Goal: Task Accomplishment & Management: Complete application form

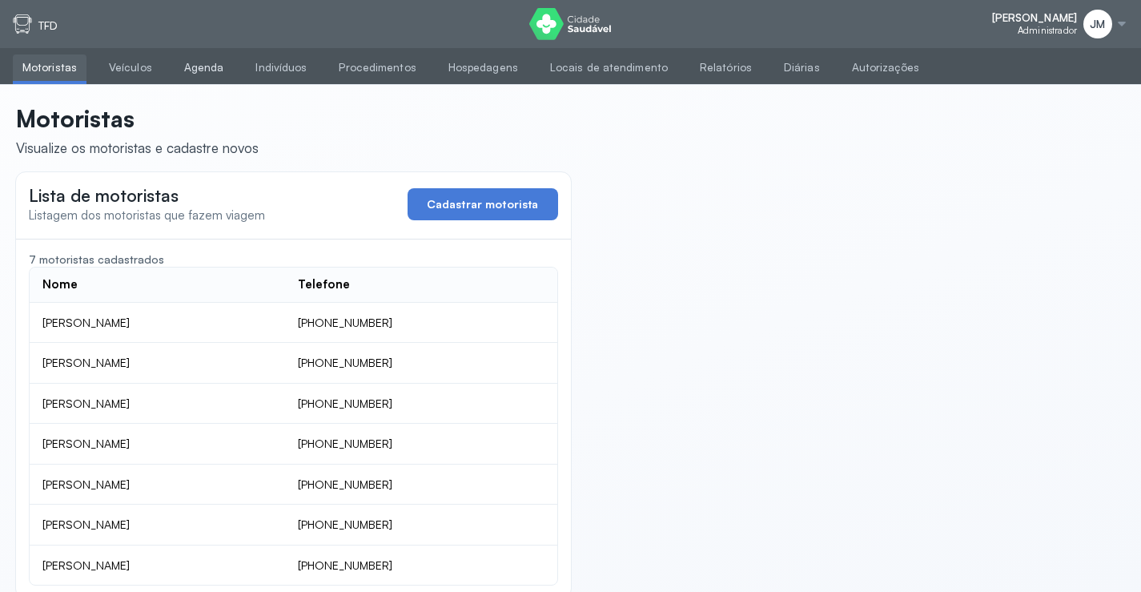
click at [207, 62] on link "Agenda" at bounding box center [204, 67] width 59 height 26
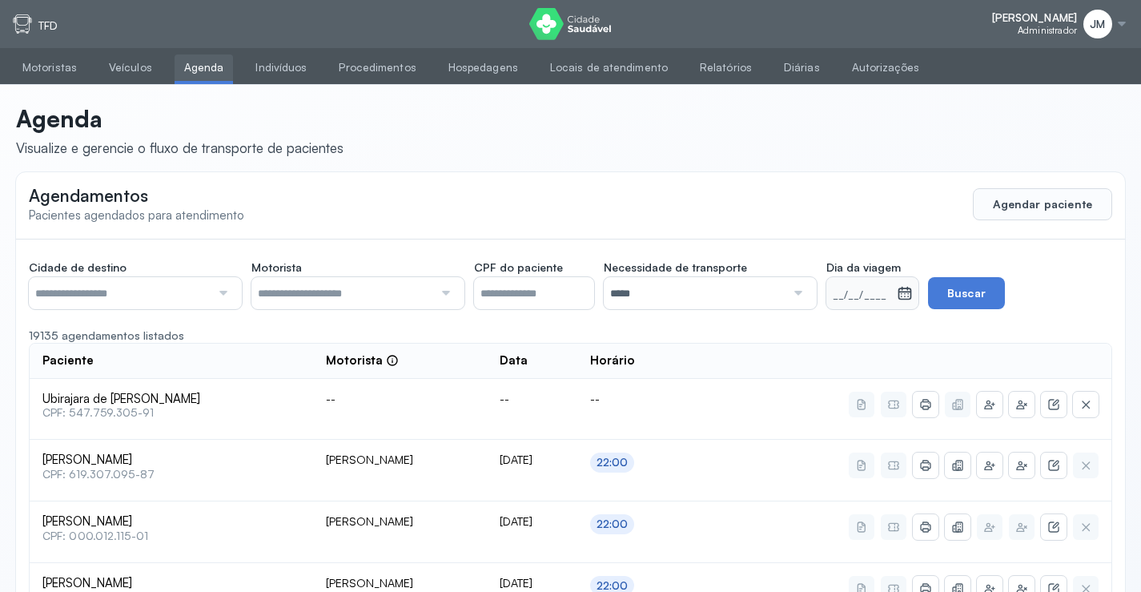
click at [216, 290] on div at bounding box center [222, 293] width 22 height 32
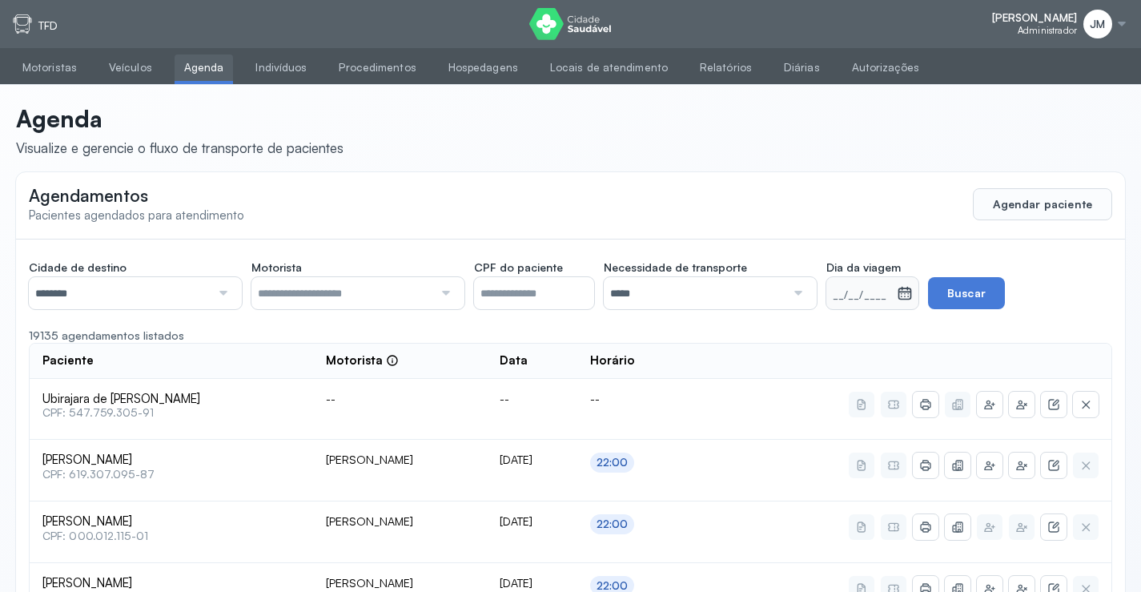
click at [441, 291] on div at bounding box center [444, 293] width 22 height 32
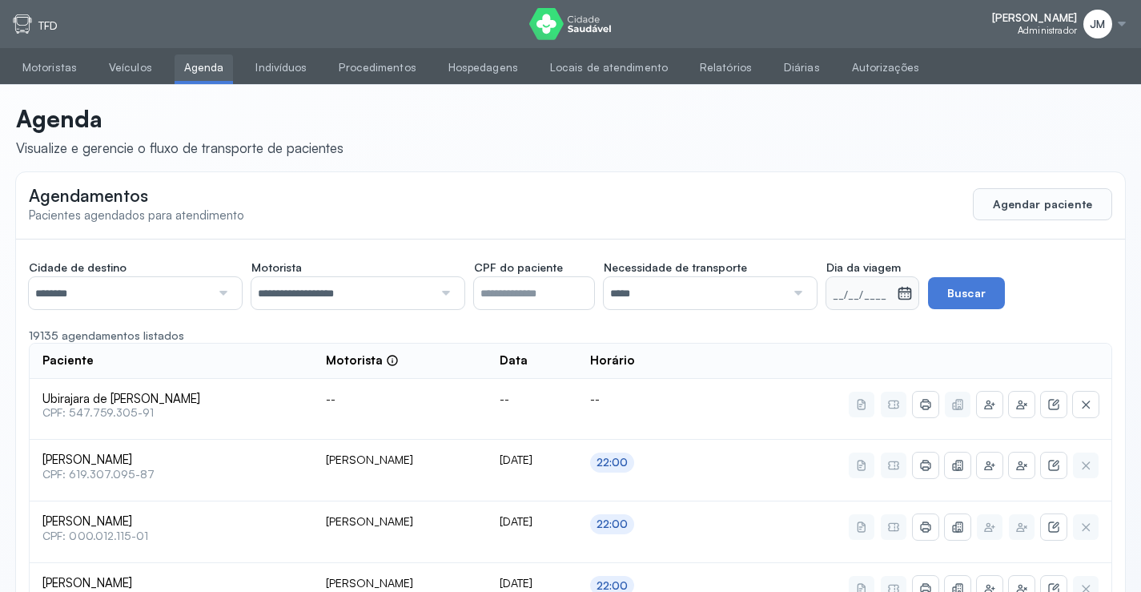
click at [805, 286] on div at bounding box center [796, 293] width 22 height 32
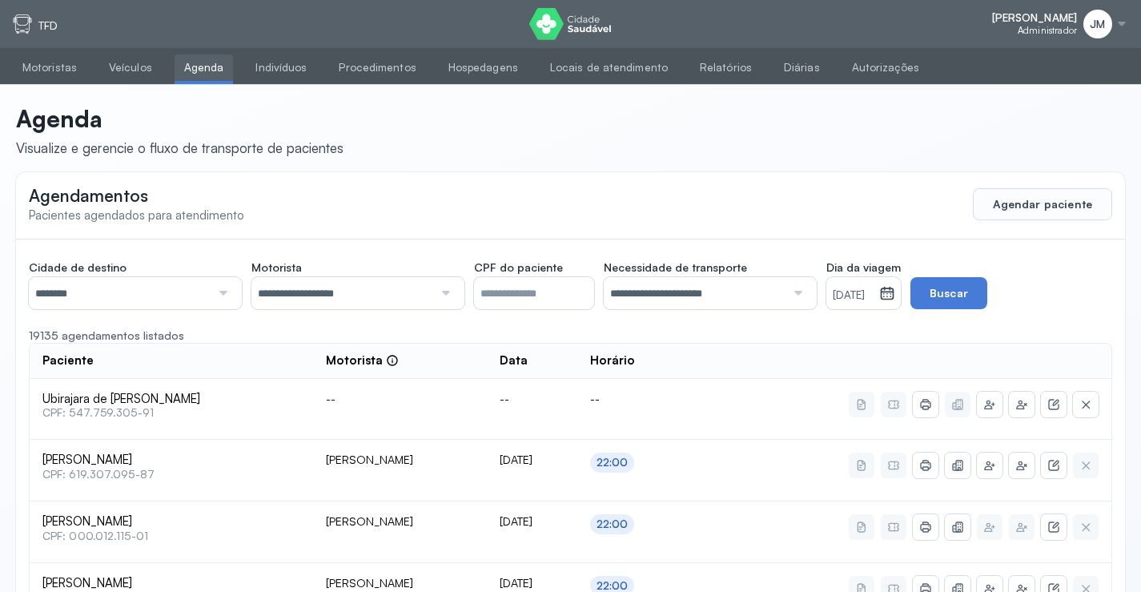
click at [895, 299] on icon at bounding box center [887, 293] width 16 height 16
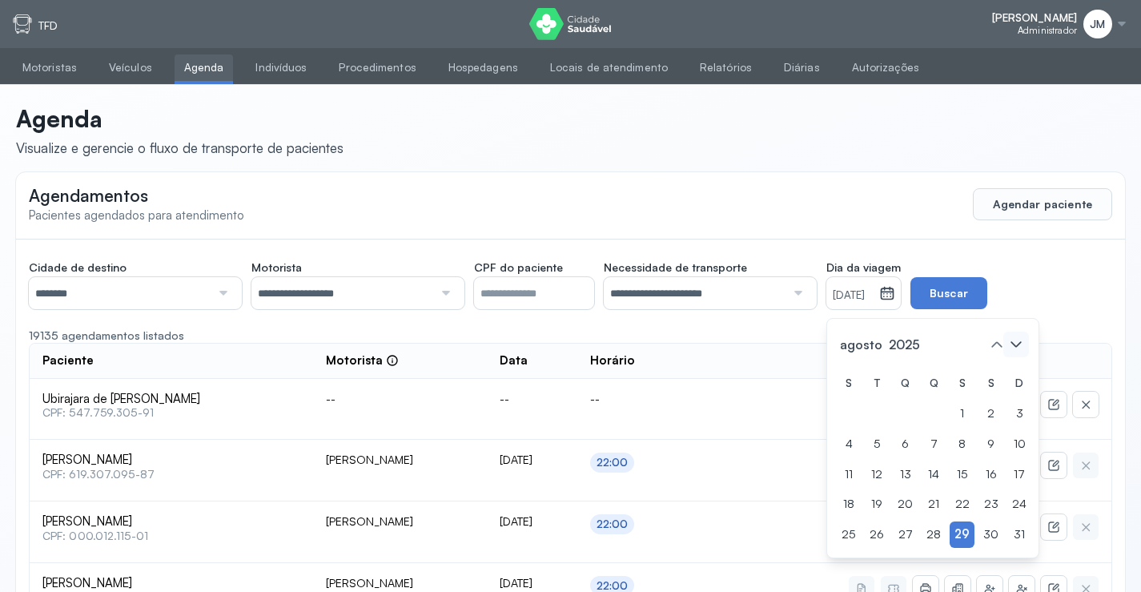
click at [1020, 339] on icon at bounding box center [1016, 344] width 26 height 26
click at [1006, 412] on div "1" at bounding box center [1018, 413] width 24 height 26
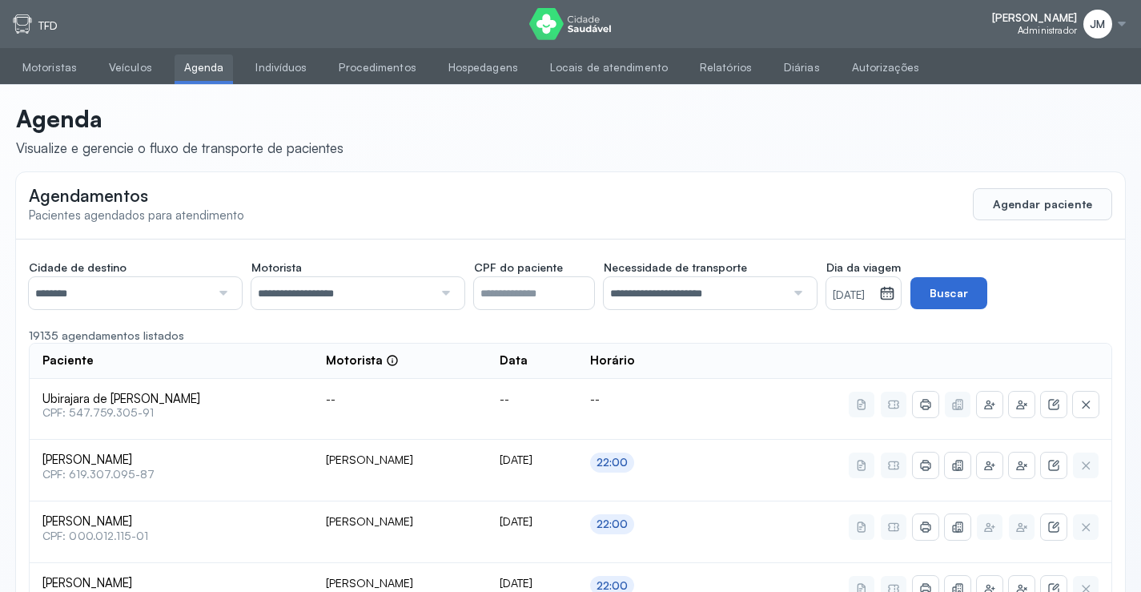
click at [974, 299] on button "Buscar" at bounding box center [948, 293] width 77 height 32
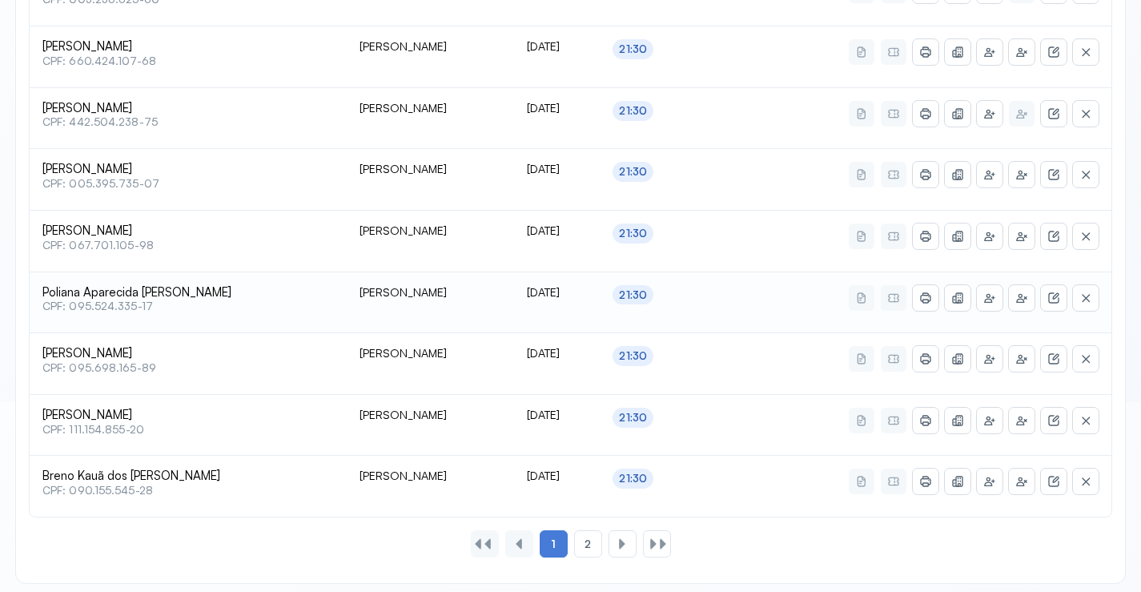
scroll to position [789, 0]
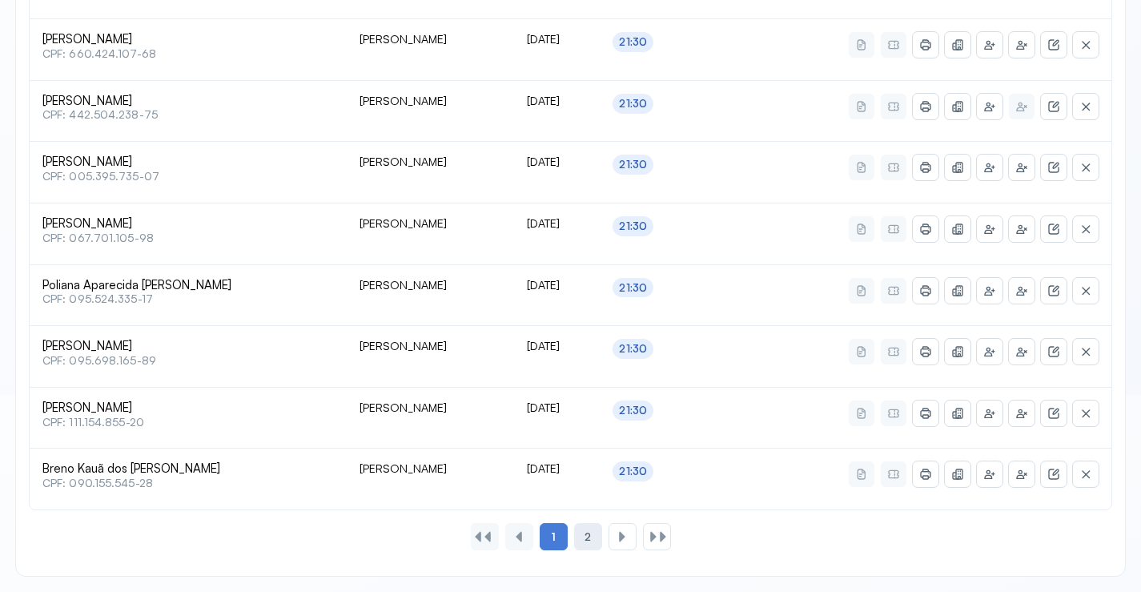
click at [588, 536] on span "2" at bounding box center [587, 537] width 6 height 14
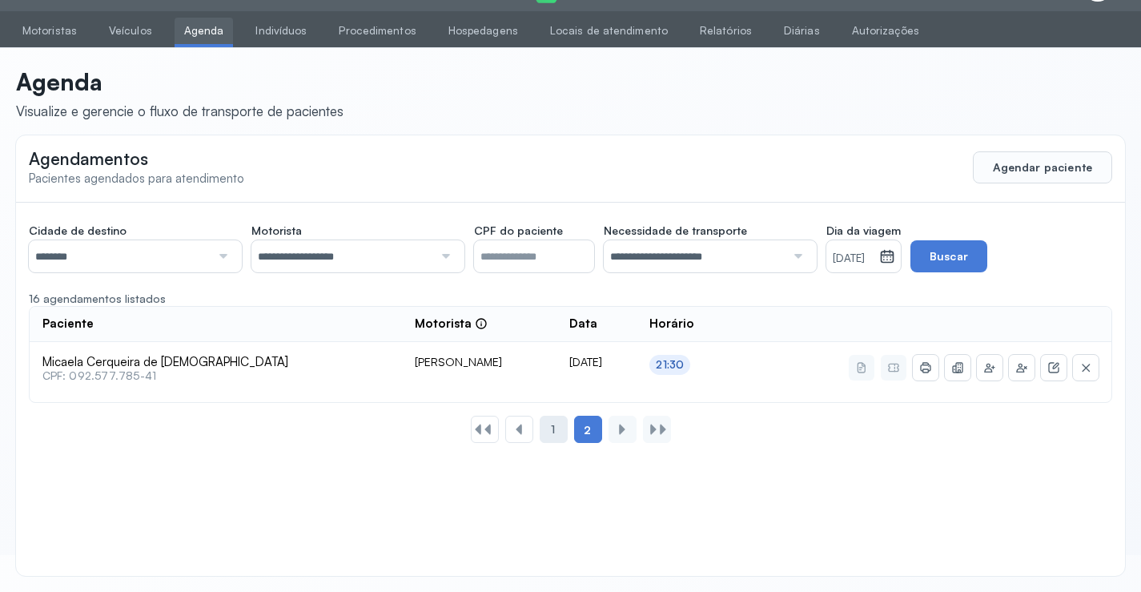
click at [551, 432] on span "1" at bounding box center [553, 430] width 4 height 14
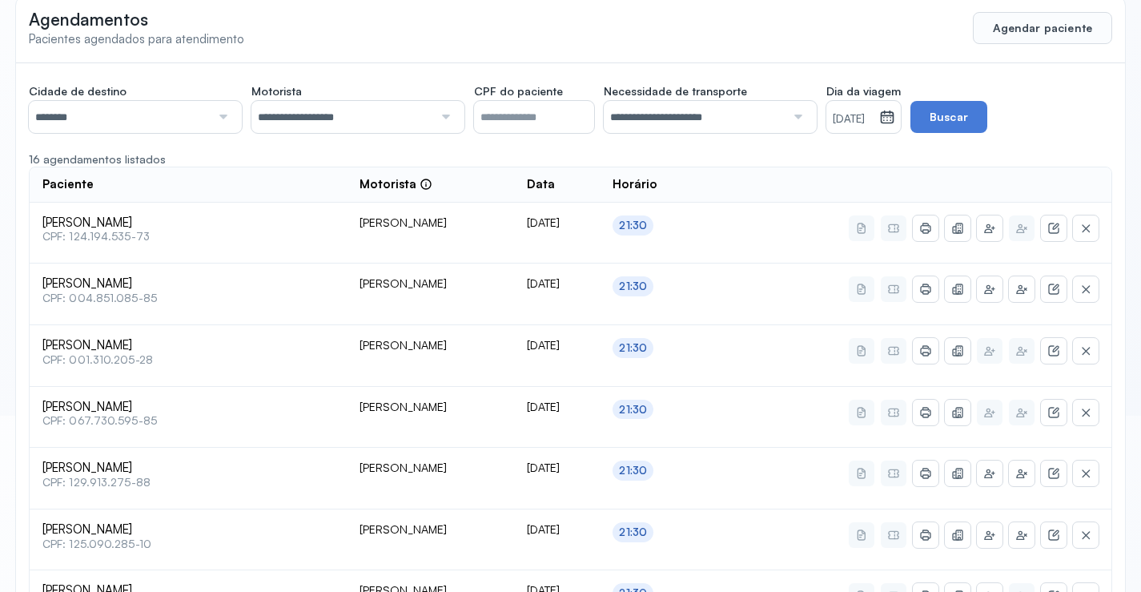
scroll to position [148, 0]
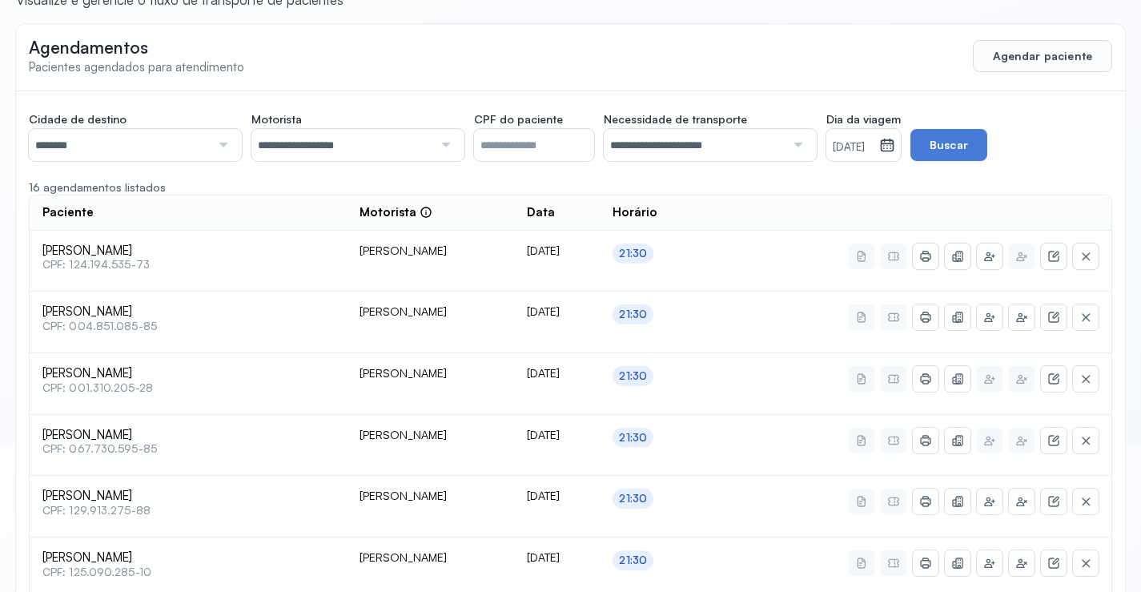
click at [894, 151] on icon at bounding box center [888, 146] width 14 height 12
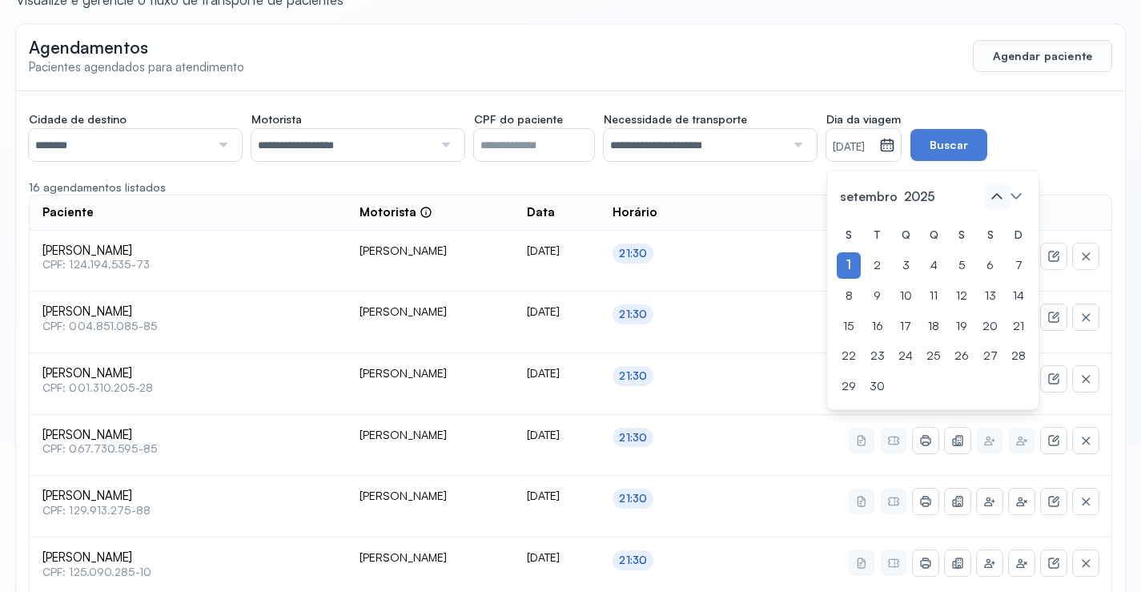
click at [991, 196] on icon at bounding box center [997, 196] width 26 height 26
click at [1021, 383] on div "31" at bounding box center [1018, 386] width 24 height 26
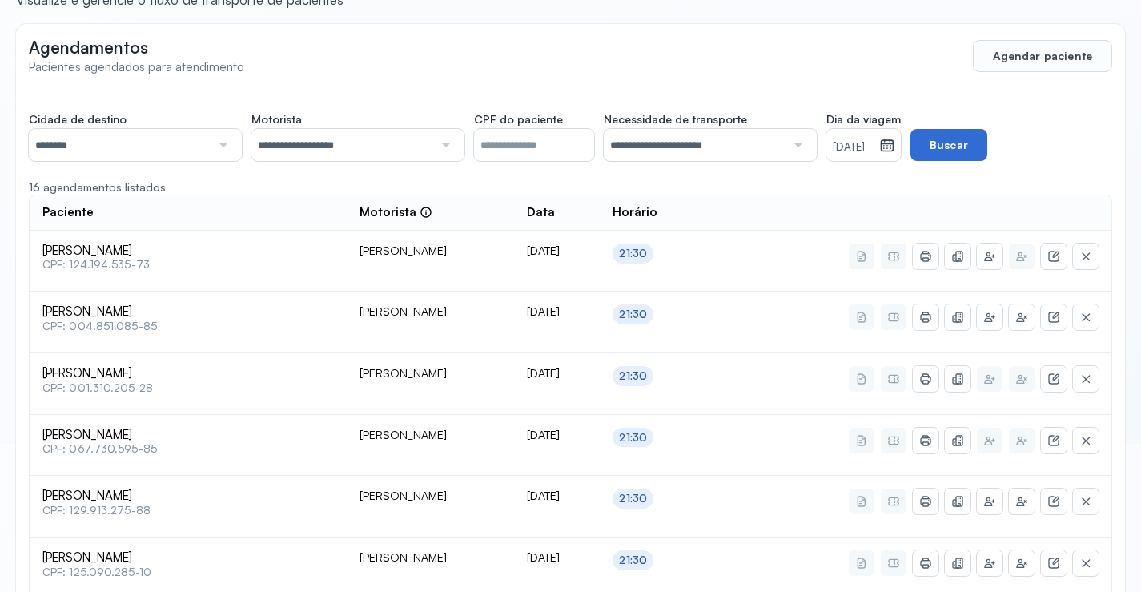
click at [987, 147] on button "Buscar" at bounding box center [948, 145] width 77 height 32
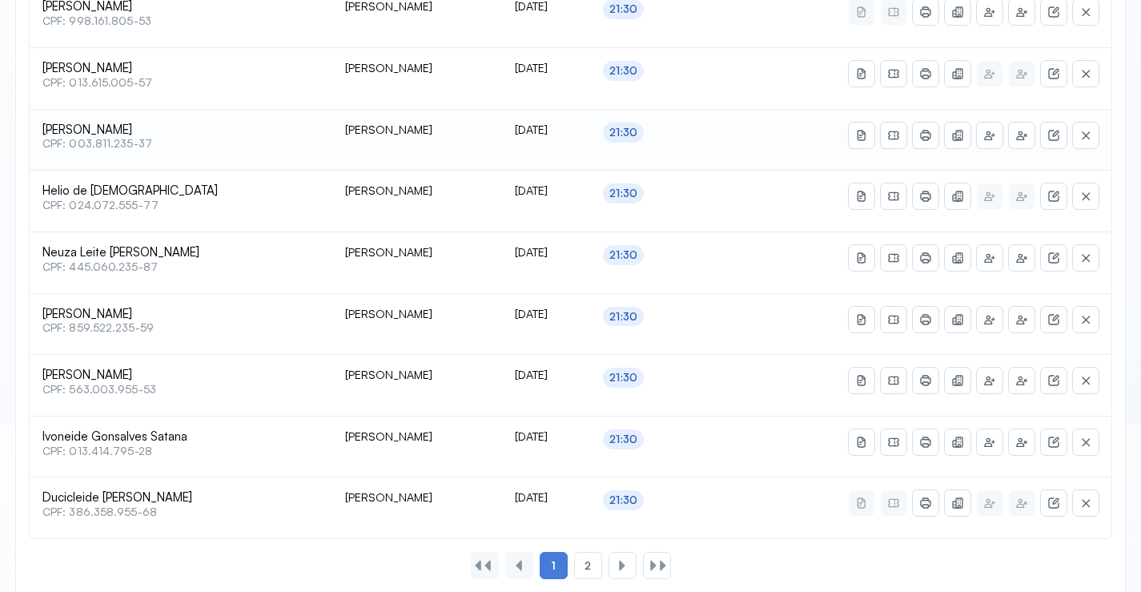
scroll to position [789, 0]
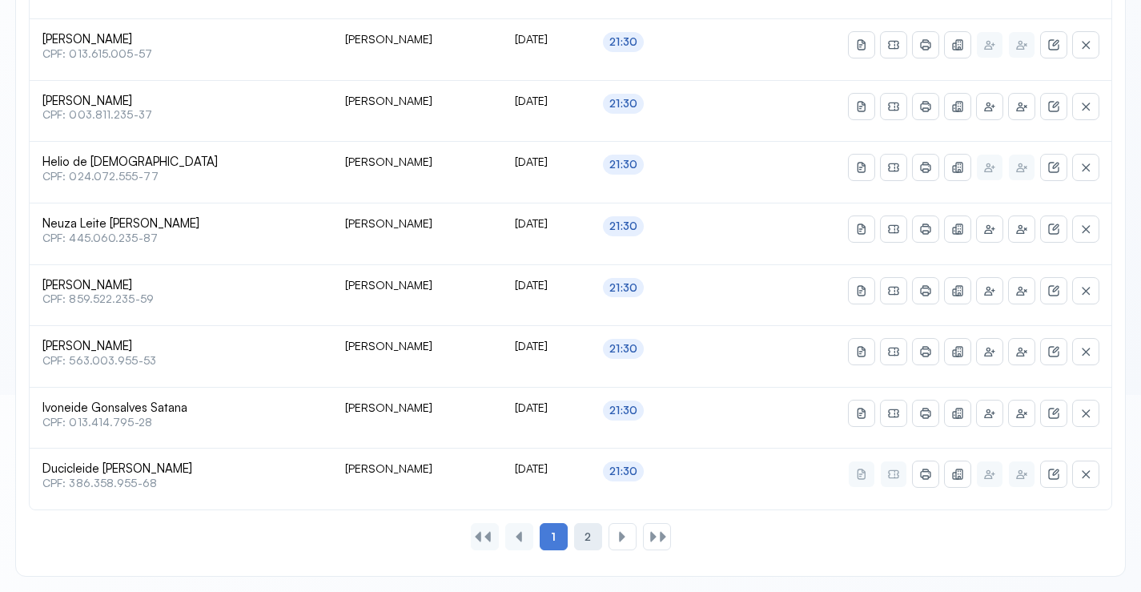
click at [608, 540] on div "2" at bounding box center [622, 536] width 28 height 27
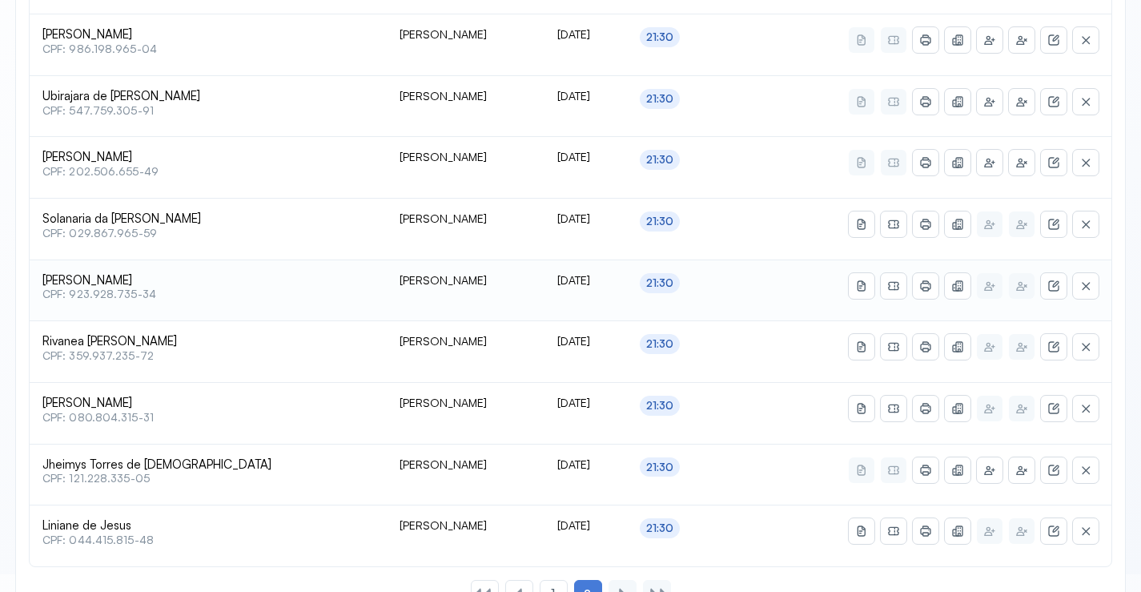
scroll to position [666, 0]
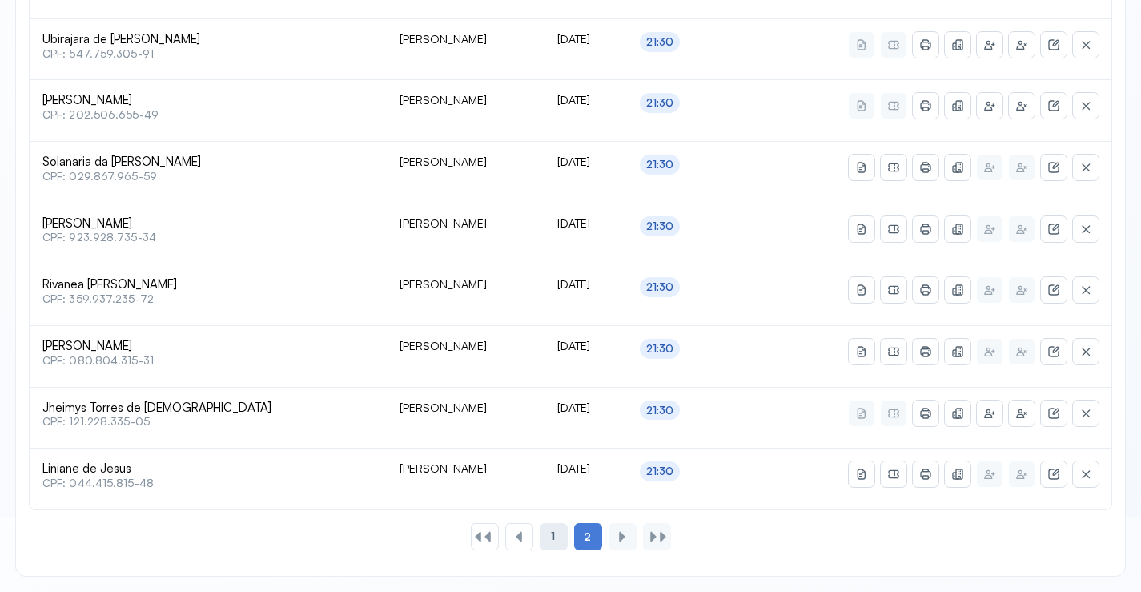
click at [562, 535] on div "1" at bounding box center [554, 536] width 28 height 27
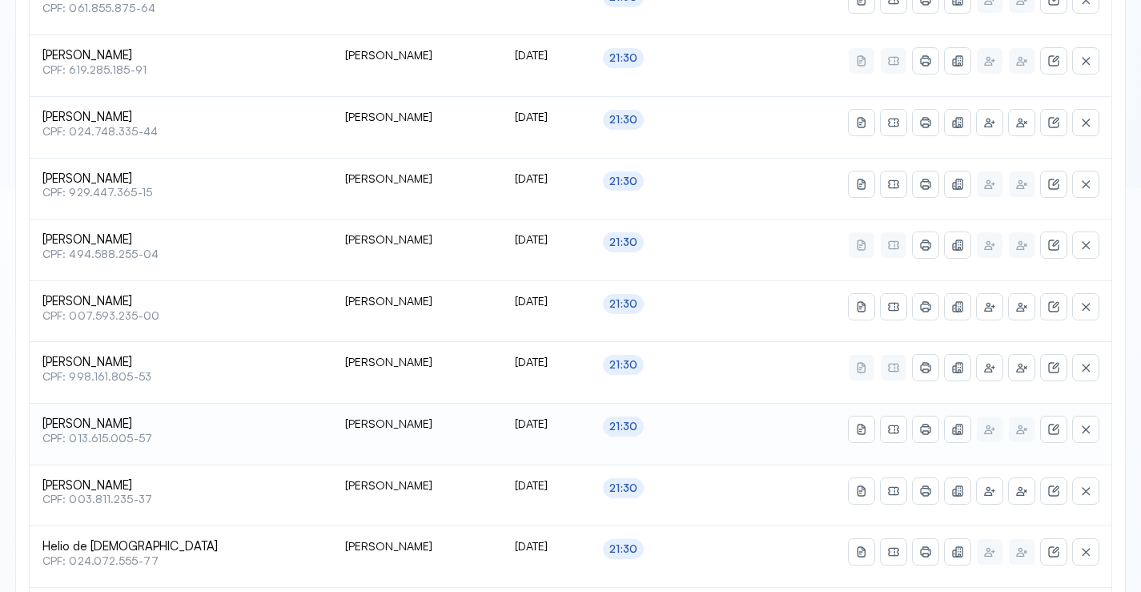
scroll to position [388, 0]
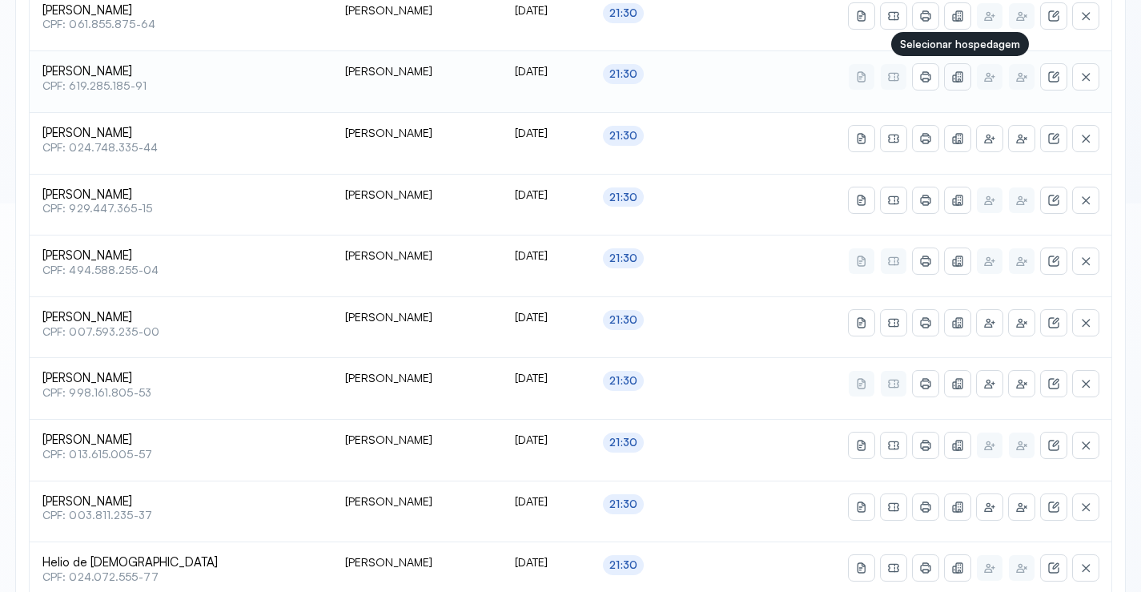
click at [962, 77] on icon at bounding box center [957, 76] width 13 height 13
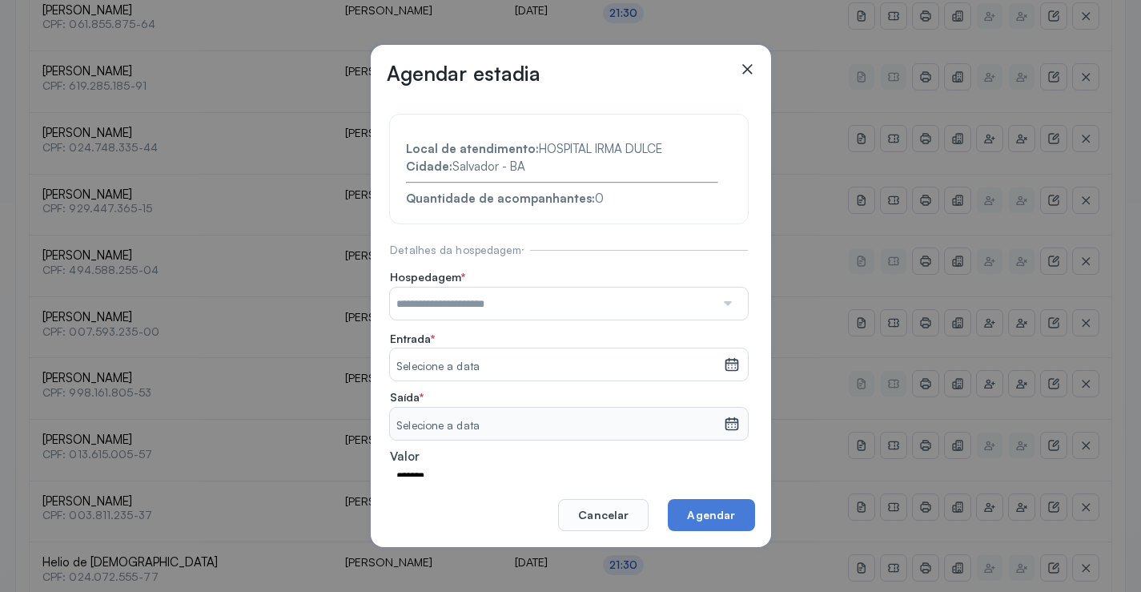
click at [724, 299] on div at bounding box center [726, 303] width 23 height 32
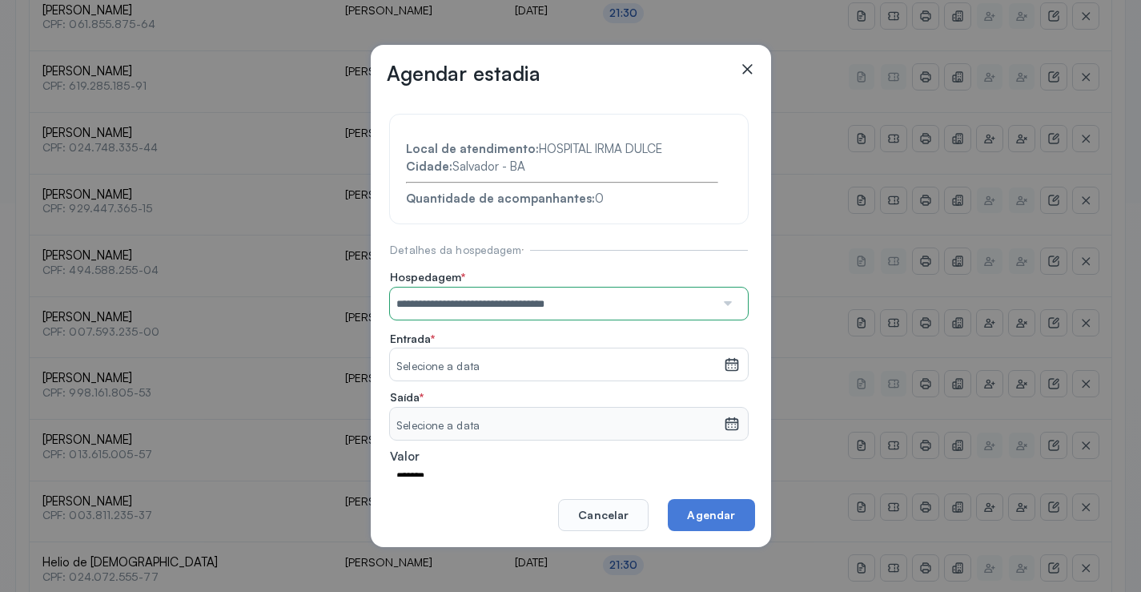
click at [489, 376] on section "**********" at bounding box center [569, 344] width 358 height 460
click at [700, 302] on input "**********" at bounding box center [552, 303] width 325 height 32
click at [488, 367] on section "**********" at bounding box center [569, 344] width 358 height 460
click at [725, 363] on icon at bounding box center [731, 361] width 12 height 6
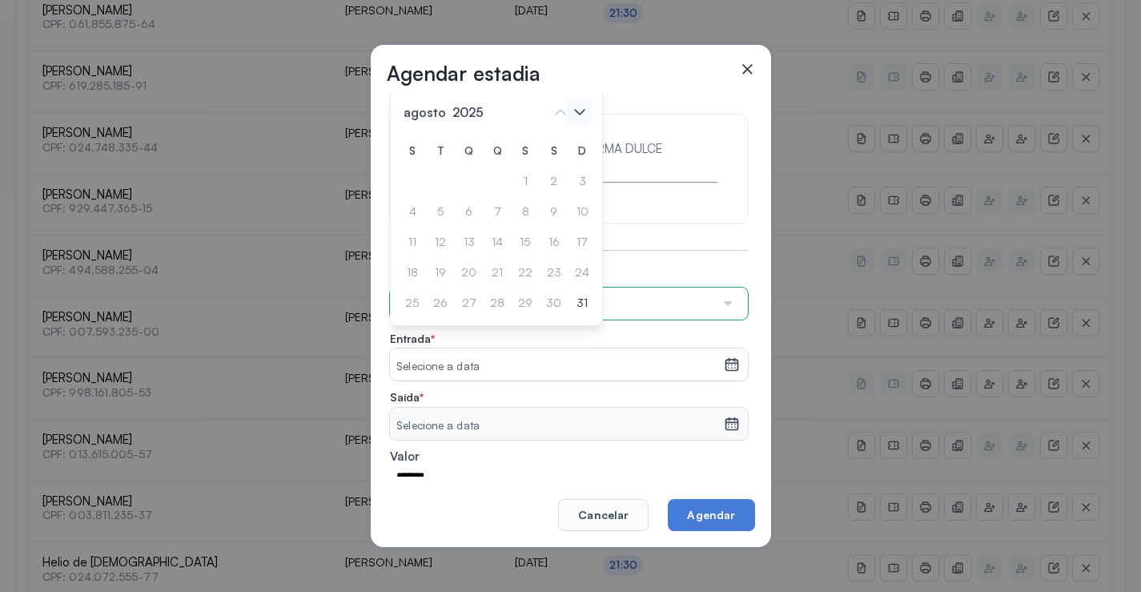
click at [578, 113] on icon at bounding box center [580, 112] width 10 height 6
click at [424, 199] on div "2" at bounding box center [412, 212] width 24 height 26
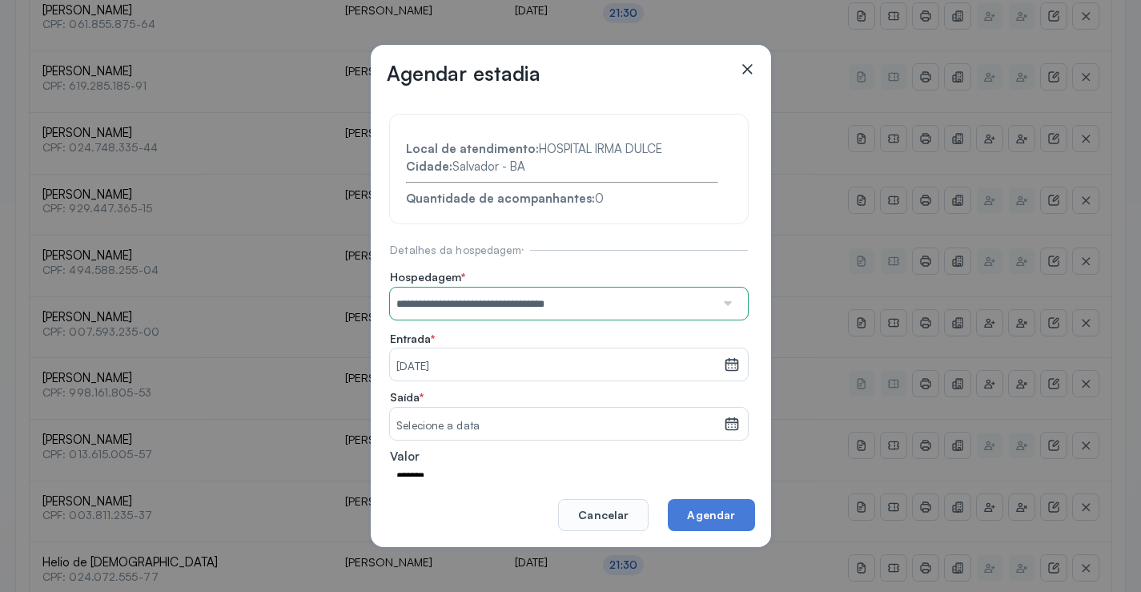
click at [724, 424] on icon at bounding box center [732, 424] width 16 height 16
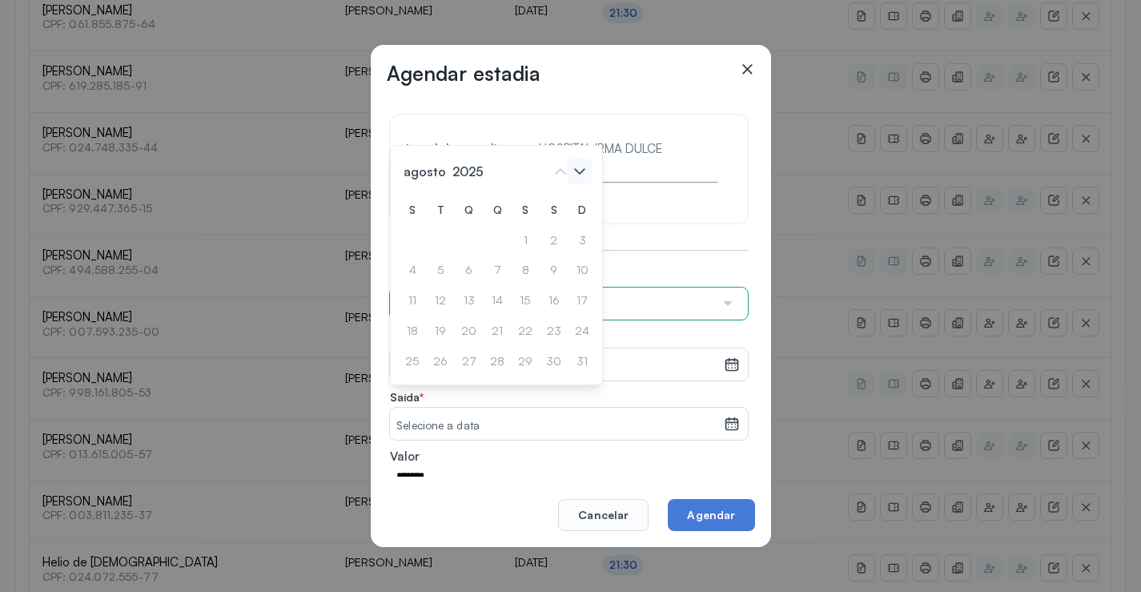
click at [584, 171] on icon at bounding box center [580, 171] width 10 height 6
click at [441, 243] on div "2" at bounding box center [440, 240] width 25 height 26
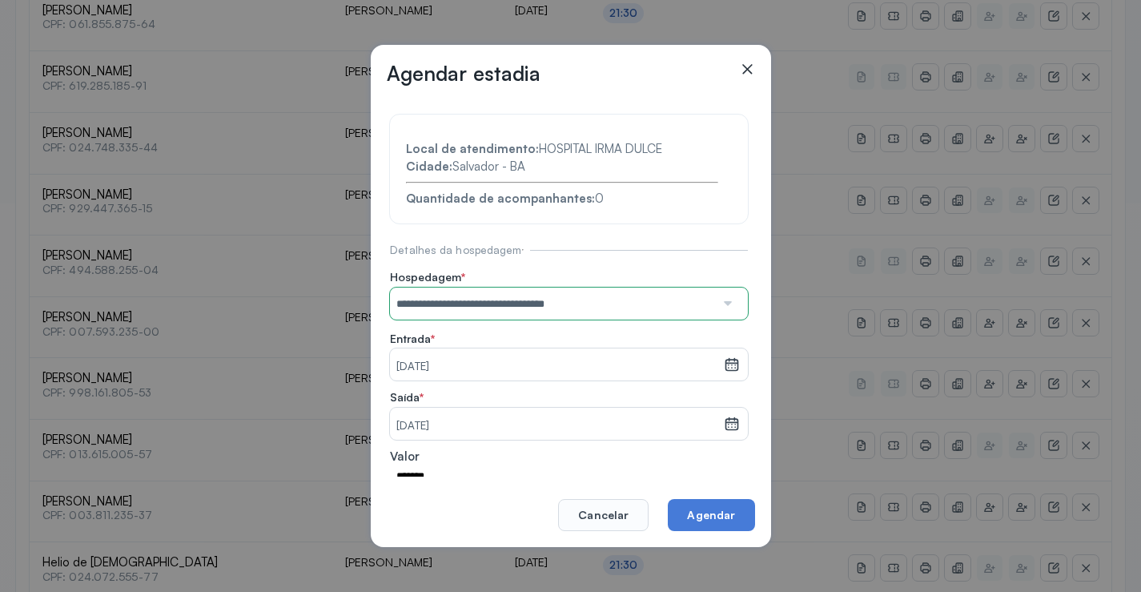
click at [724, 356] on icon at bounding box center [732, 364] width 16 height 16
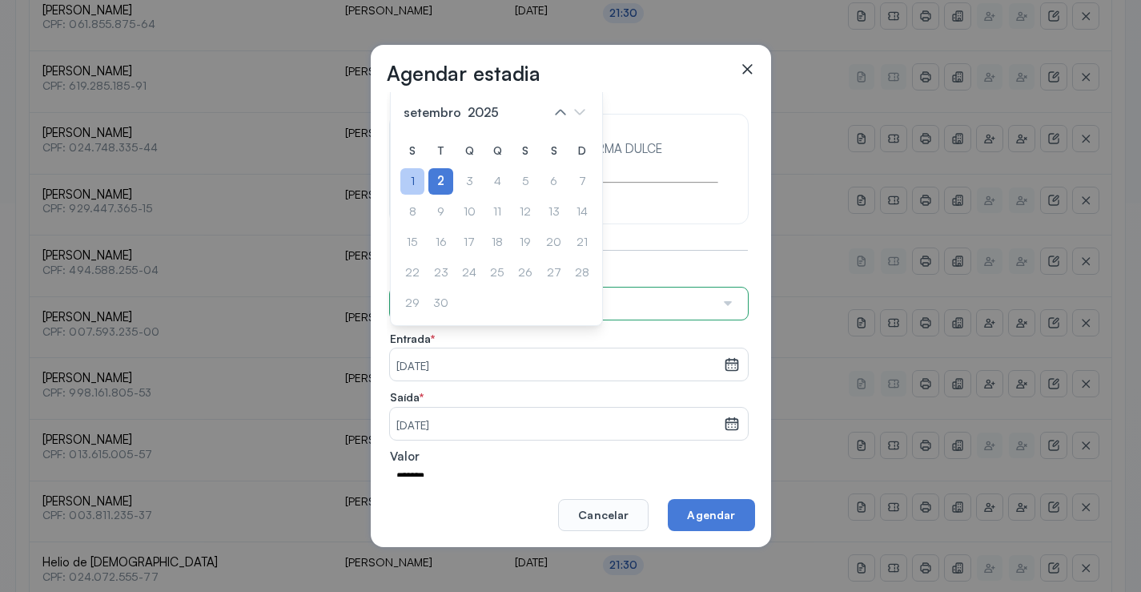
click at [419, 176] on div "1" at bounding box center [412, 181] width 24 height 26
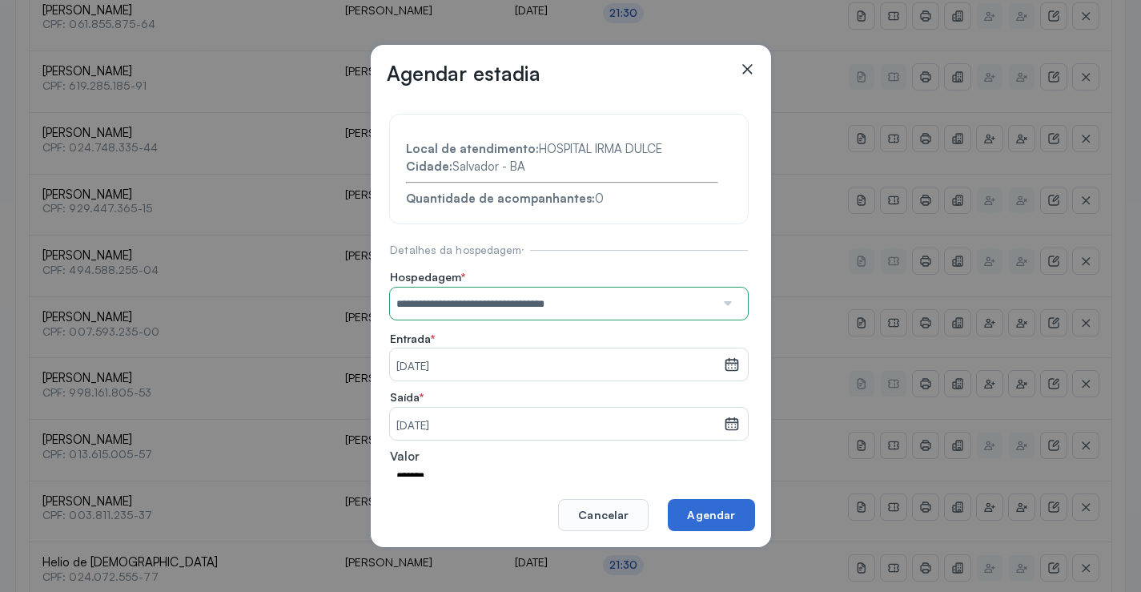
click at [705, 510] on button "Agendar" at bounding box center [711, 515] width 86 height 32
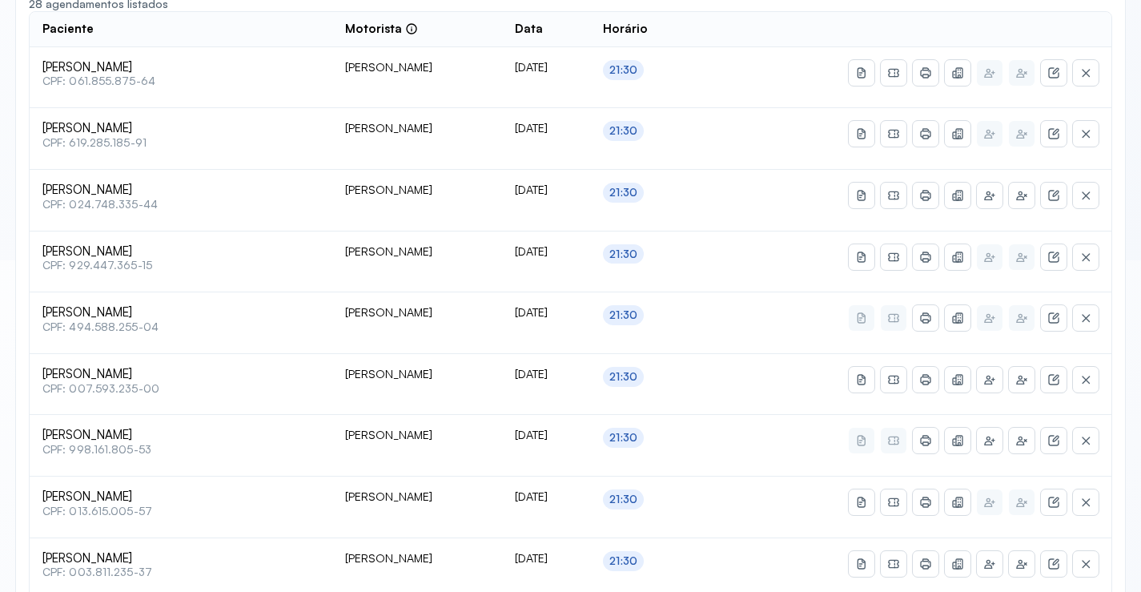
scroll to position [228, 0]
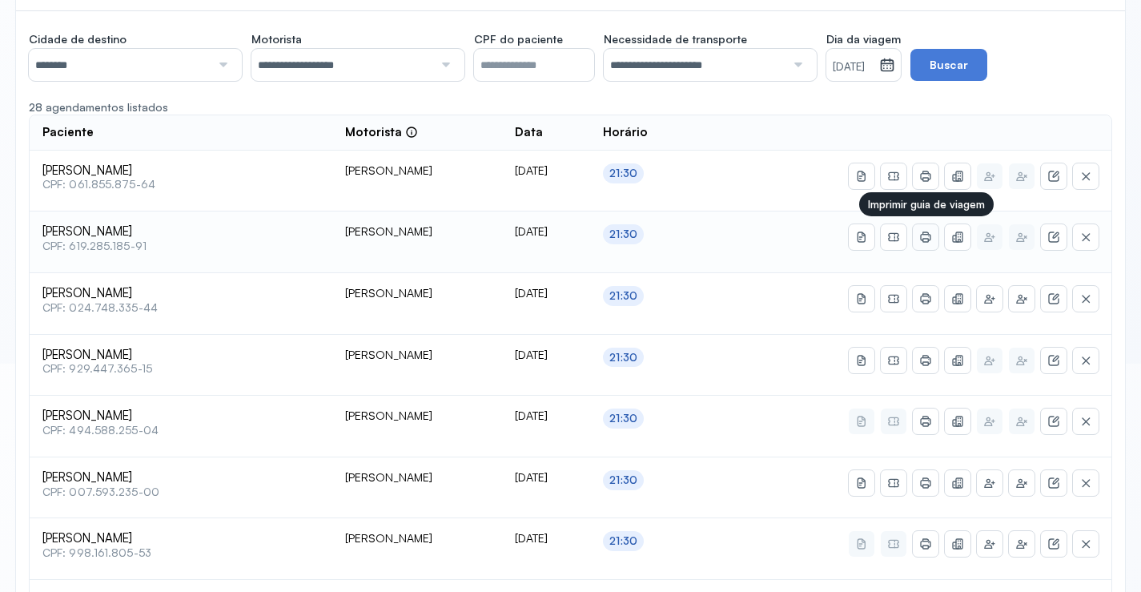
click at [922, 237] on icon at bounding box center [925, 237] width 13 height 13
click at [894, 246] on button at bounding box center [894, 237] width 26 height 26
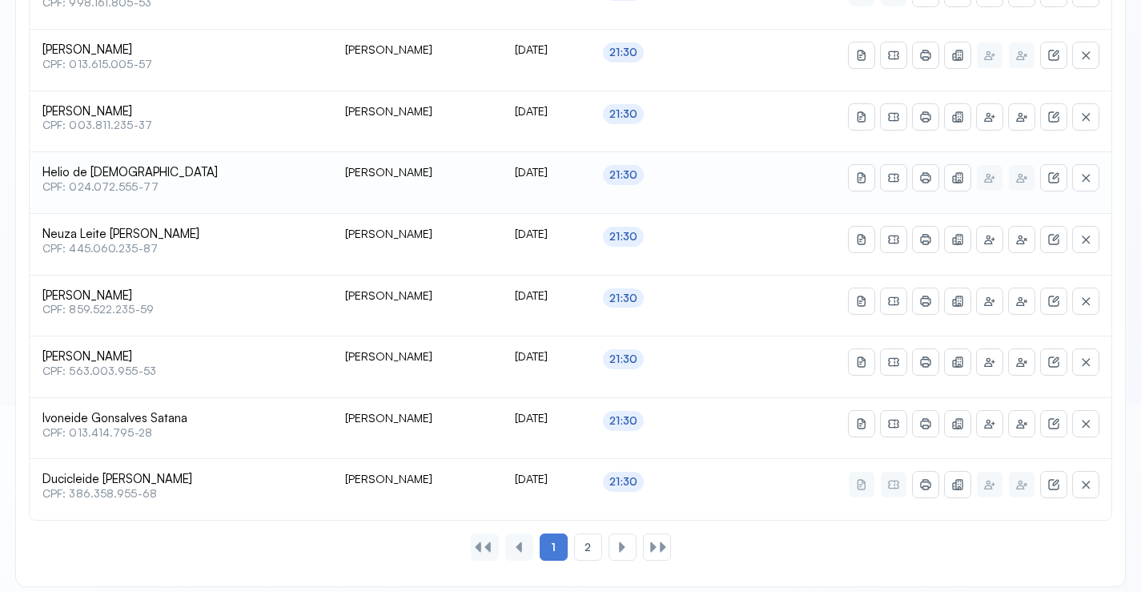
scroll to position [789, 0]
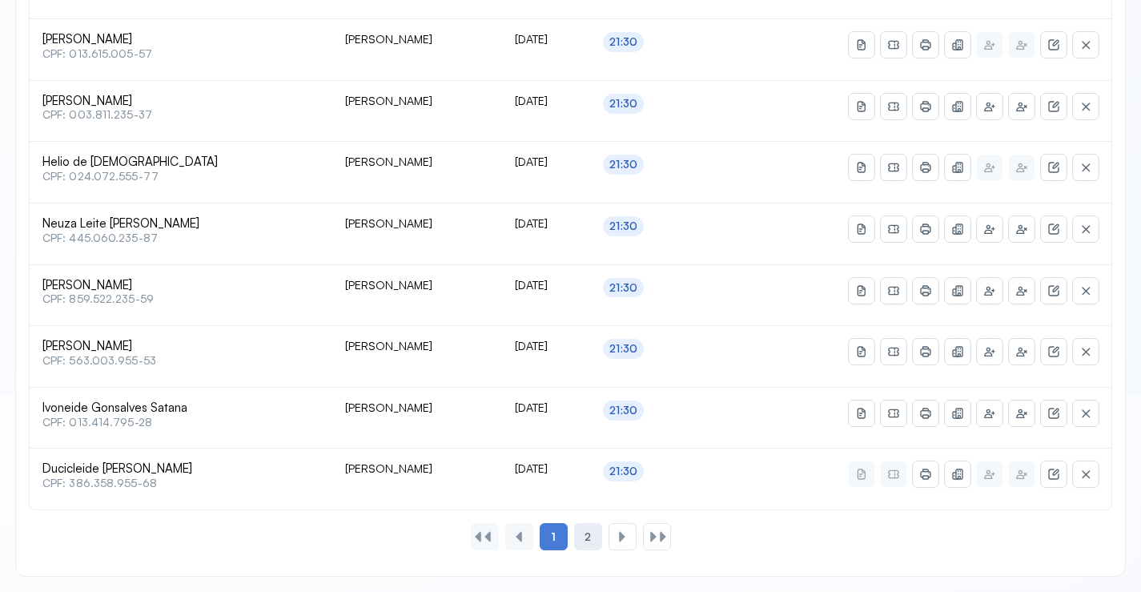
click at [608, 535] on div "2" at bounding box center [622, 536] width 28 height 27
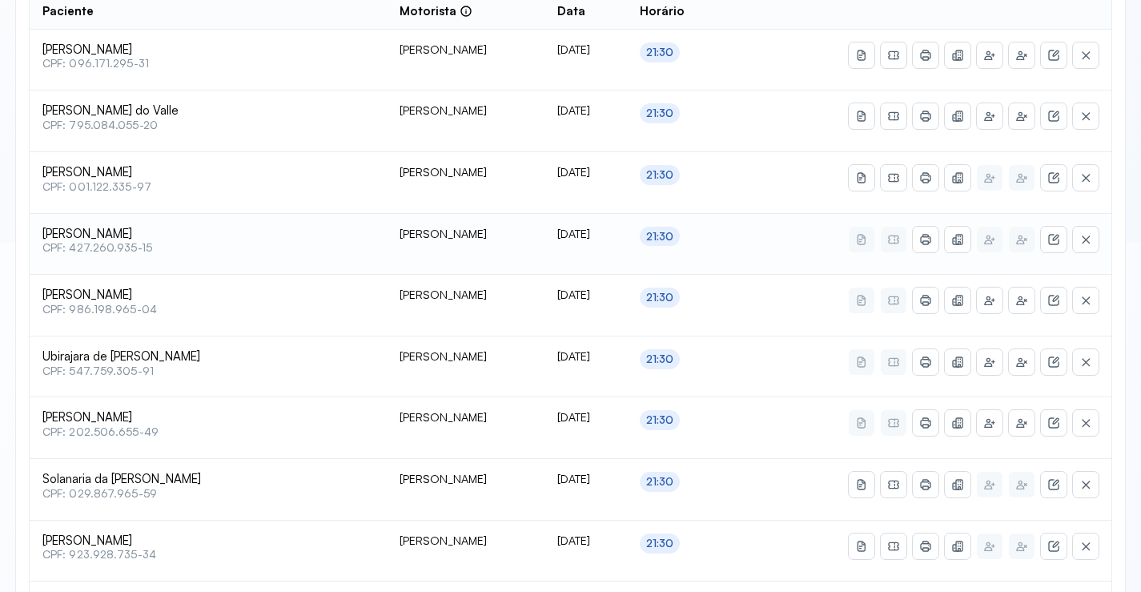
scroll to position [346, 0]
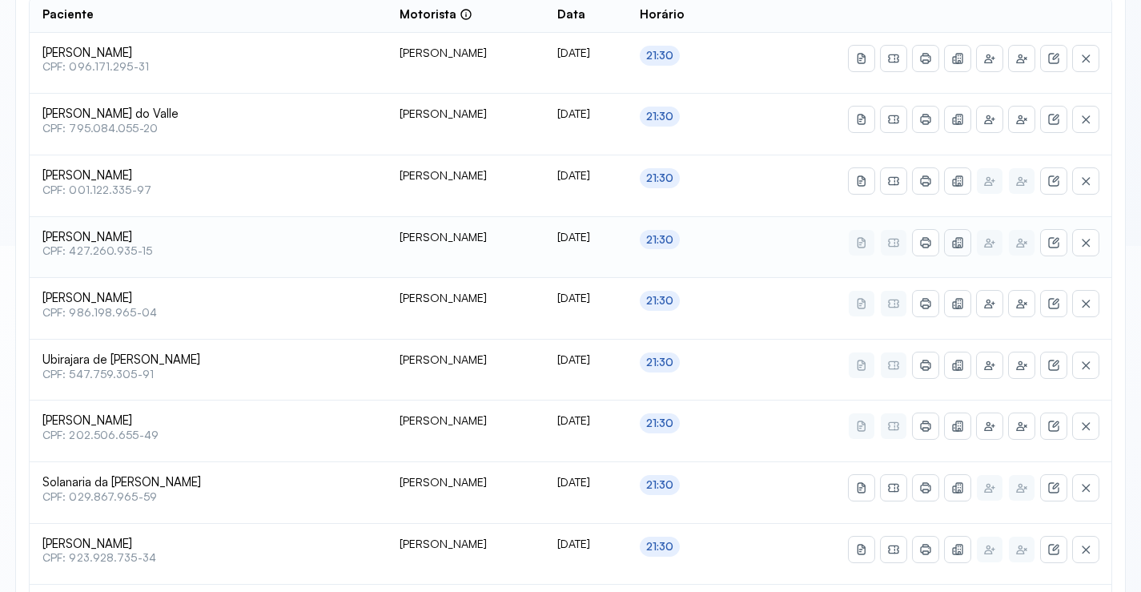
click at [954, 65] on icon at bounding box center [957, 58] width 13 height 13
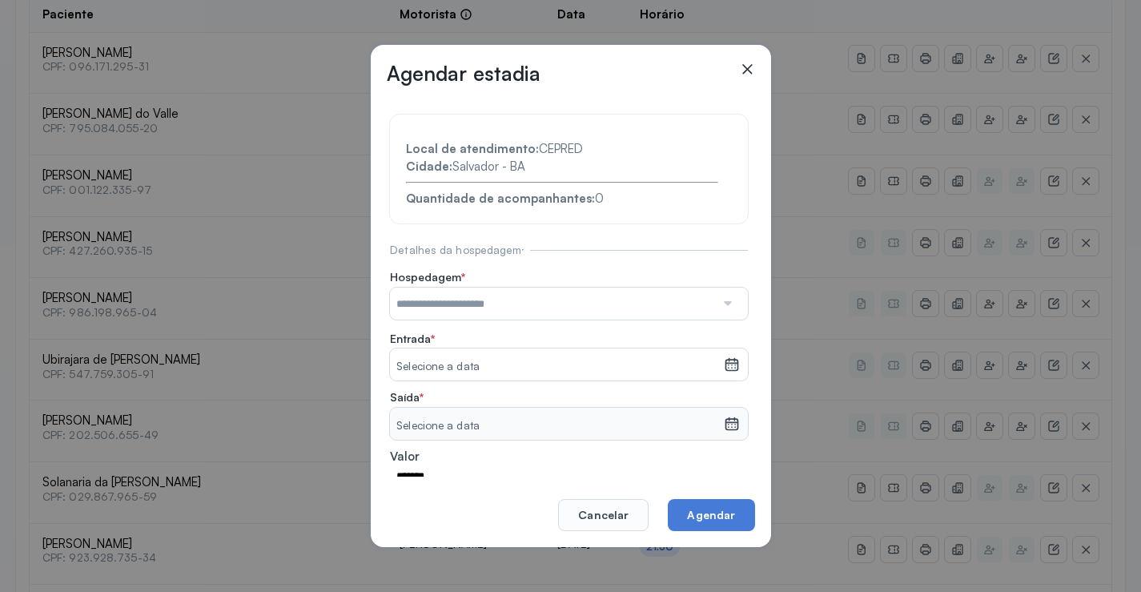
click at [715, 304] on div at bounding box center [726, 303] width 23 height 32
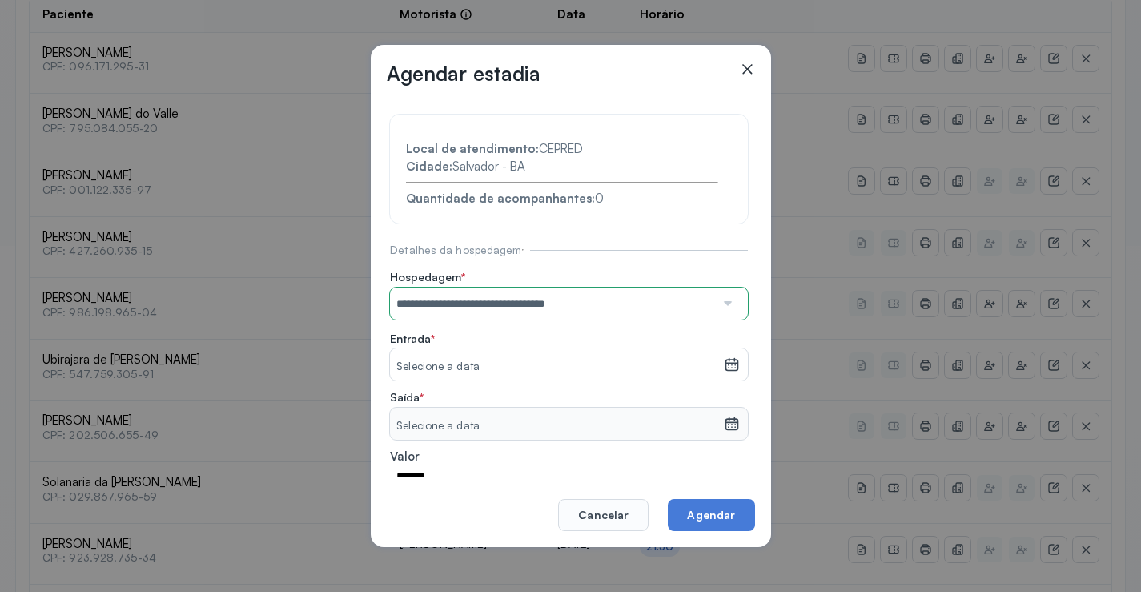
click at [528, 377] on section "**********" at bounding box center [569, 344] width 358 height 460
click at [725, 359] on icon at bounding box center [731, 361] width 12 height 6
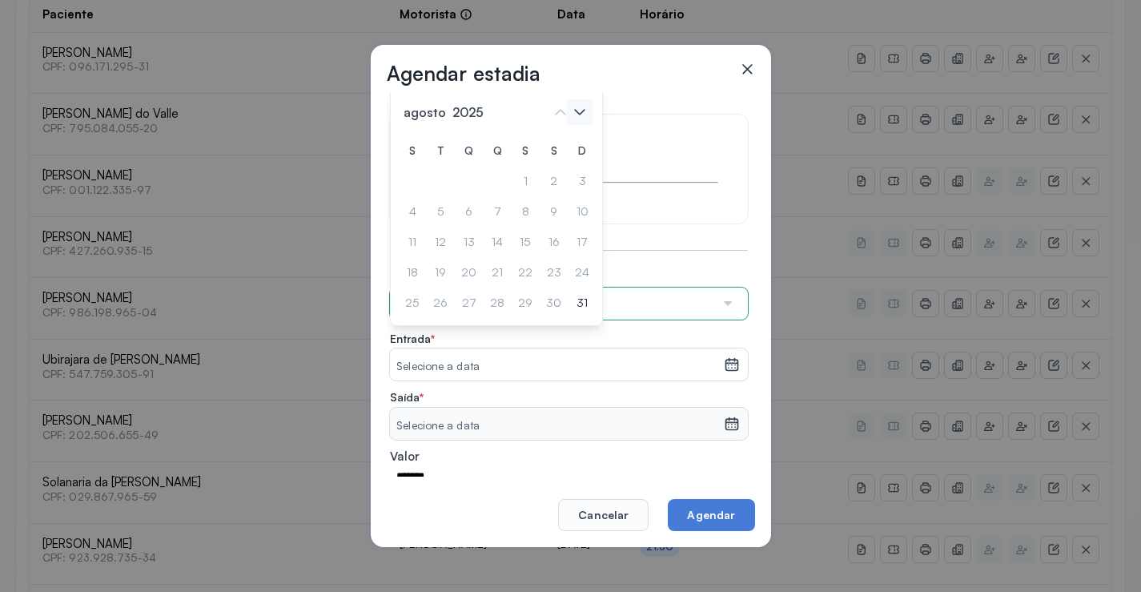
click at [579, 109] on icon at bounding box center [580, 112] width 26 height 26
click at [570, 180] on div "1" at bounding box center [582, 181] width 24 height 26
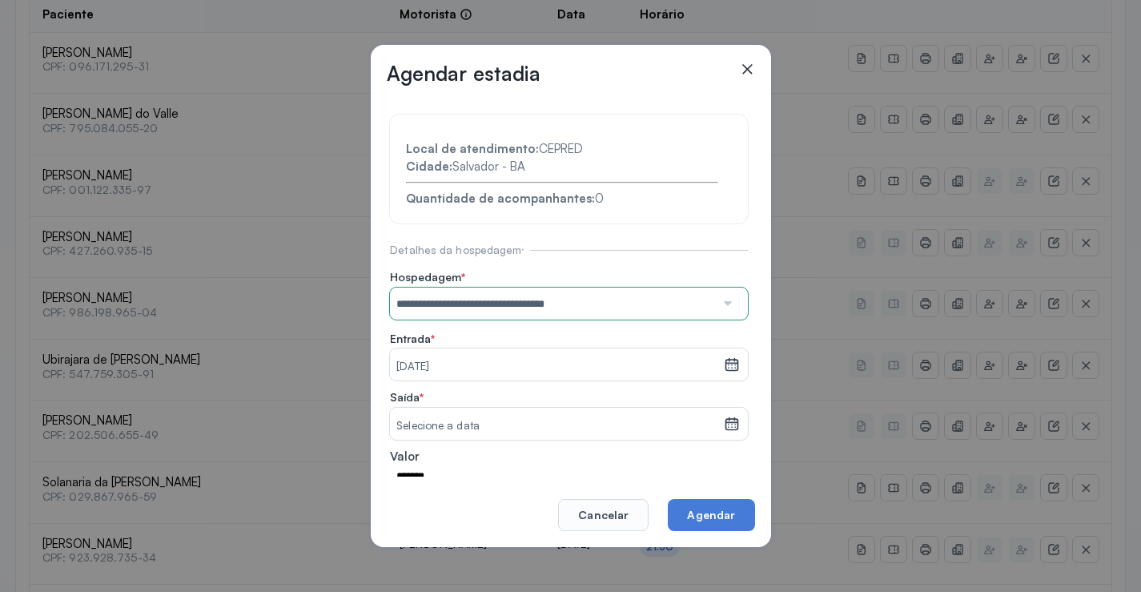
click at [724, 424] on icon at bounding box center [732, 424] width 16 height 16
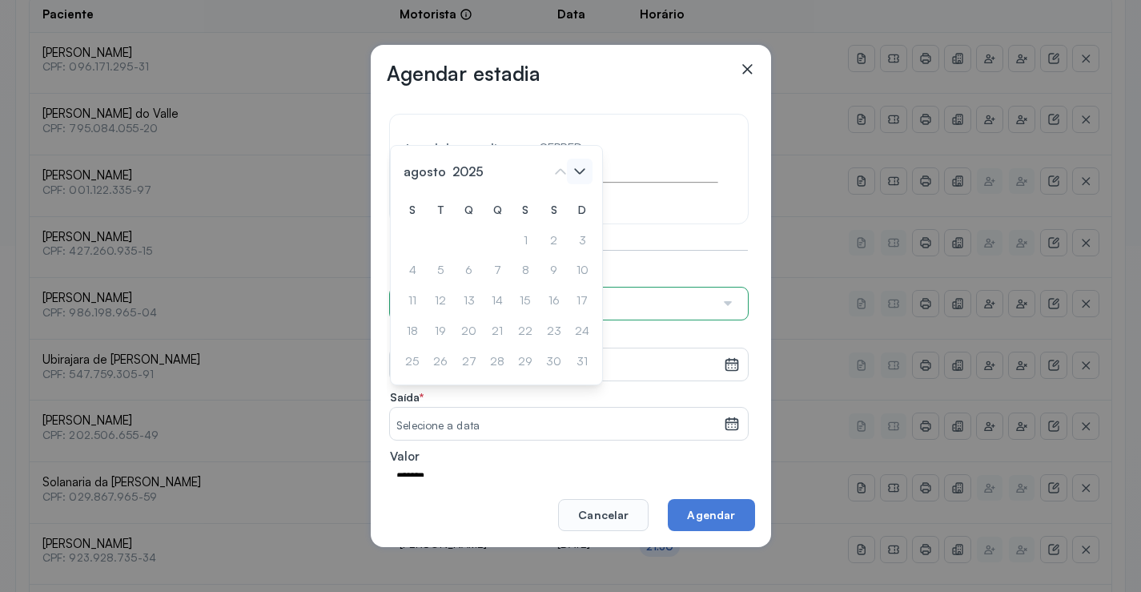
click at [586, 174] on icon at bounding box center [580, 172] width 26 height 26
click at [412, 239] on div "1" at bounding box center [412, 240] width 24 height 26
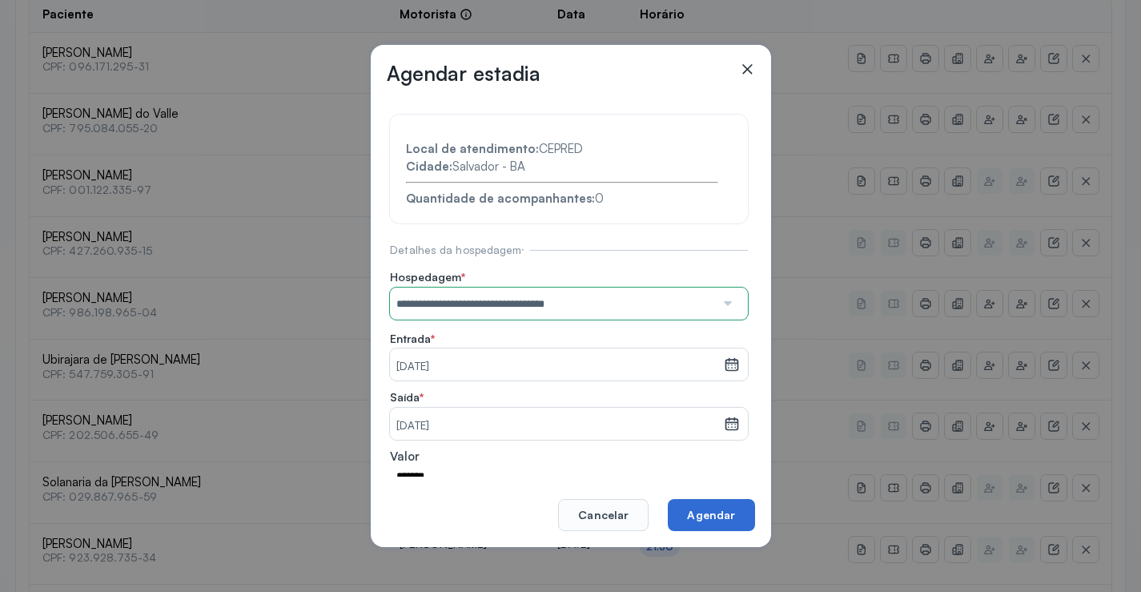
click at [718, 504] on button "Agendar" at bounding box center [711, 515] width 86 height 32
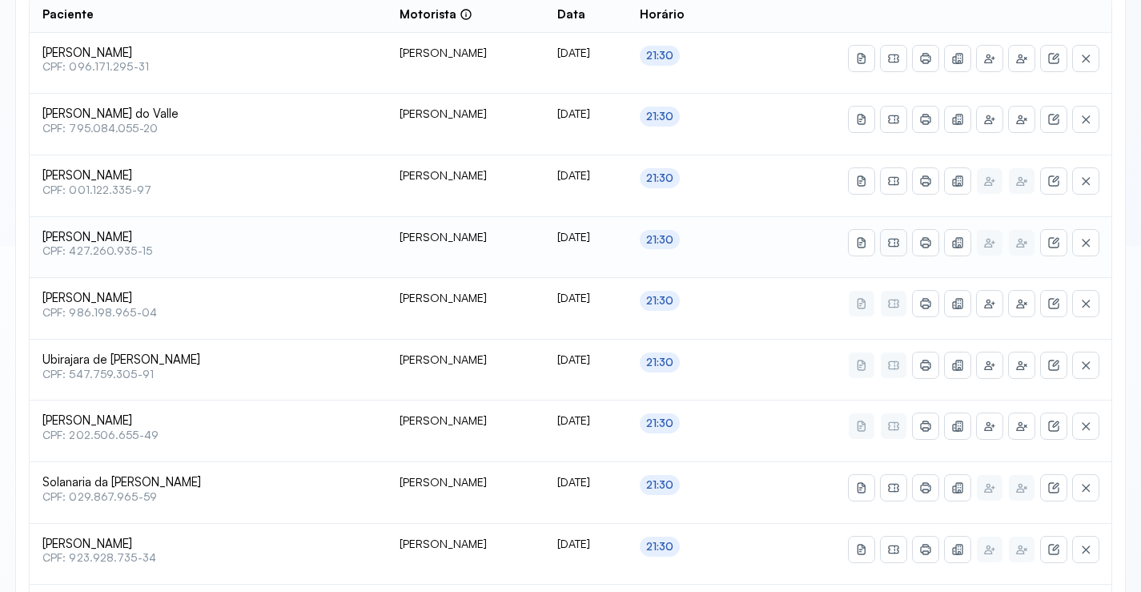
click at [891, 65] on icon at bounding box center [893, 58] width 13 height 13
click at [929, 240] on icon at bounding box center [925, 242] width 13 height 13
click at [958, 65] on icon at bounding box center [957, 58] width 13 height 13
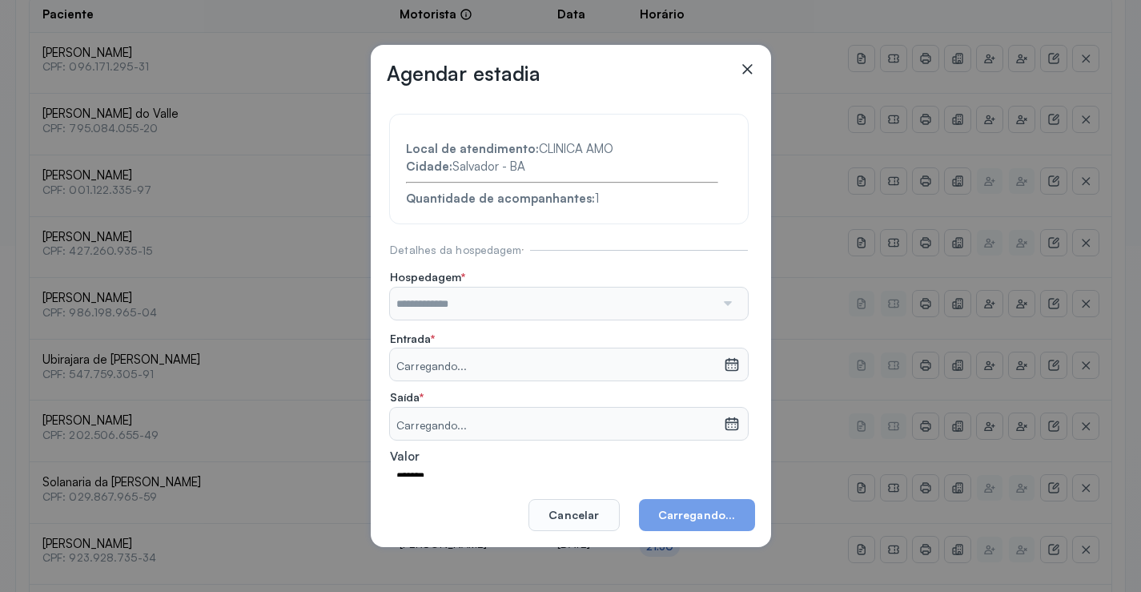
click at [715, 307] on div at bounding box center [726, 303] width 23 height 32
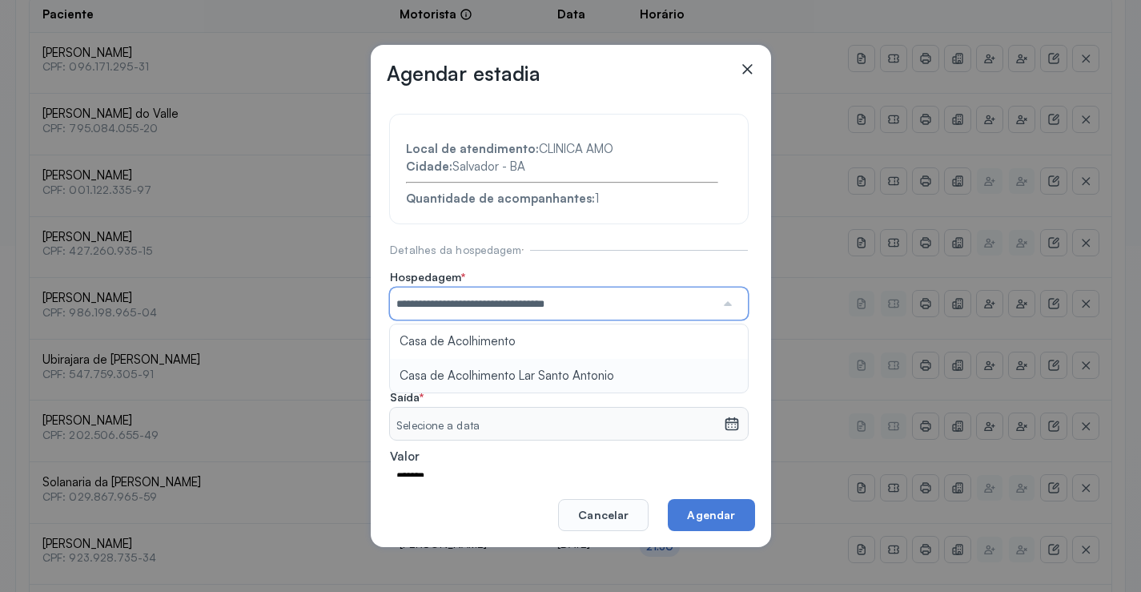
click at [559, 371] on section "**********" at bounding box center [569, 344] width 358 height 460
click at [724, 355] on div at bounding box center [731, 364] width 15 height 32
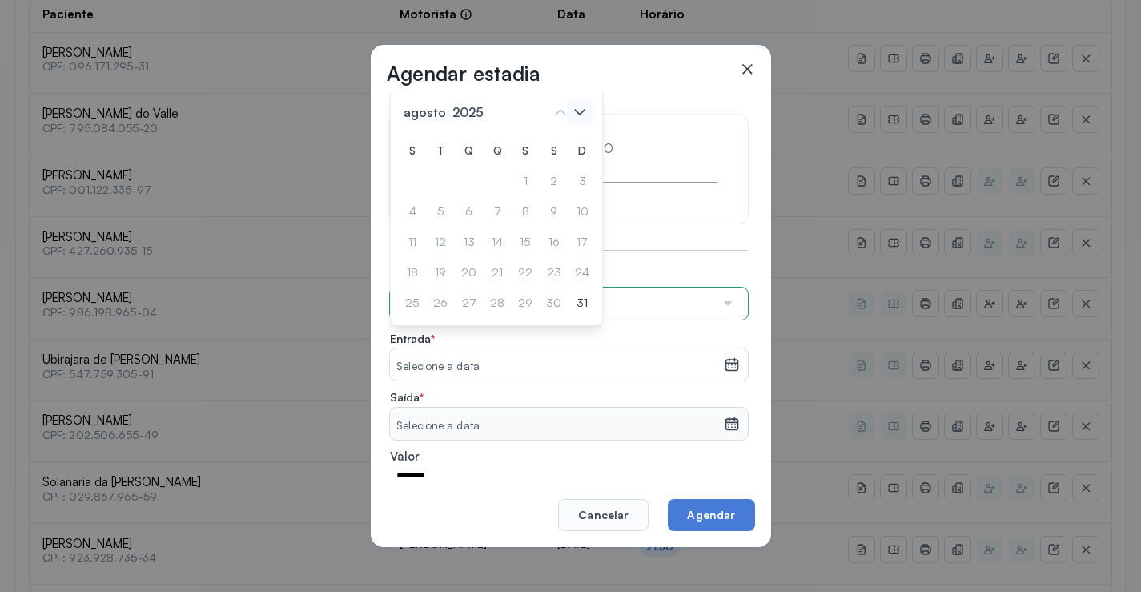
click at [577, 114] on icon at bounding box center [580, 112] width 26 height 26
click at [740, 54] on div "**********" at bounding box center [571, 296] width 400 height 503
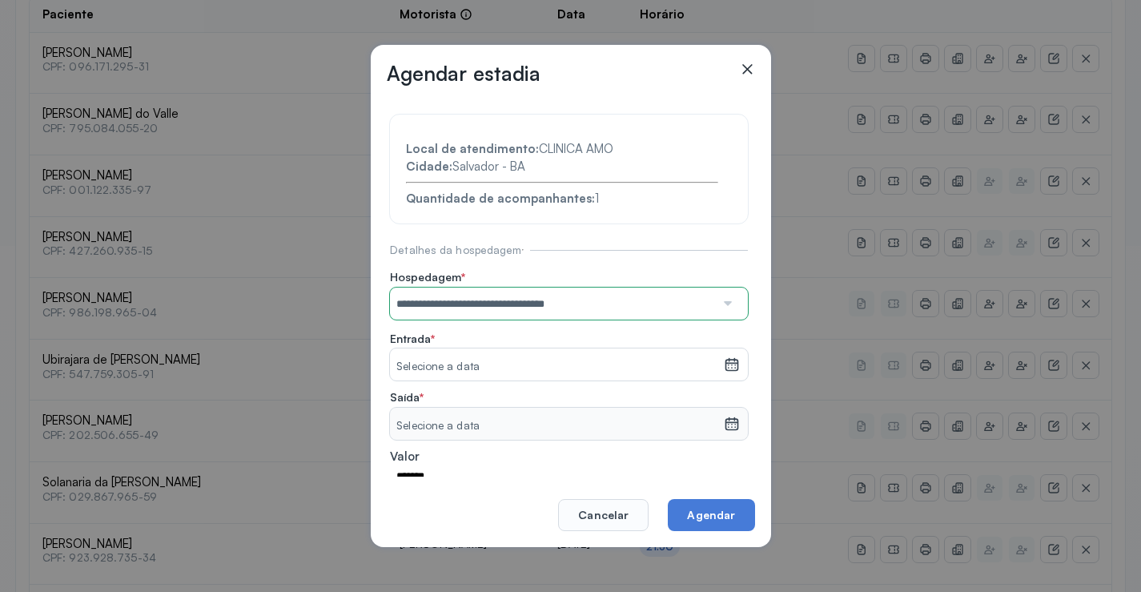
click at [745, 58] on div "**********" at bounding box center [571, 296] width 400 height 503
click at [743, 68] on icon at bounding box center [747, 69] width 16 height 16
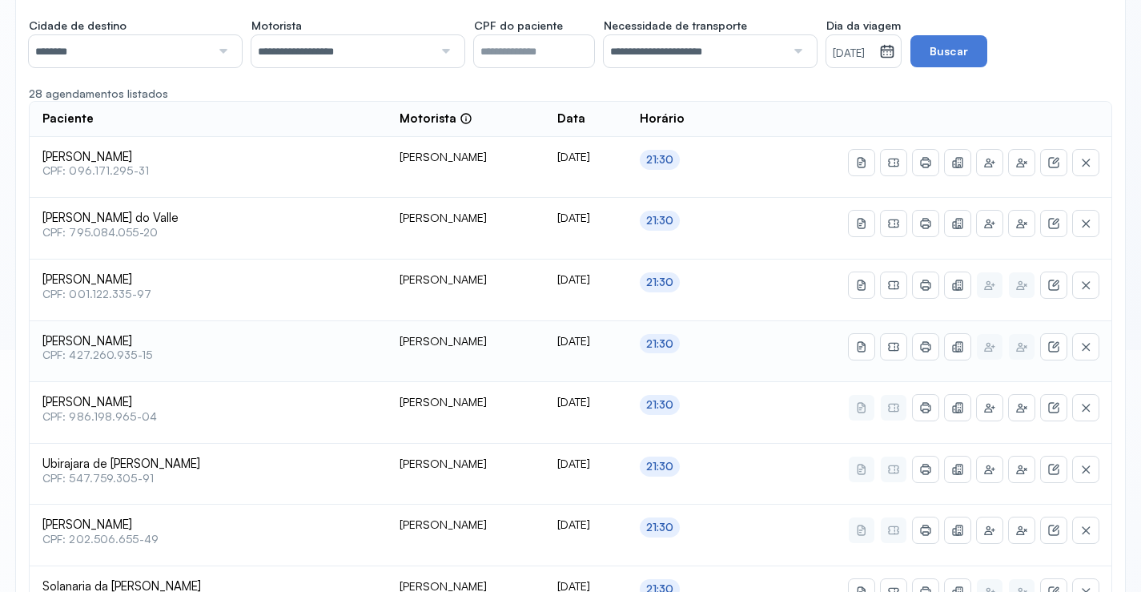
scroll to position [266, 0]
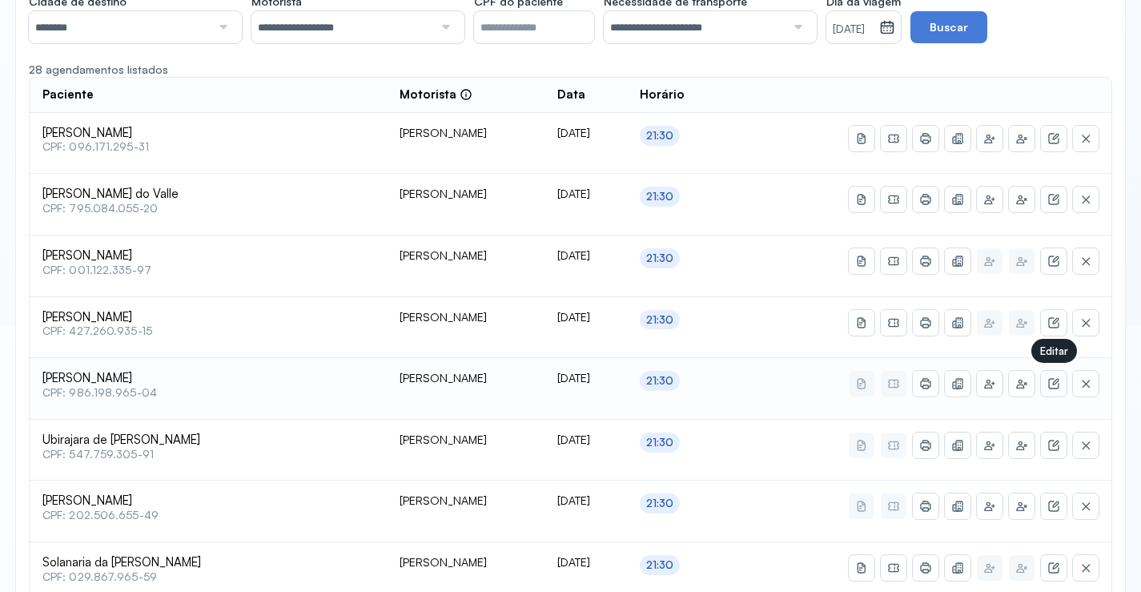
click at [1050, 383] on icon at bounding box center [1053, 383] width 13 height 13
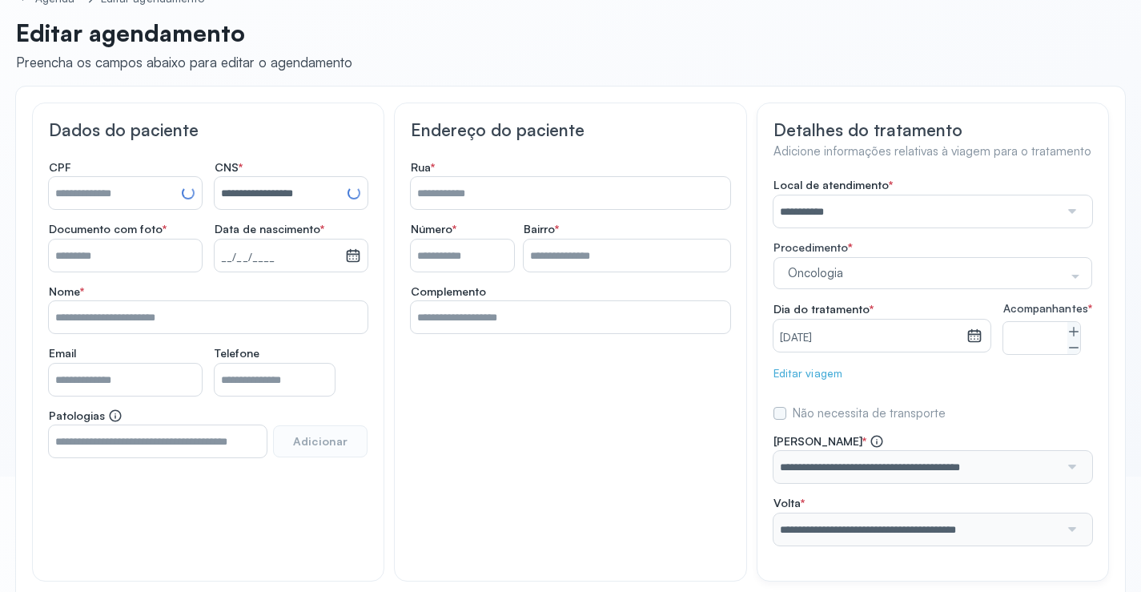
scroll to position [199, 0]
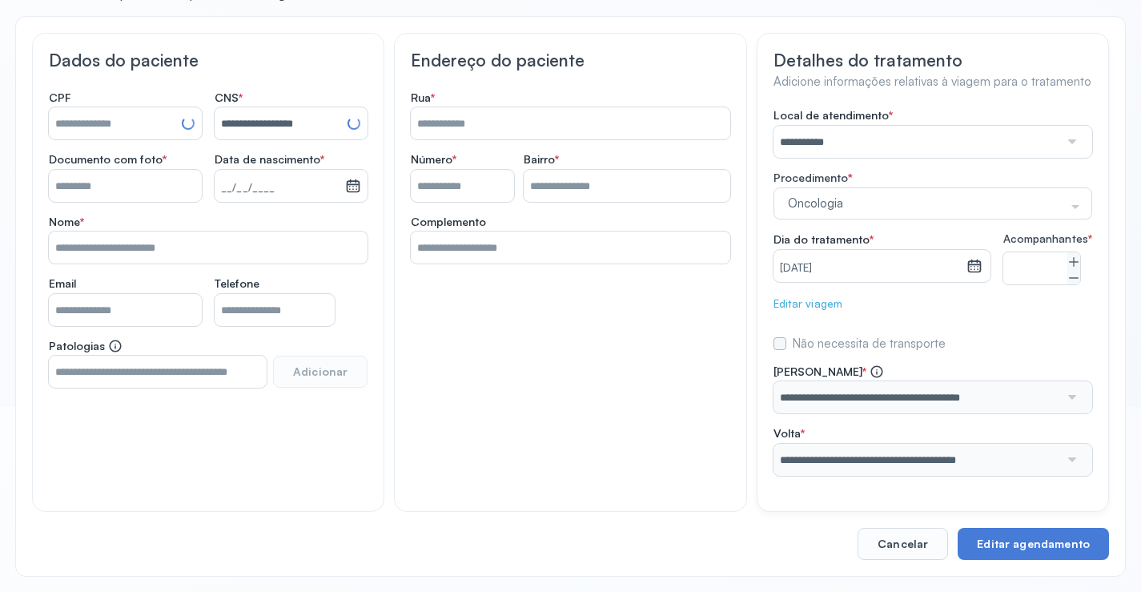
type input "**********"
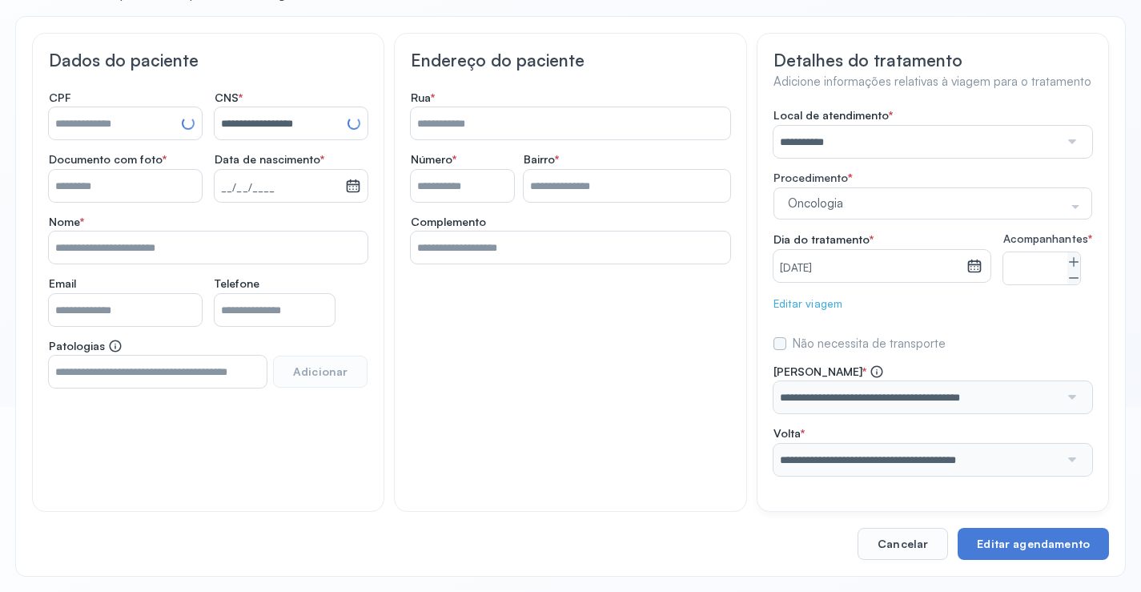
type input "******"
type input "**"
type input "******"
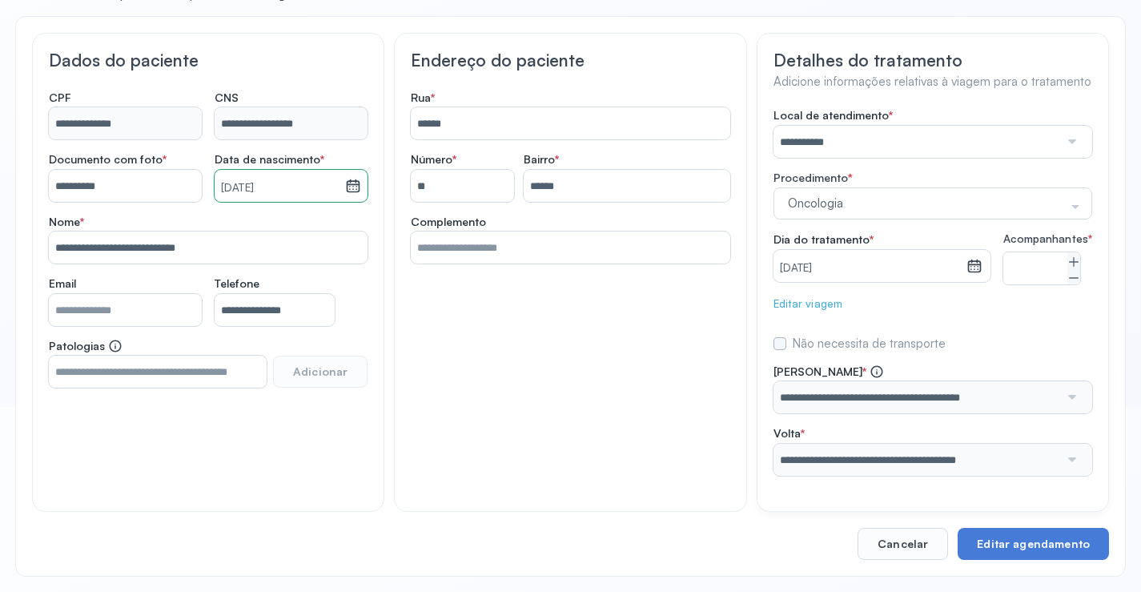
click at [811, 300] on div "Editar viagem" at bounding box center [932, 304] width 319 height 14
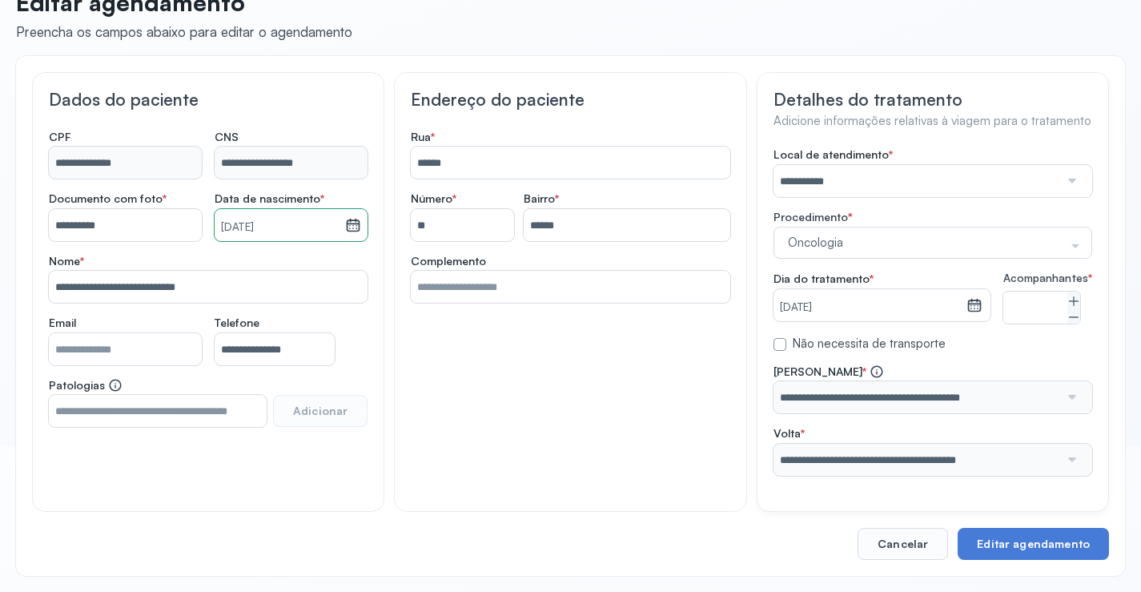
scroll to position [159, 0]
click at [1073, 459] on div at bounding box center [1070, 460] width 23 height 32
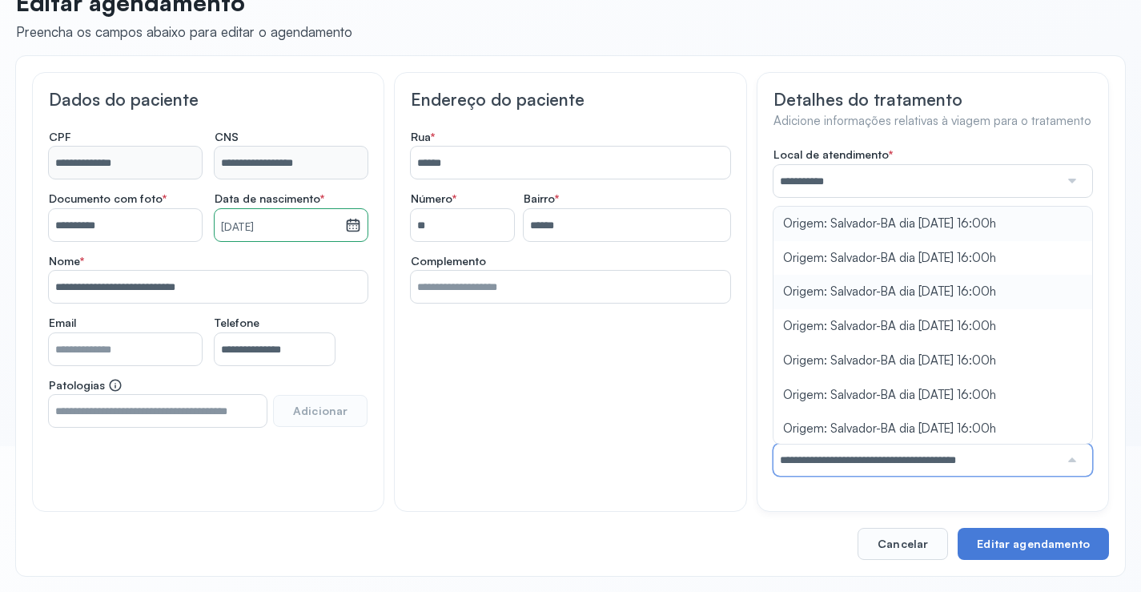
click at [923, 291] on div "**********" at bounding box center [932, 311] width 319 height 328
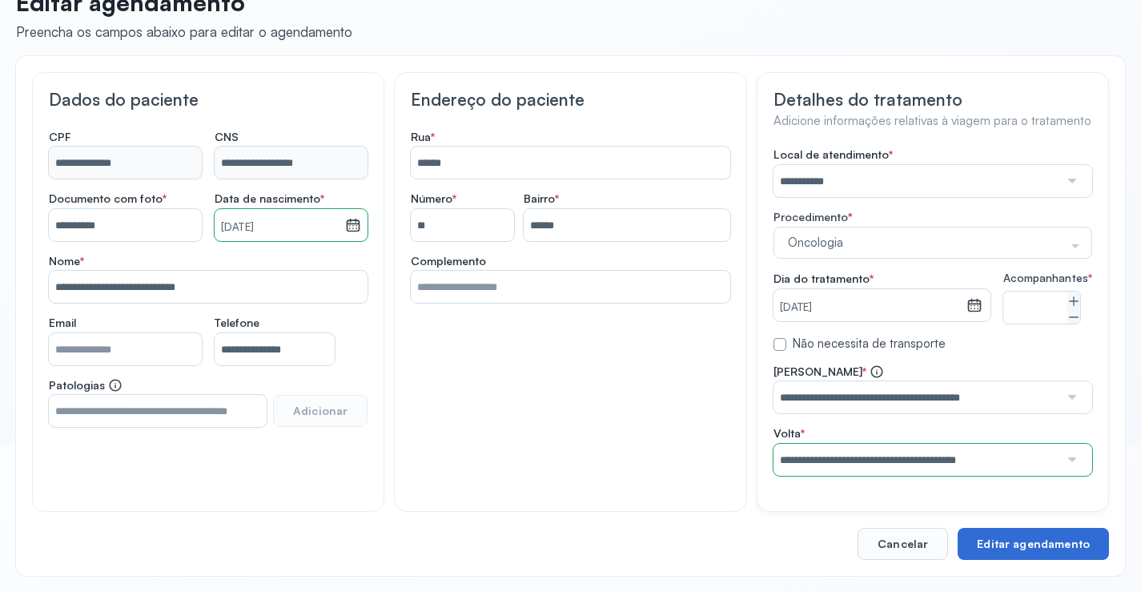
click at [1022, 528] on button "Editar agendamento" at bounding box center [1033, 544] width 151 height 32
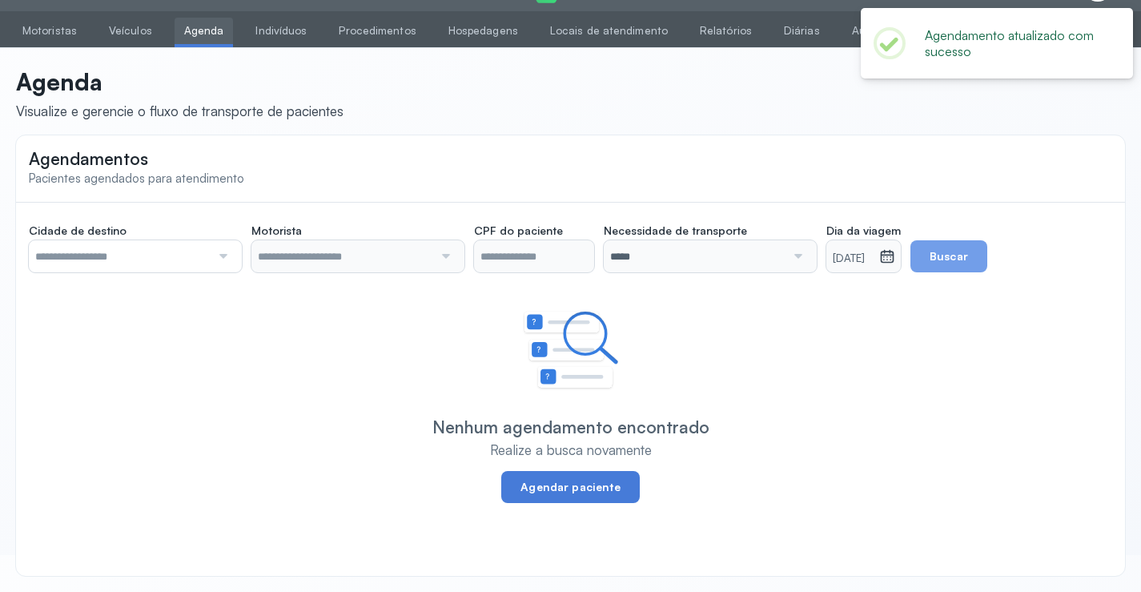
scroll to position [37, 0]
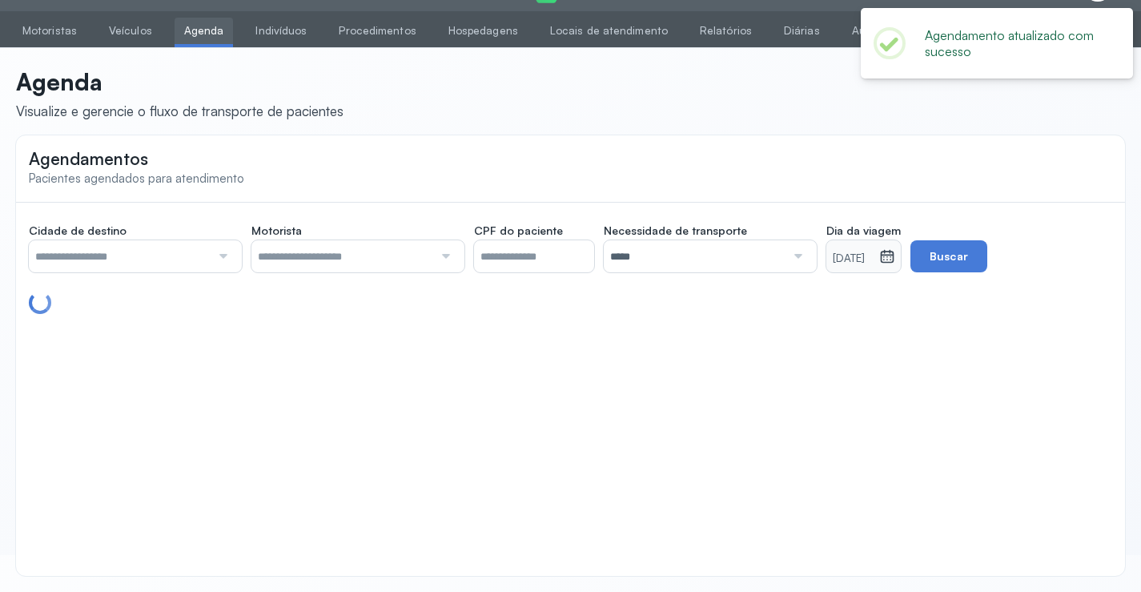
type input "********"
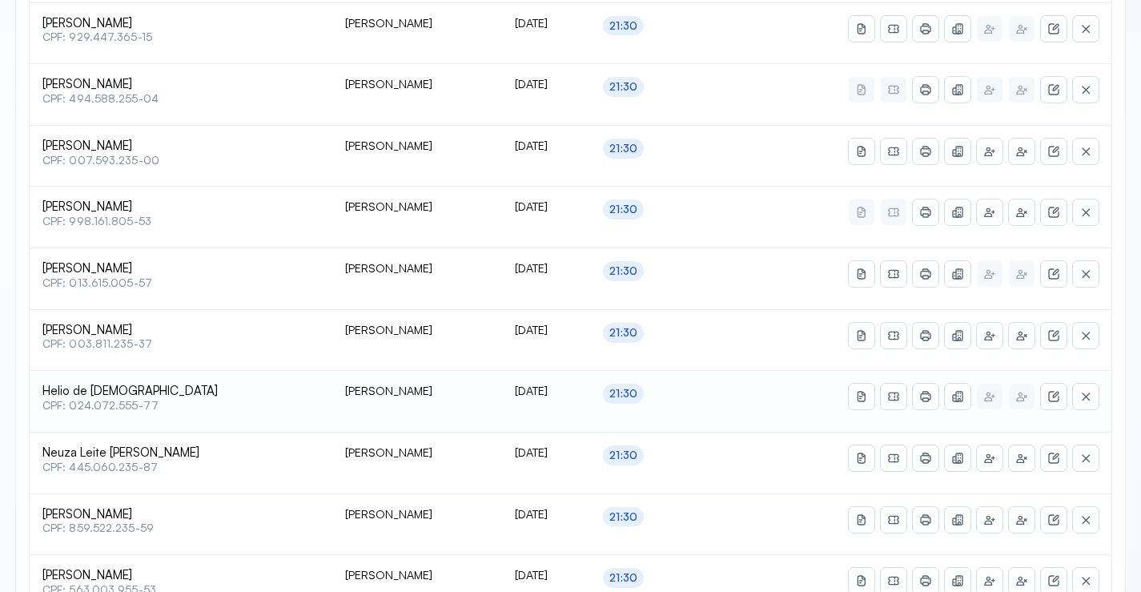
scroll to position [789, 0]
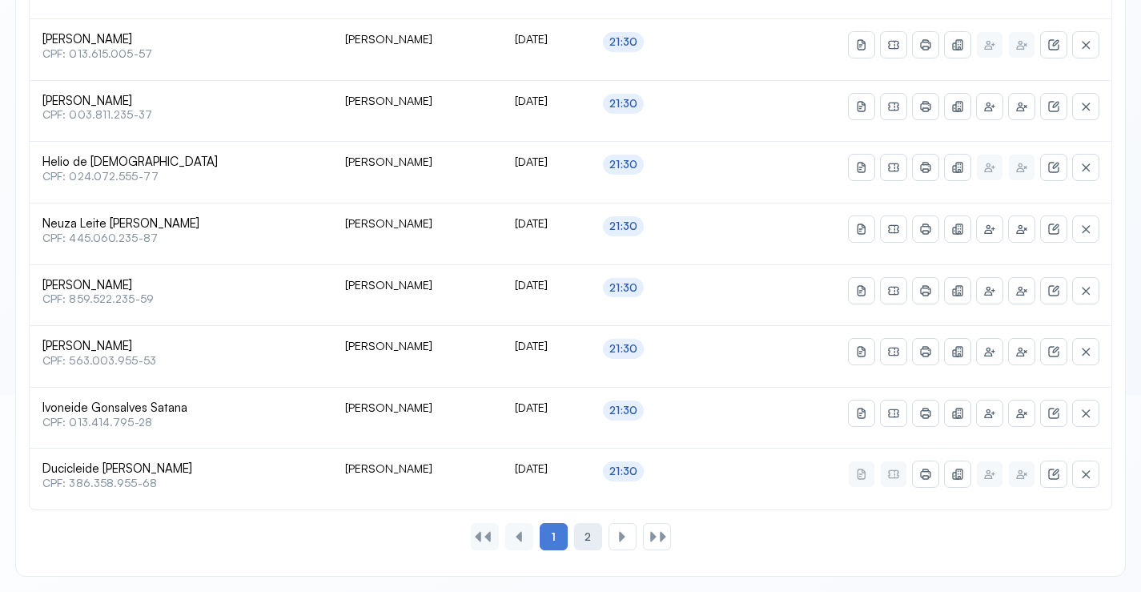
click at [587, 532] on span "2" at bounding box center [587, 537] width 6 height 14
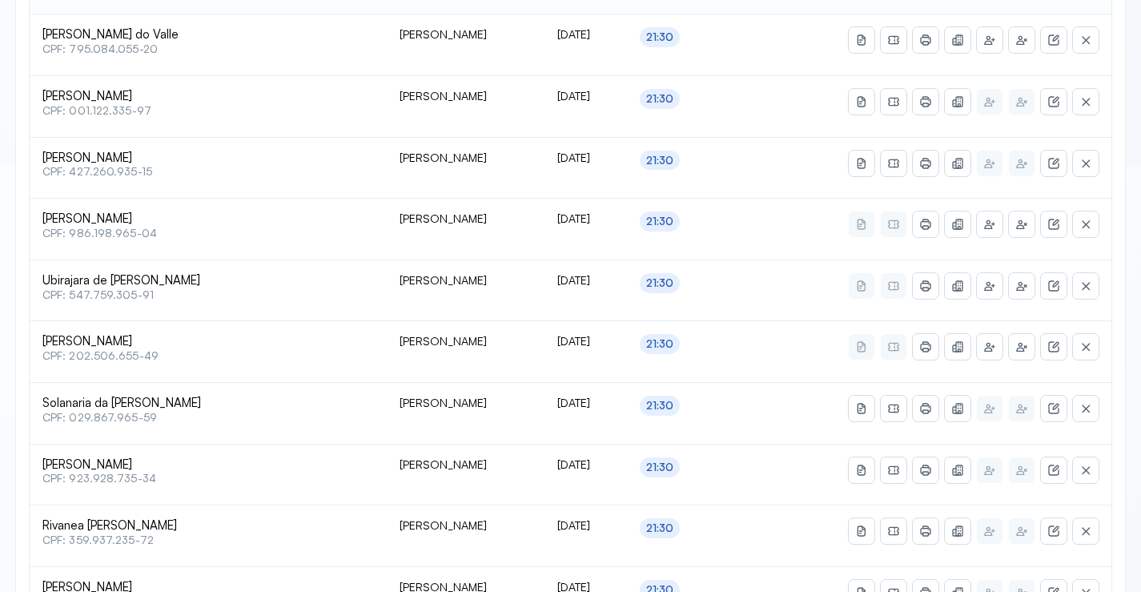
scroll to position [426, 0]
click at [962, 223] on icon at bounding box center [958, 223] width 7 height 10
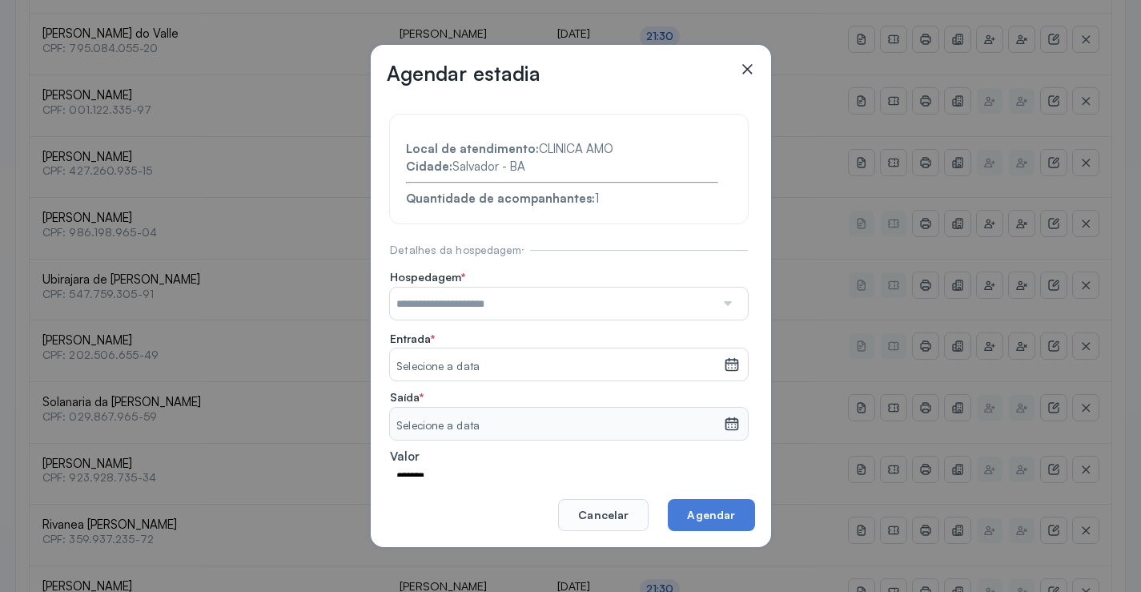
click at [717, 306] on div at bounding box center [726, 303] width 23 height 32
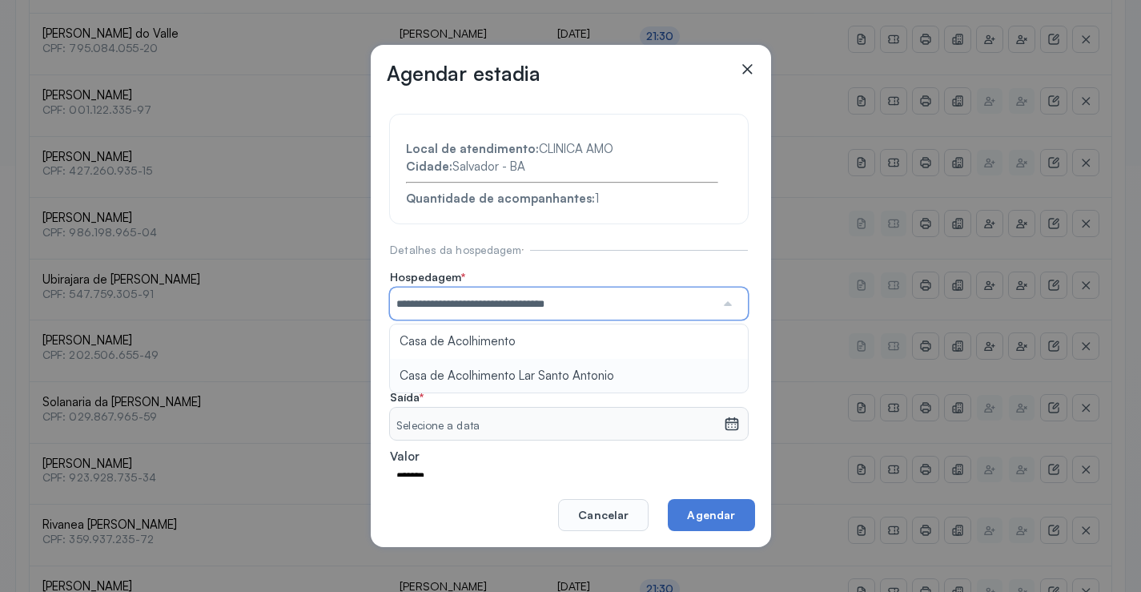
click at [540, 374] on section "**********" at bounding box center [569, 344] width 358 height 460
click at [724, 366] on icon at bounding box center [732, 364] width 16 height 16
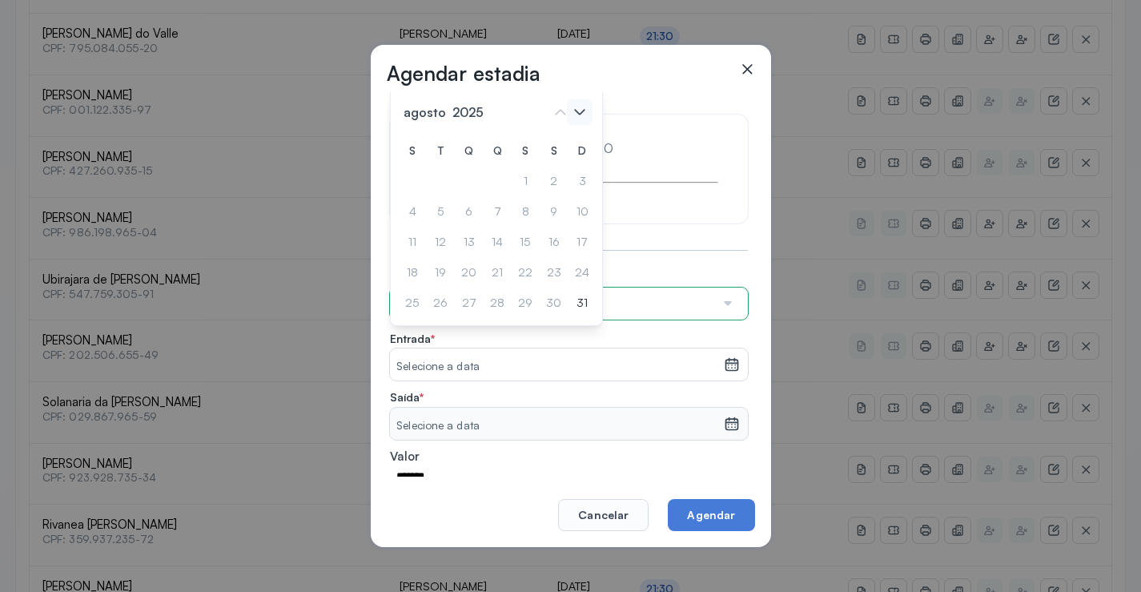
click at [583, 112] on icon at bounding box center [580, 112] width 10 height 6
click at [570, 179] on div "1" at bounding box center [582, 181] width 24 height 26
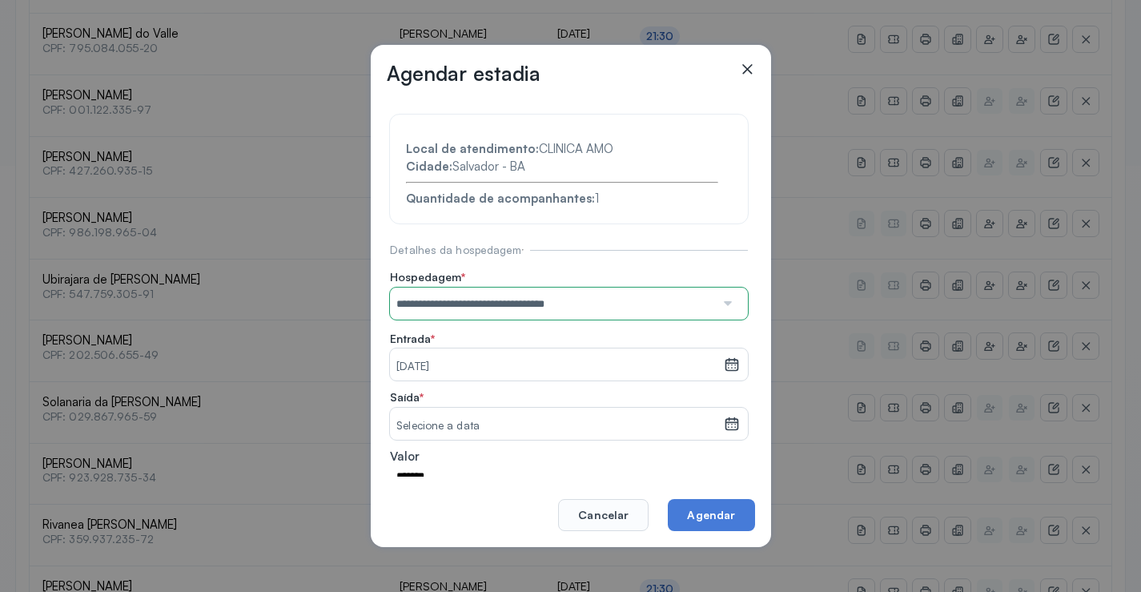
click at [724, 417] on icon at bounding box center [732, 424] width 16 height 16
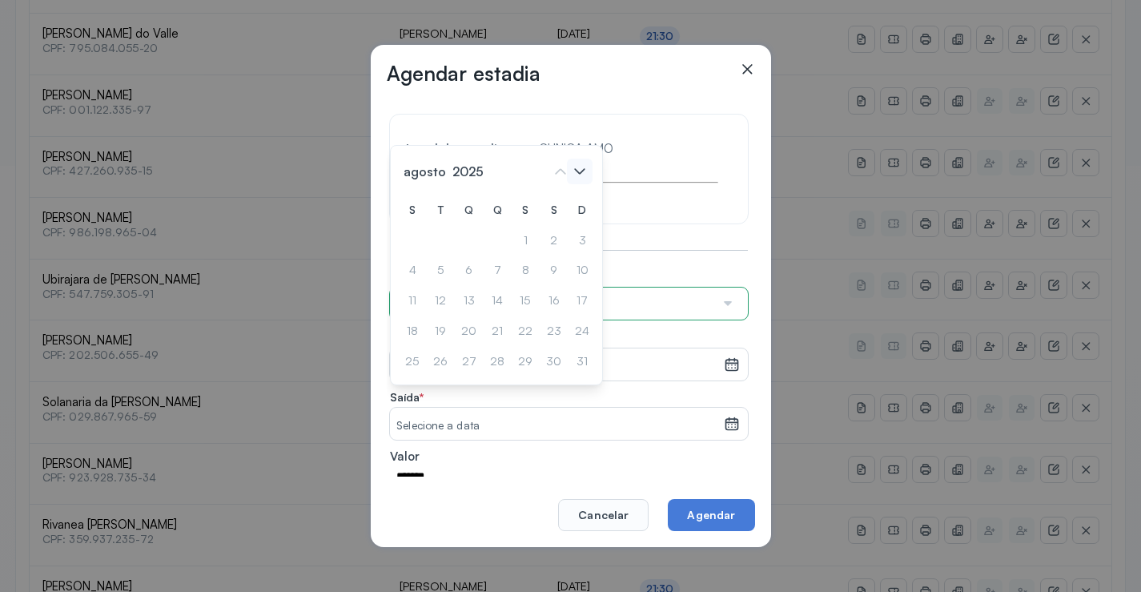
click at [585, 173] on icon at bounding box center [580, 172] width 26 height 26
click at [467, 243] on div "3" at bounding box center [469, 240] width 24 height 26
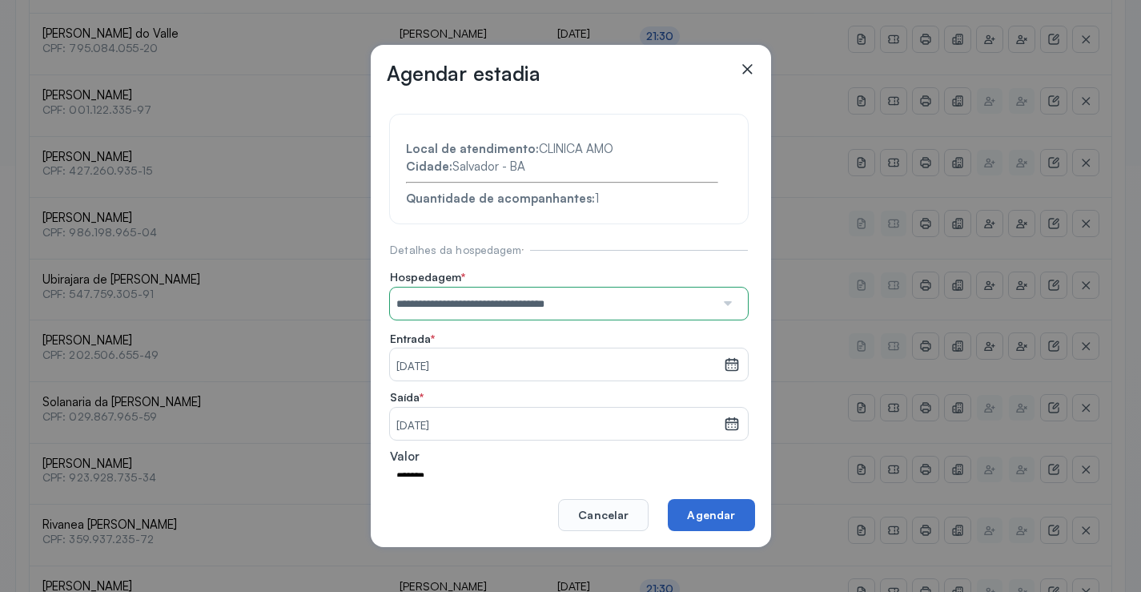
click at [708, 508] on button "Agendar" at bounding box center [711, 515] width 86 height 32
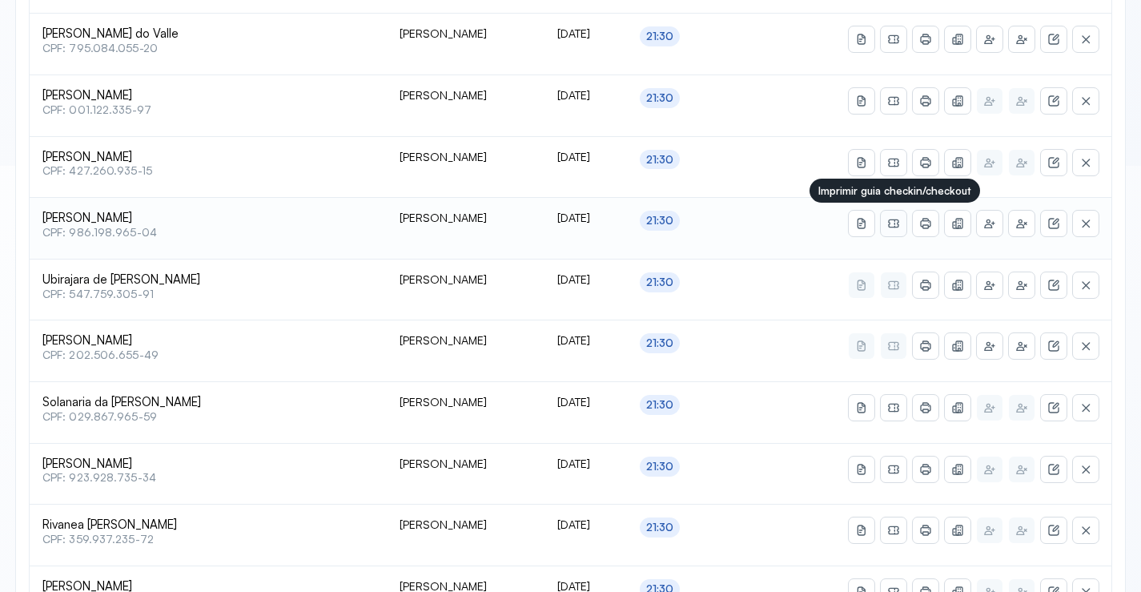
click at [887, 223] on icon at bounding box center [893, 223] width 13 height 13
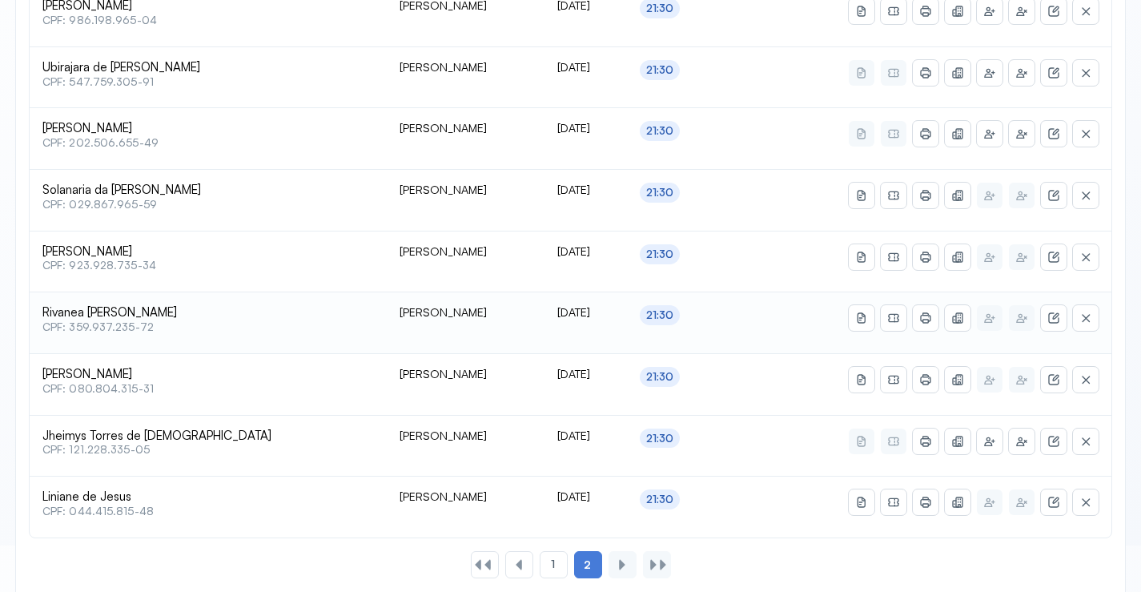
scroll to position [666, 0]
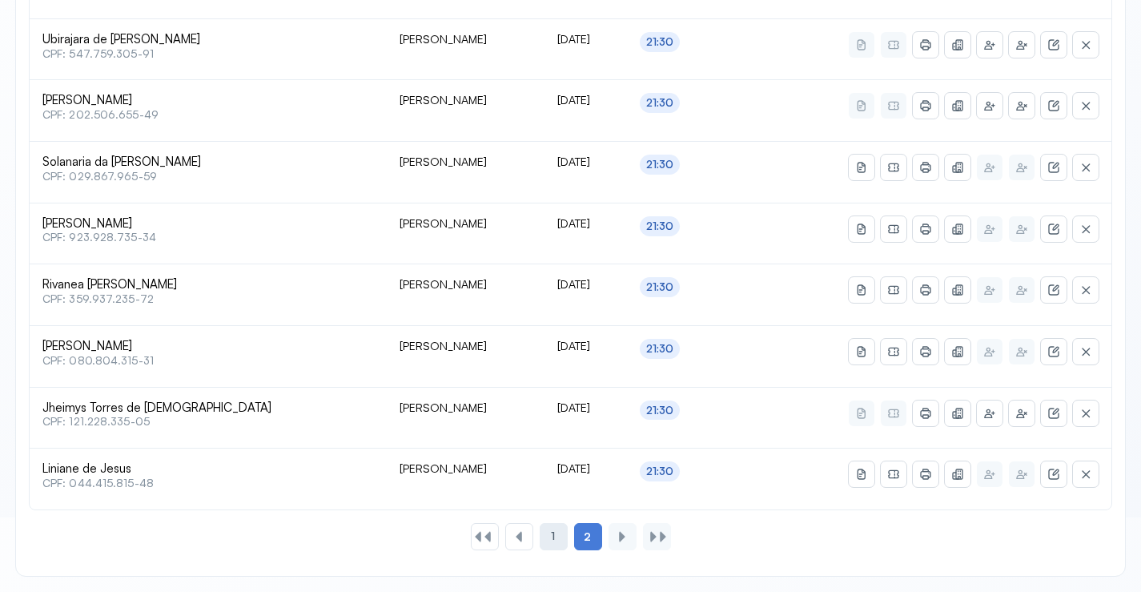
click at [550, 534] on div "1" at bounding box center [554, 536] width 28 height 27
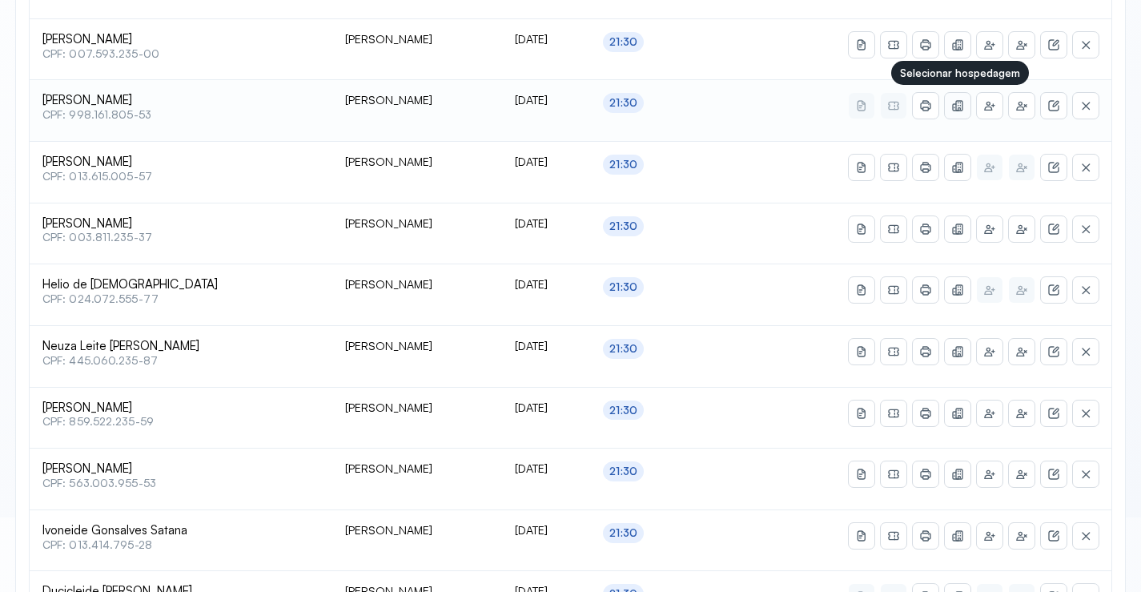
click at [958, 106] on icon at bounding box center [957, 105] width 7 height 6
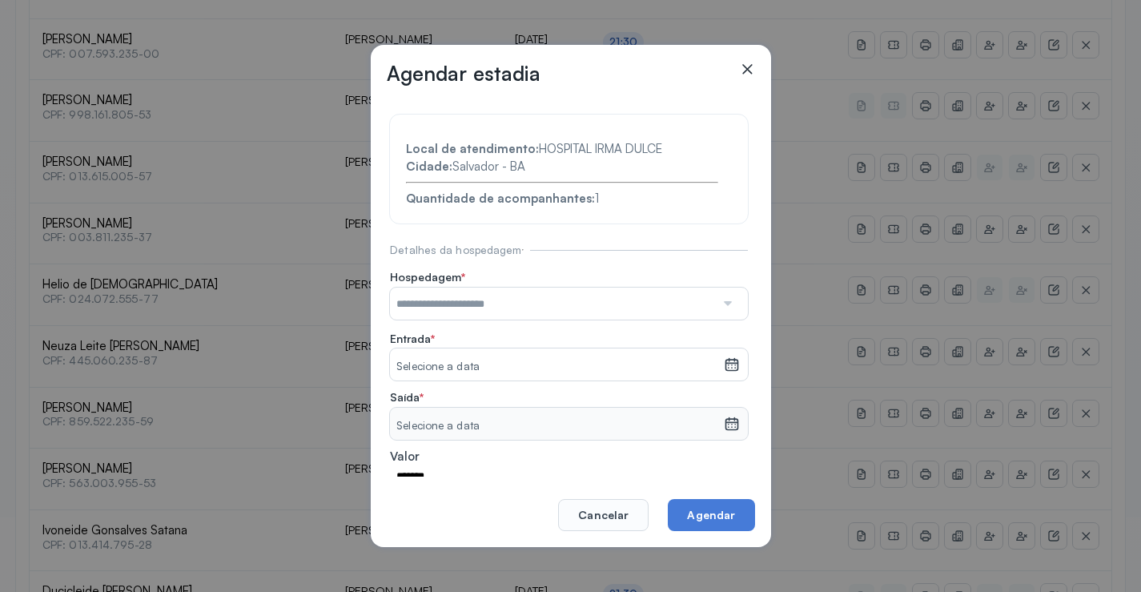
click at [723, 303] on div at bounding box center [726, 303] width 23 height 32
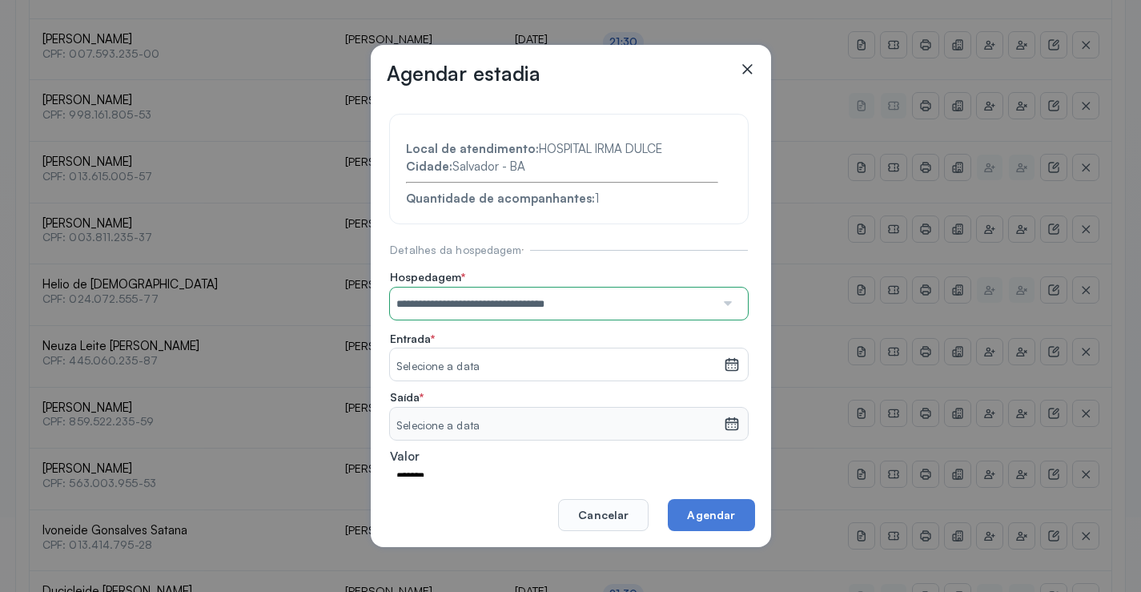
click at [572, 370] on section "**********" at bounding box center [569, 344] width 358 height 460
click at [724, 367] on icon at bounding box center [732, 364] width 16 height 16
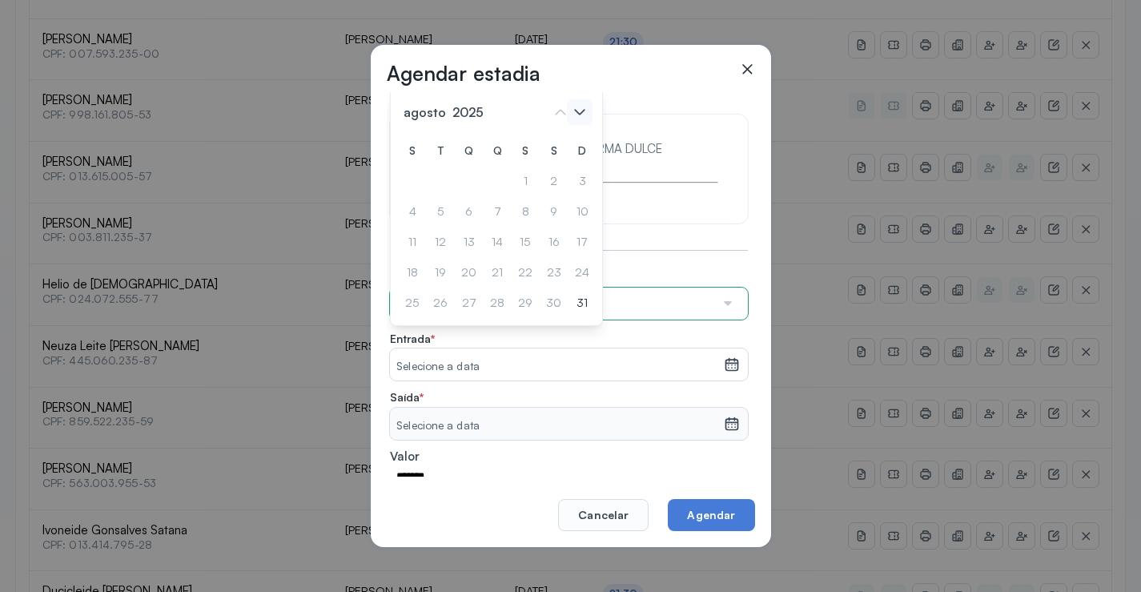
click at [584, 106] on icon at bounding box center [580, 112] width 26 height 26
click at [570, 178] on div "1" at bounding box center [582, 181] width 24 height 26
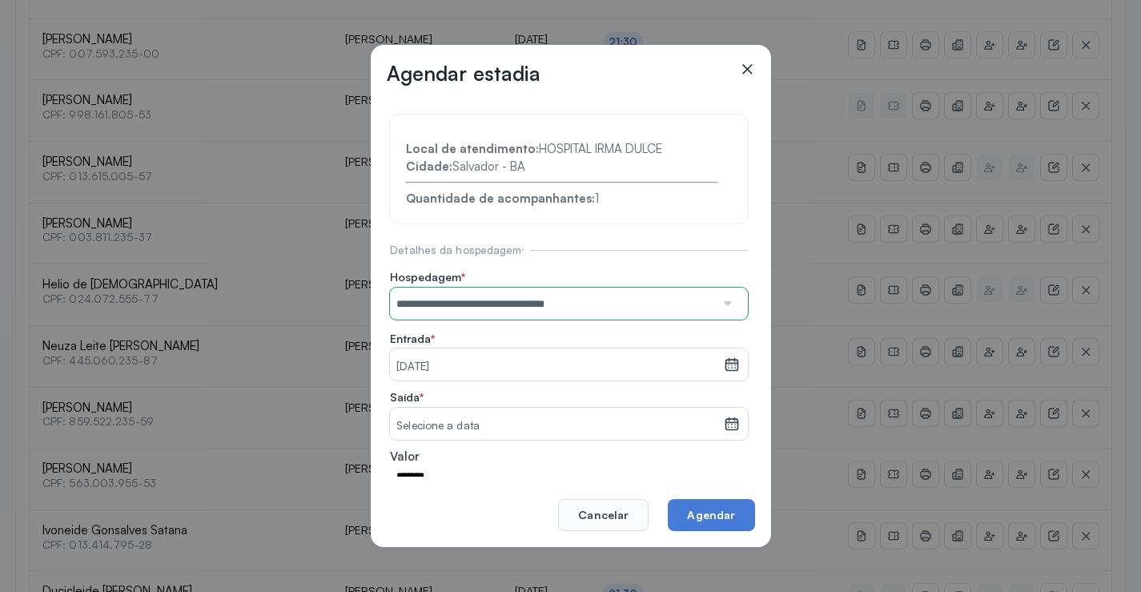
click at [725, 420] on icon at bounding box center [731, 420] width 12 height 6
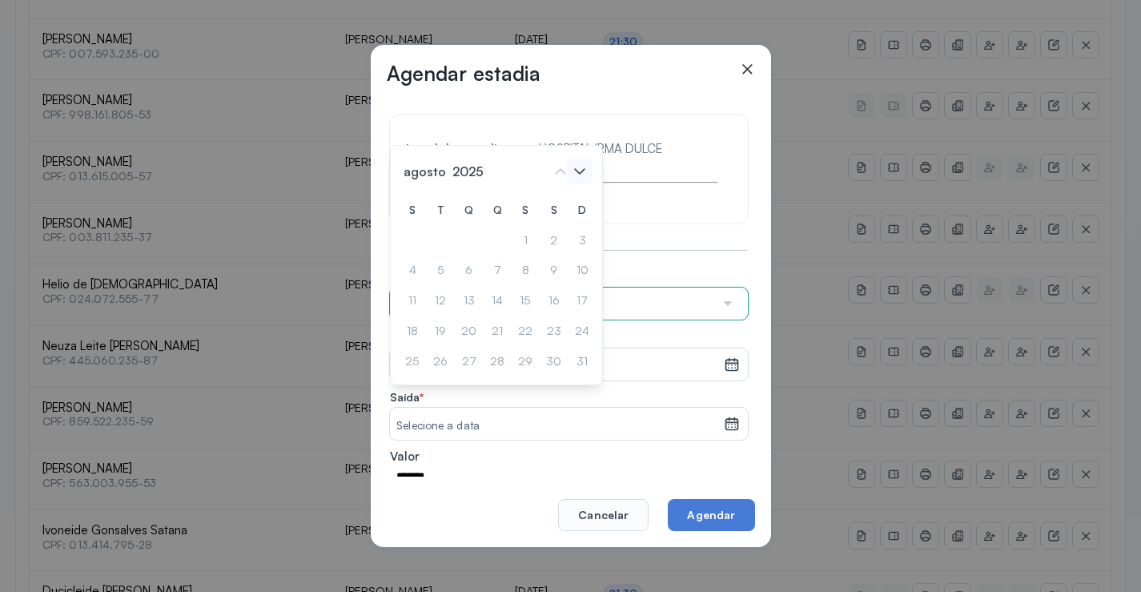
click at [582, 171] on icon at bounding box center [580, 171] width 10 height 6
click at [416, 237] on div "1" at bounding box center [412, 240] width 24 height 26
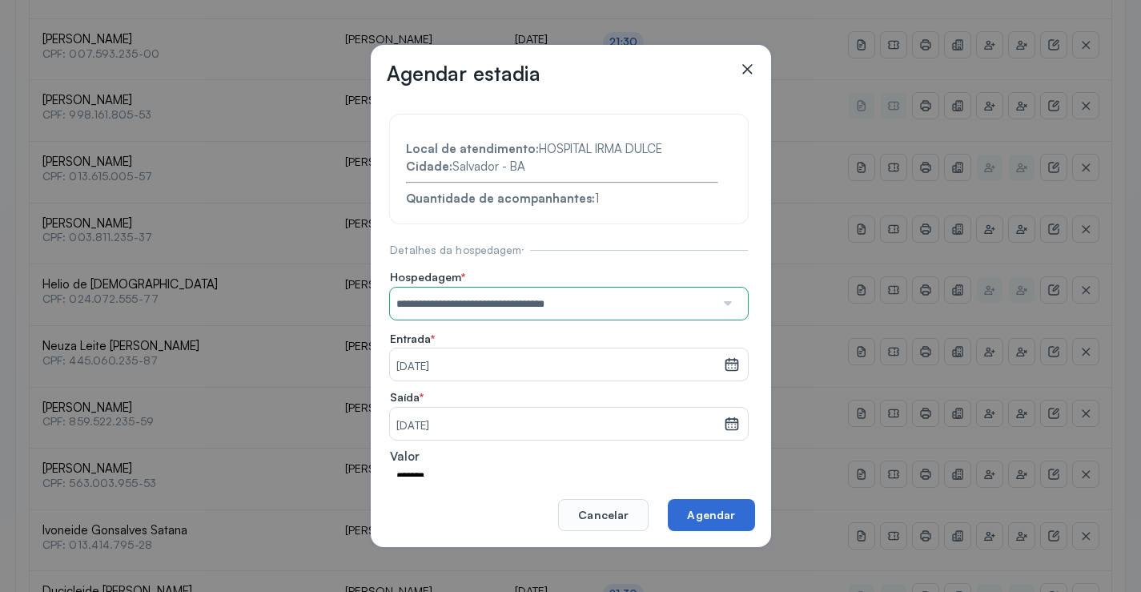
click at [740, 514] on button "Agendar" at bounding box center [711, 515] width 86 height 32
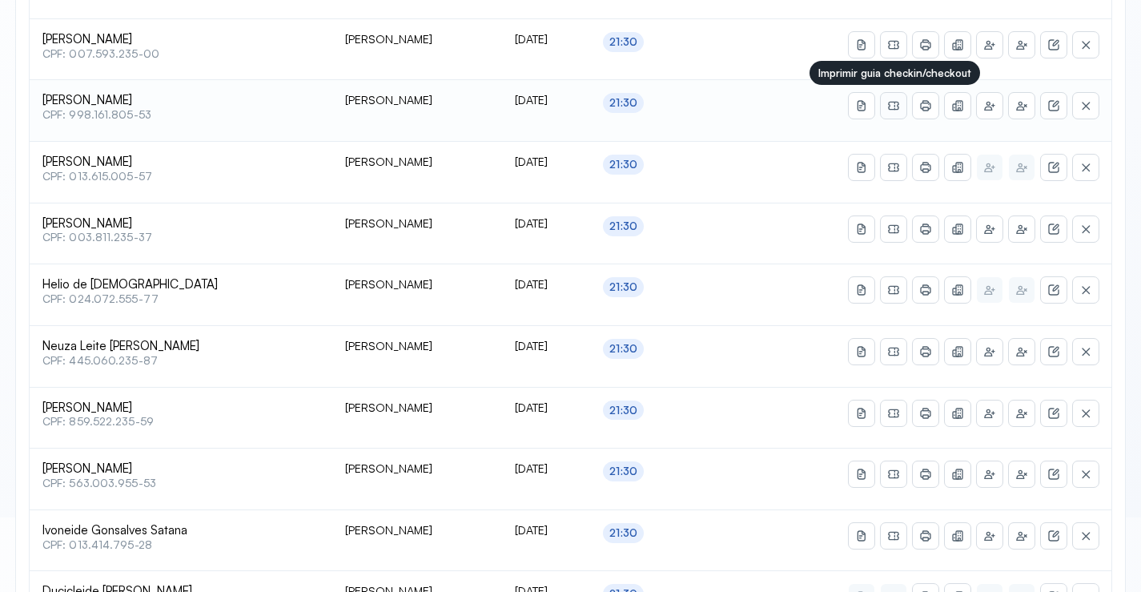
click at [895, 110] on icon at bounding box center [894, 106] width 1 height 8
click at [930, 105] on icon at bounding box center [925, 105] width 13 height 13
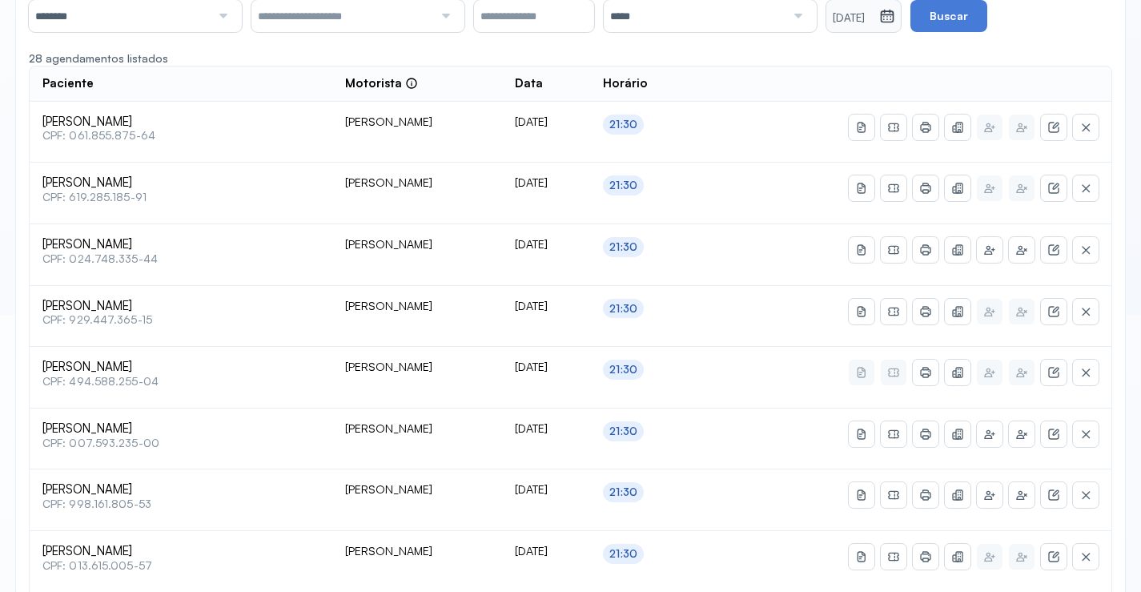
scroll to position [266, 0]
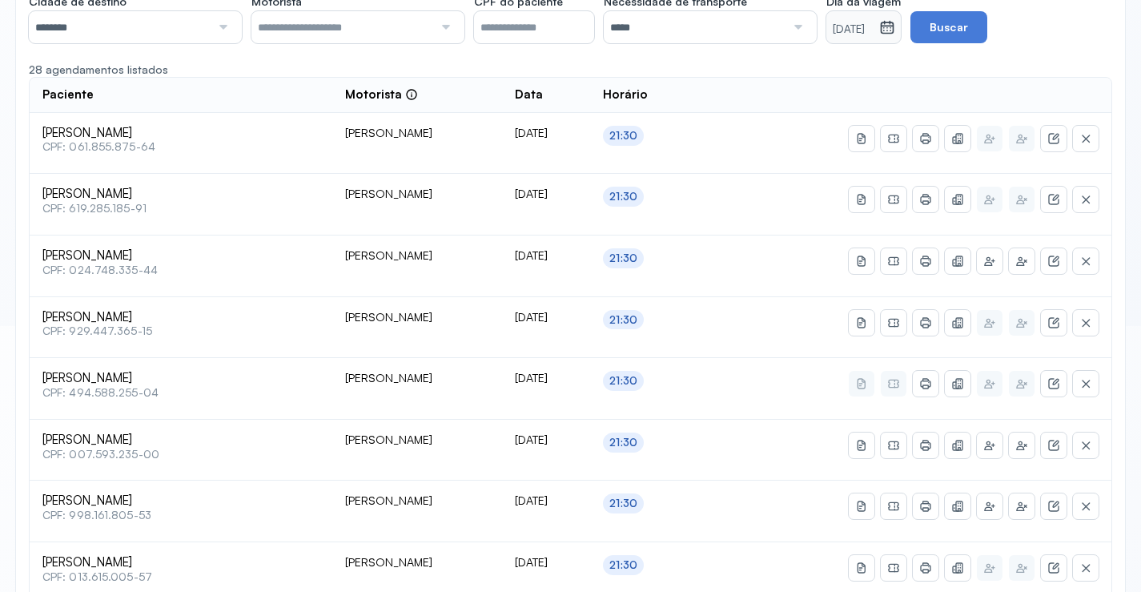
click at [895, 27] on icon at bounding box center [887, 27] width 16 height 16
click at [893, 26] on icon at bounding box center [887, 24] width 12 height 6
click at [444, 22] on div at bounding box center [444, 27] width 22 height 32
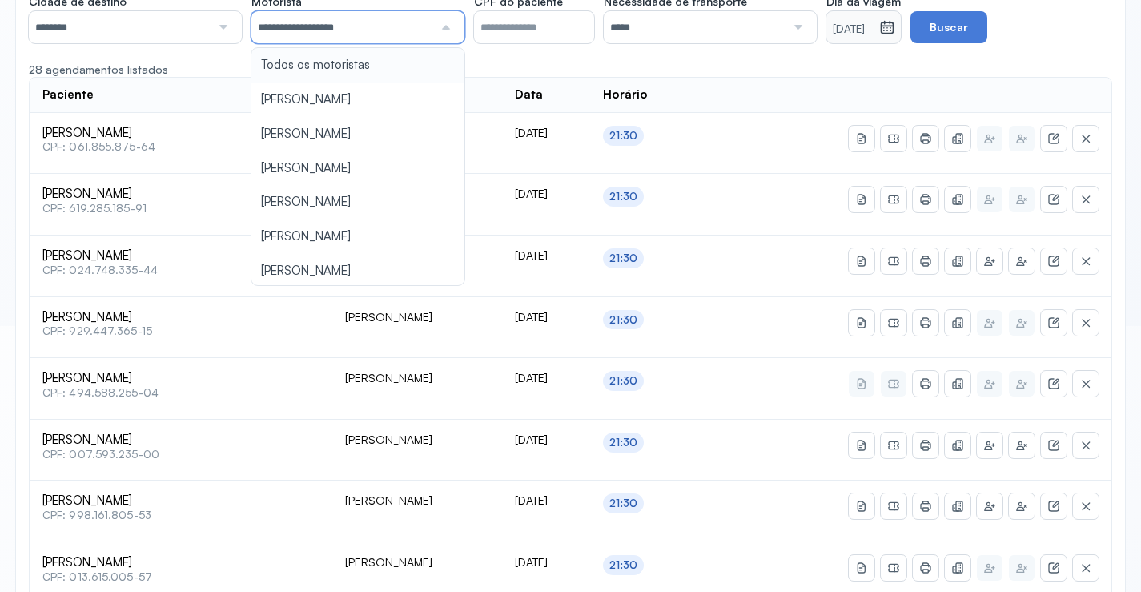
click at [328, 59] on div "**********" at bounding box center [570, 536] width 1109 height 1125
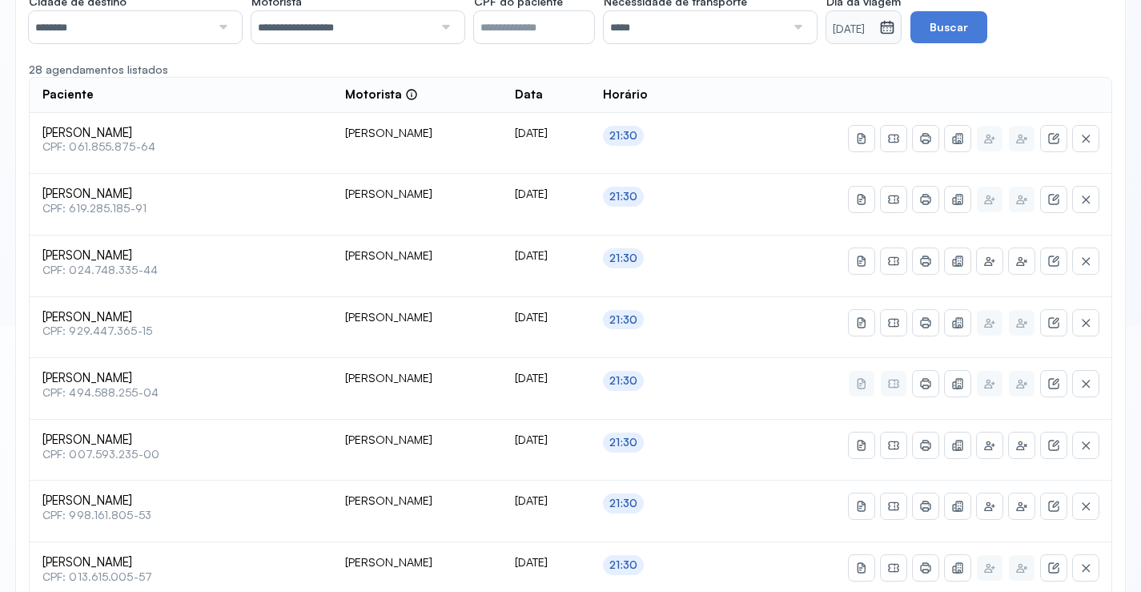
click at [805, 22] on div at bounding box center [796, 27] width 22 height 32
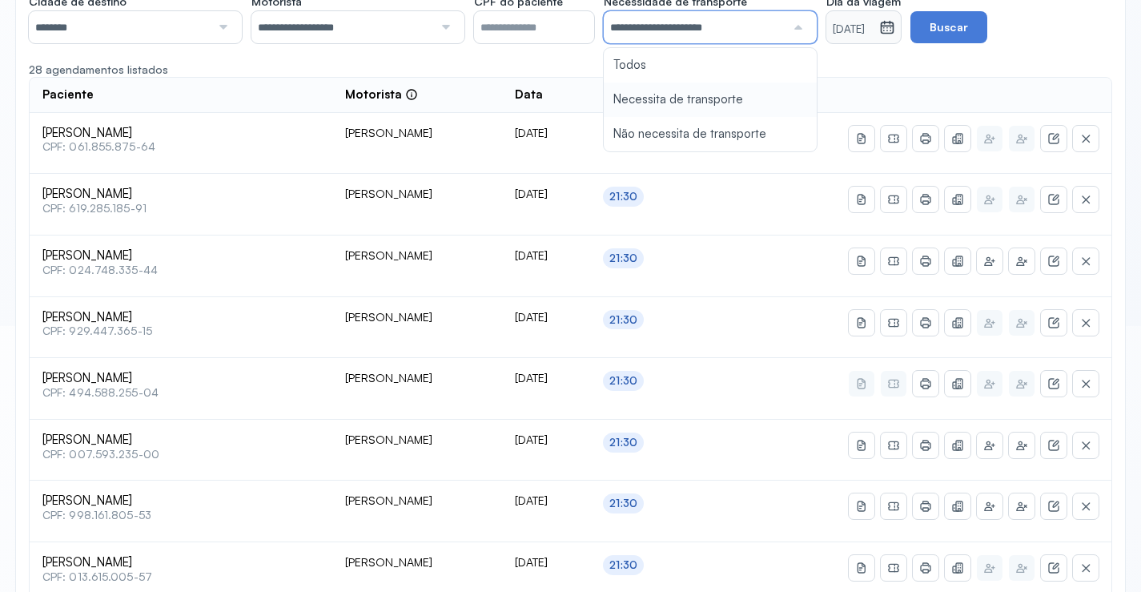
click at [697, 102] on div "**********" at bounding box center [570, 536] width 1109 height 1125
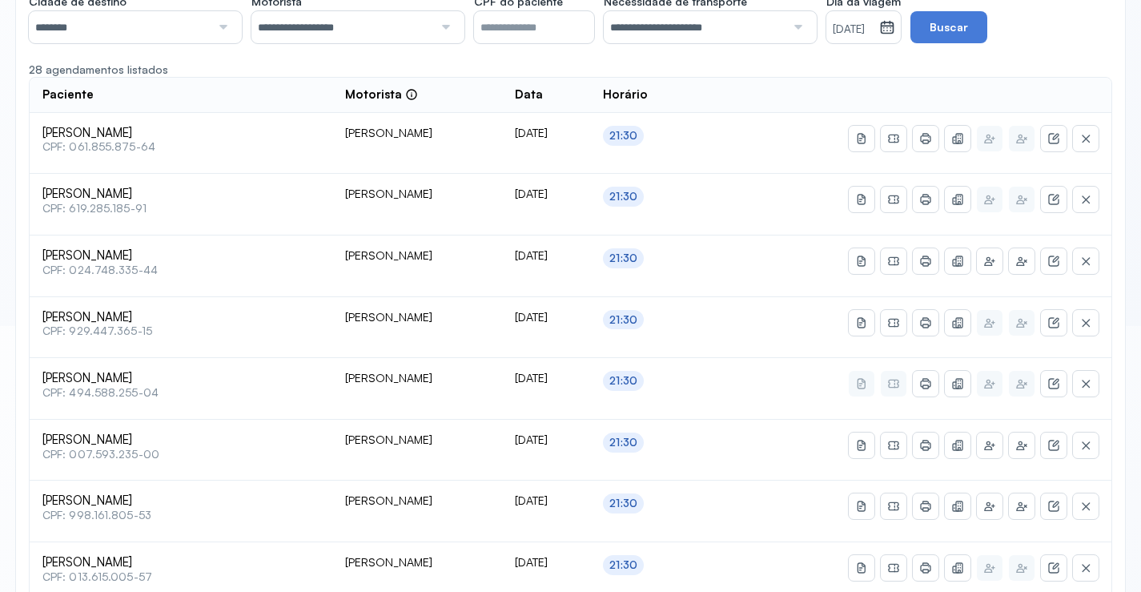
click at [895, 27] on icon at bounding box center [887, 27] width 16 height 16
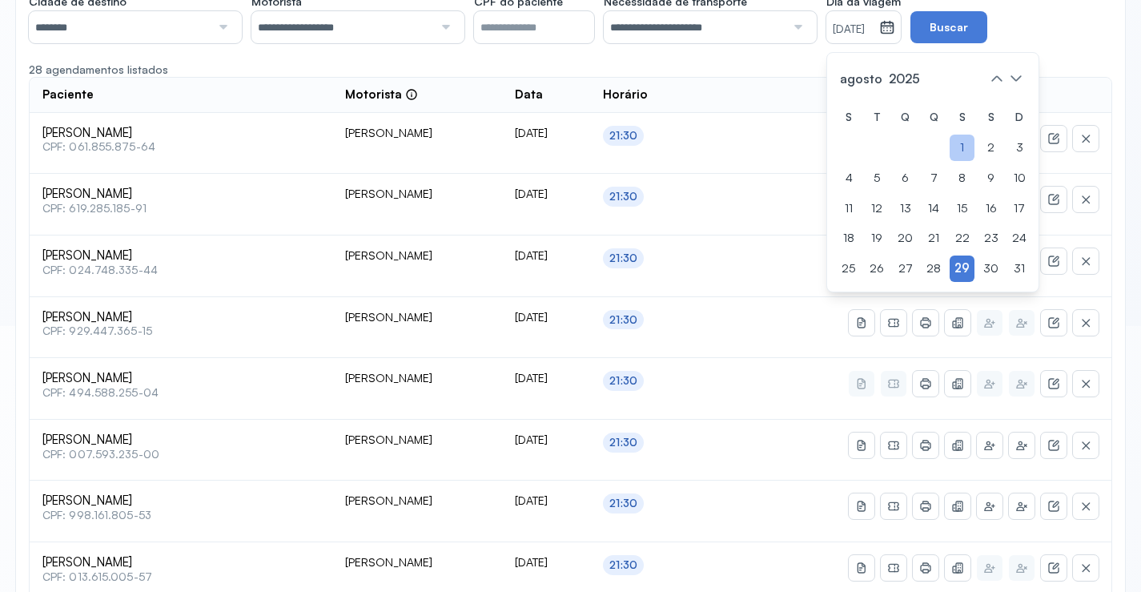
click at [946, 165] on div "1" at bounding box center [933, 178] width 24 height 26
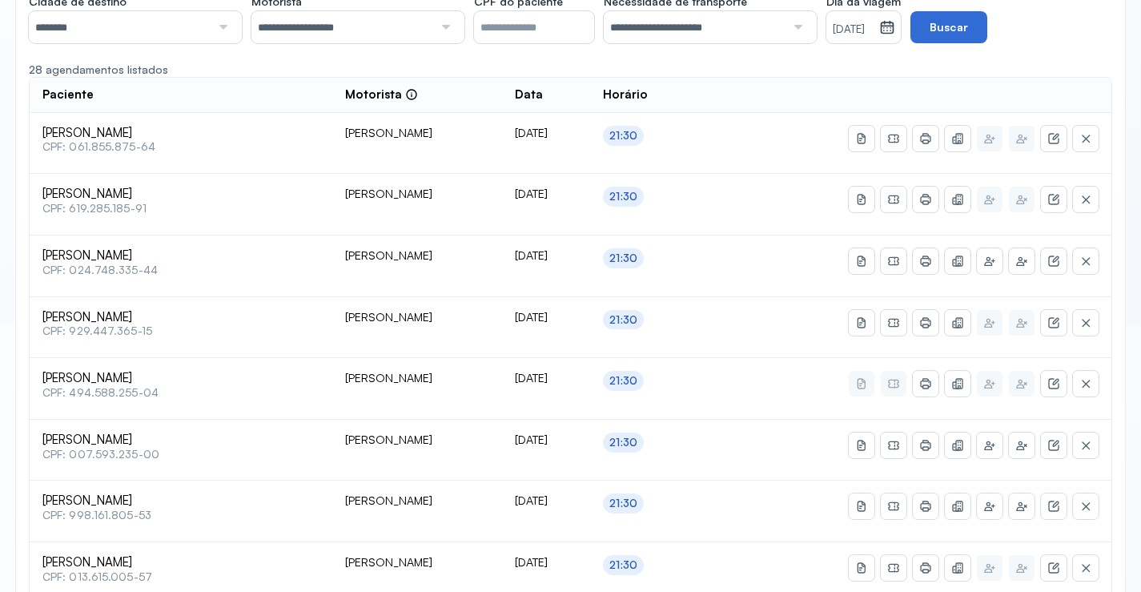
click at [987, 22] on button "Buscar" at bounding box center [948, 27] width 77 height 32
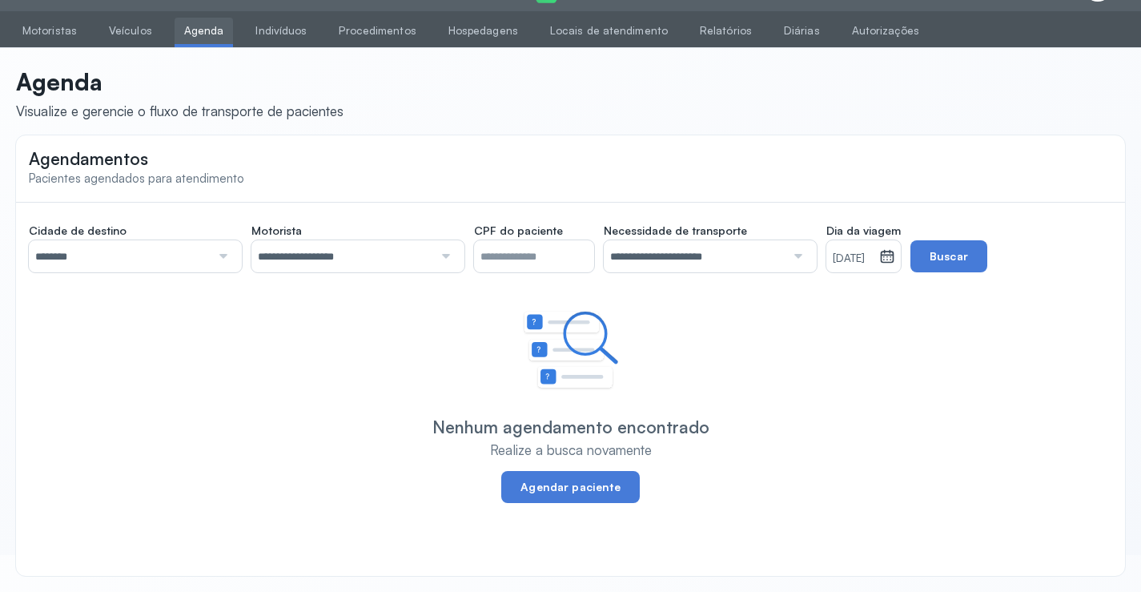
click at [894, 251] on icon at bounding box center [888, 257] width 14 height 12
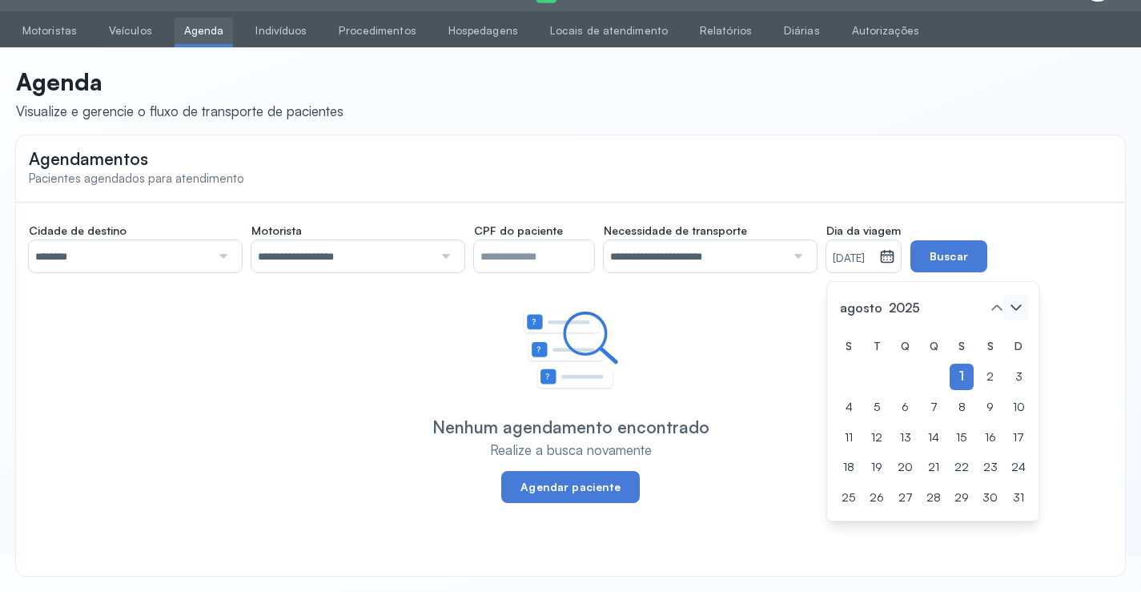
click at [1019, 304] on icon at bounding box center [1016, 308] width 26 height 26
click at [1006, 373] on div "1" at bounding box center [1018, 376] width 24 height 26
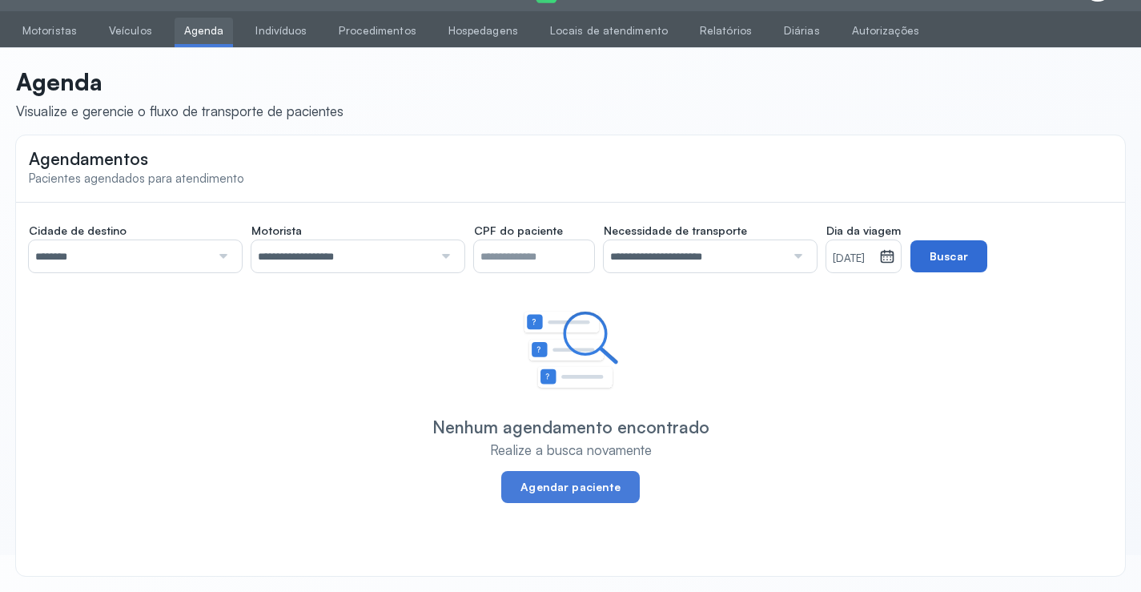
click at [966, 260] on button "Buscar" at bounding box center [948, 256] width 77 height 32
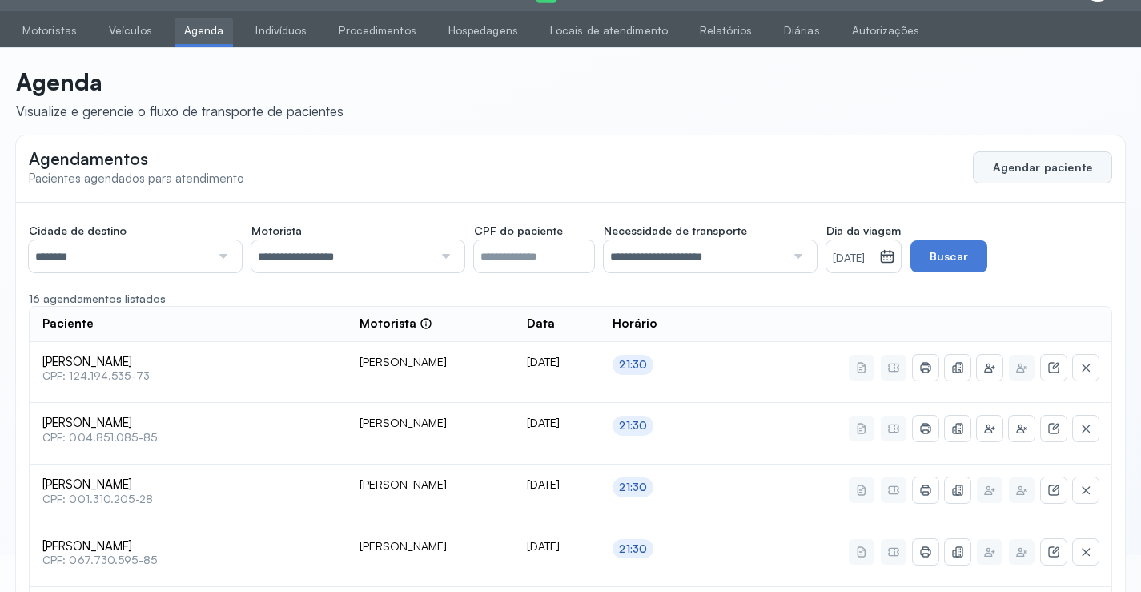
click at [1016, 166] on button "Agendar paciente" at bounding box center [1042, 167] width 139 height 32
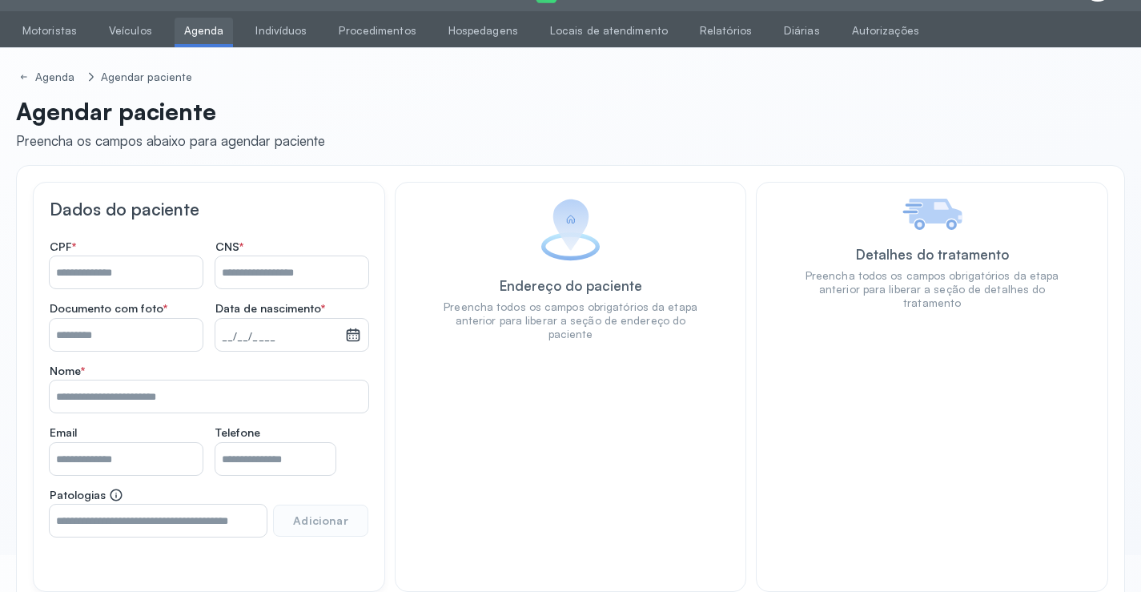
click at [245, 263] on input "Nome *" at bounding box center [291, 272] width 153 height 32
type input "**********"
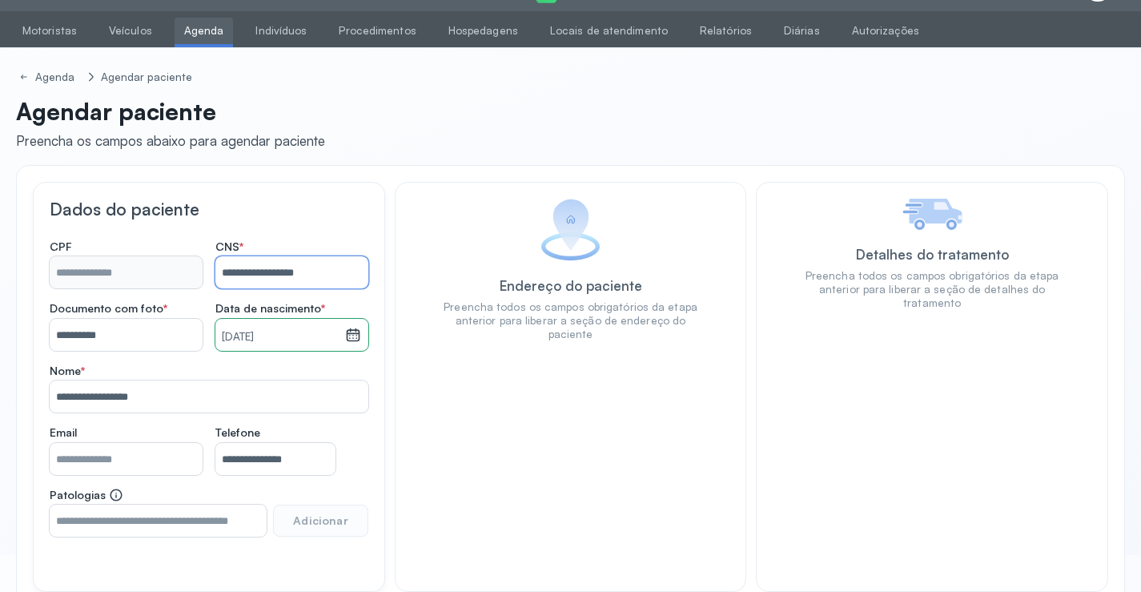
type input "**********"
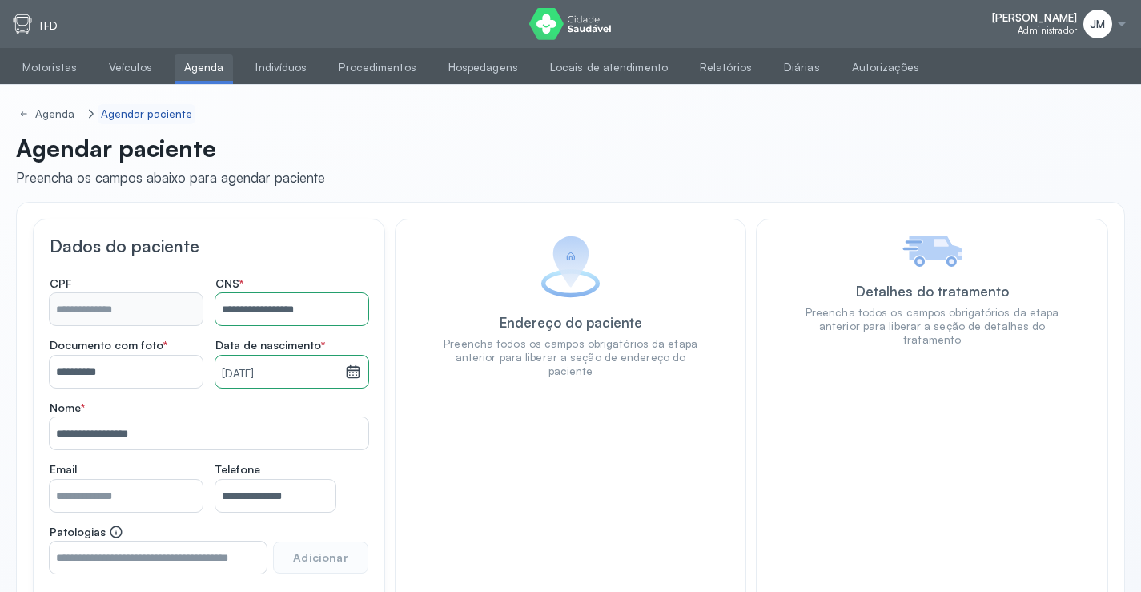
click at [155, 112] on div "Agendar paciente" at bounding box center [147, 114] width 92 height 14
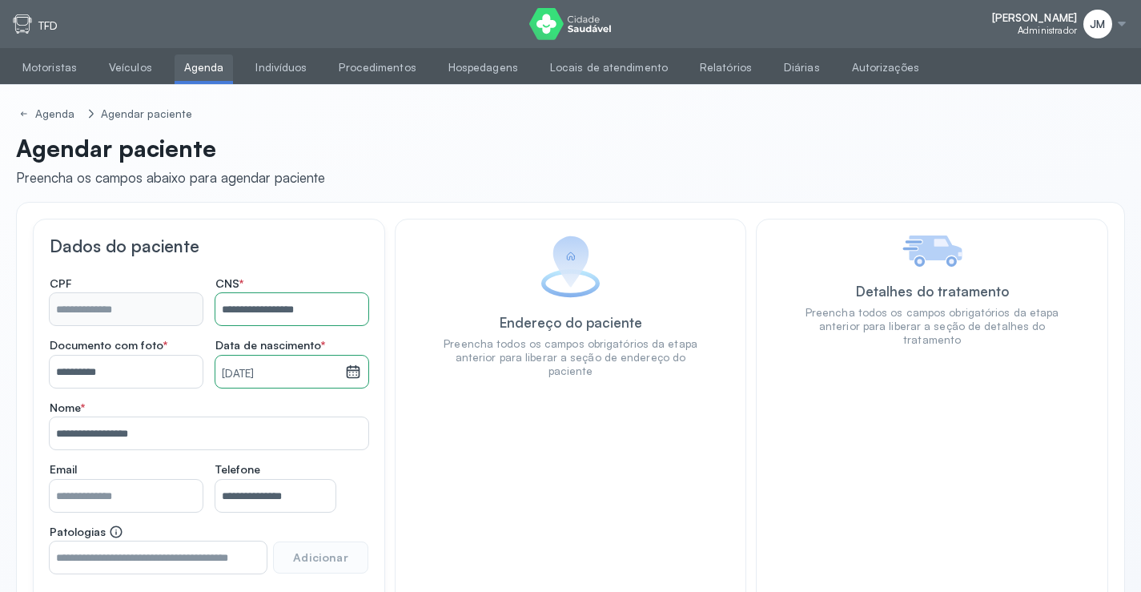
click at [191, 70] on link "Agenda" at bounding box center [204, 67] width 59 height 26
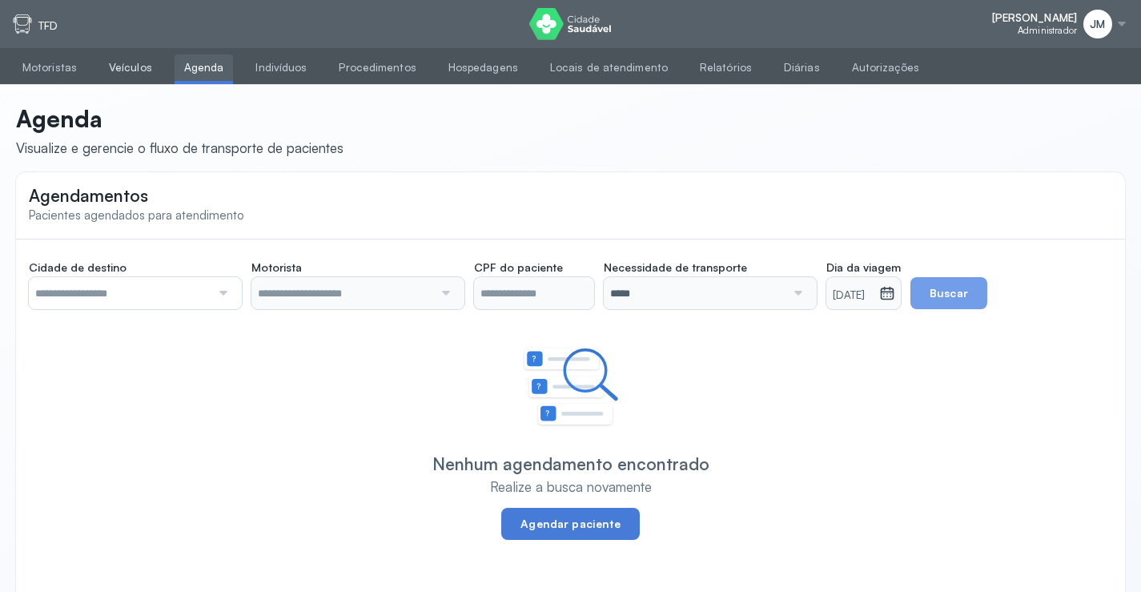
click at [113, 67] on link "Veículos" at bounding box center [130, 67] width 62 height 26
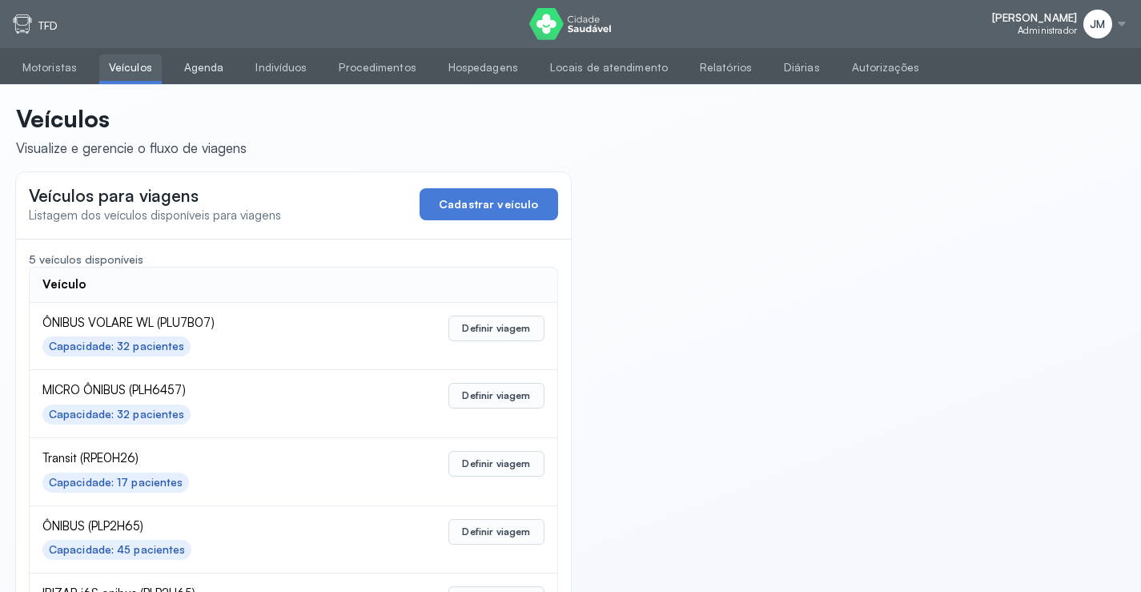
click at [187, 59] on link "Agenda" at bounding box center [204, 67] width 59 height 26
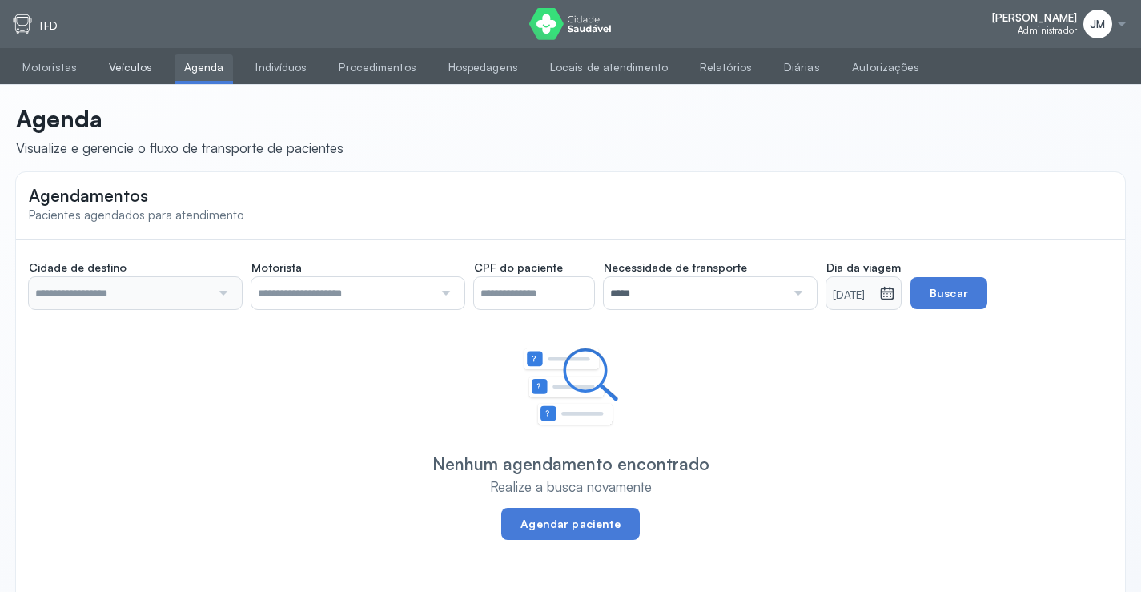
click at [127, 62] on link "Veículos" at bounding box center [130, 67] width 62 height 26
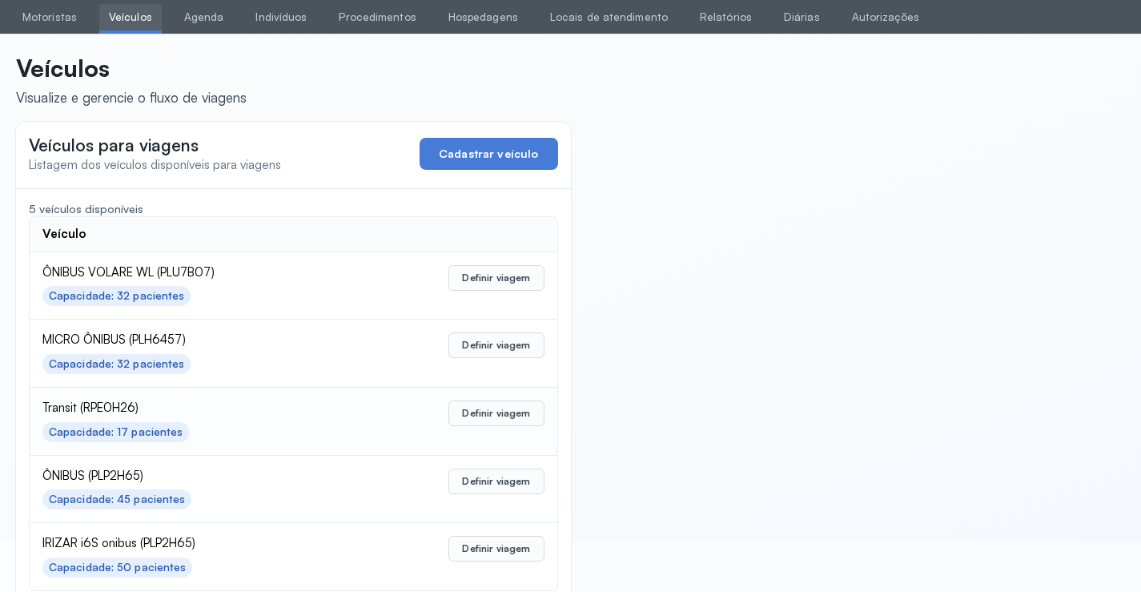
scroll to position [78, 0]
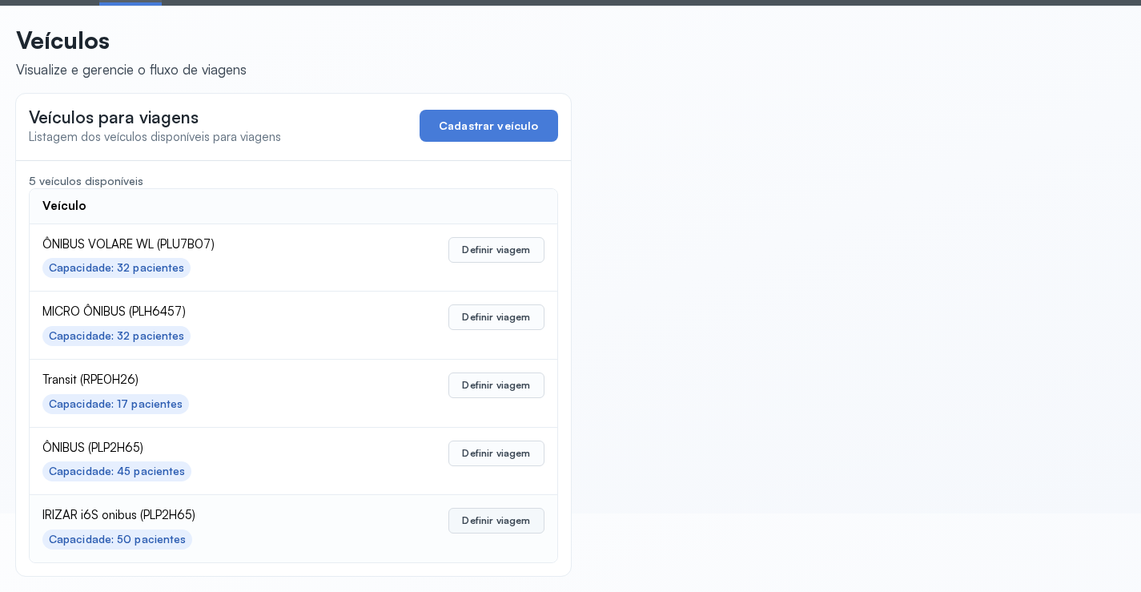
click at [497, 515] on button "Definir viagem" at bounding box center [495, 521] width 95 height 26
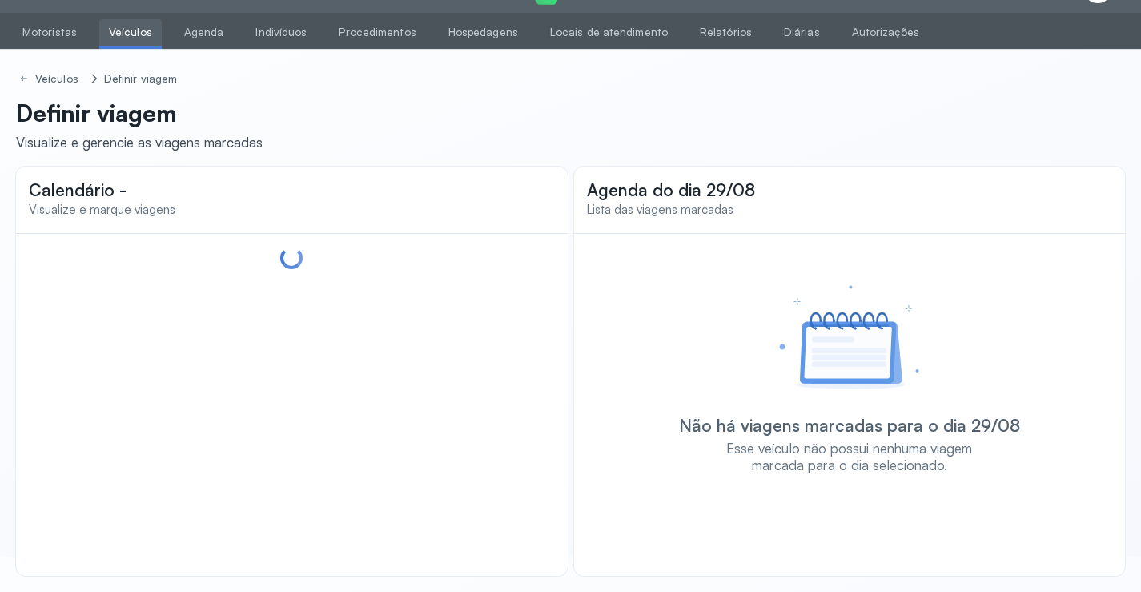
scroll to position [35, 0]
click at [130, 26] on link "Veículos" at bounding box center [130, 32] width 62 height 26
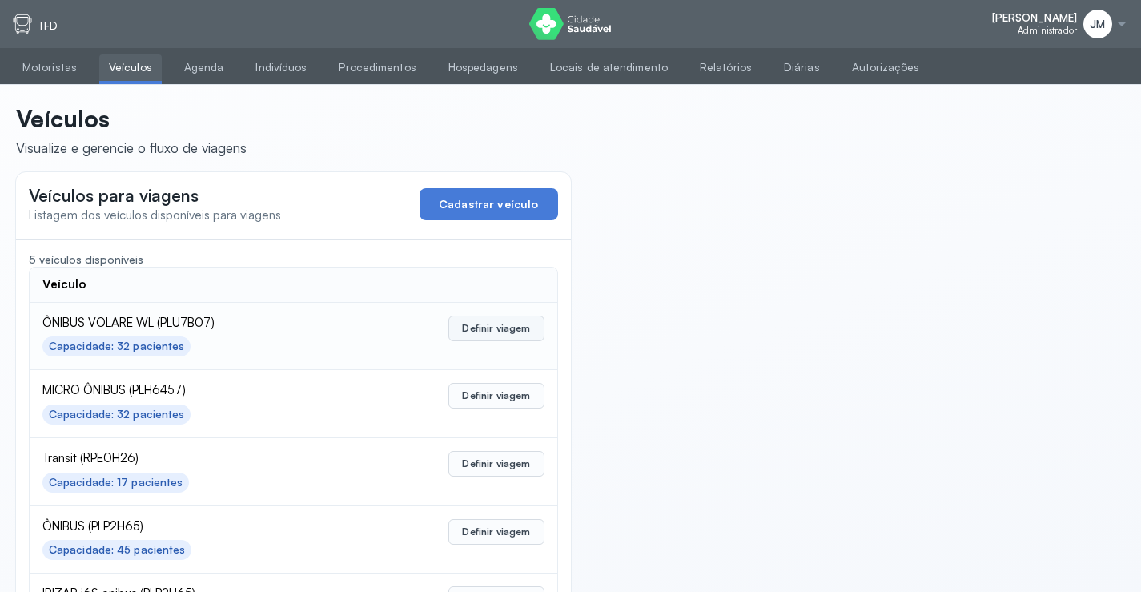
click at [502, 316] on button "Definir viagem" at bounding box center [495, 328] width 95 height 26
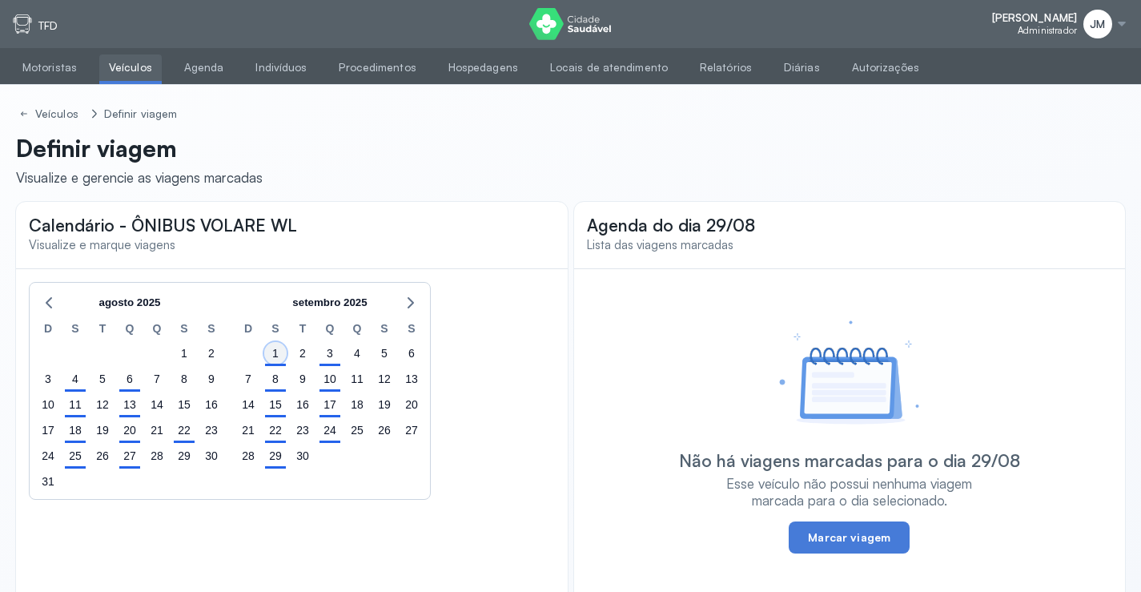
click at [275, 361] on div "1" at bounding box center [275, 353] width 22 height 22
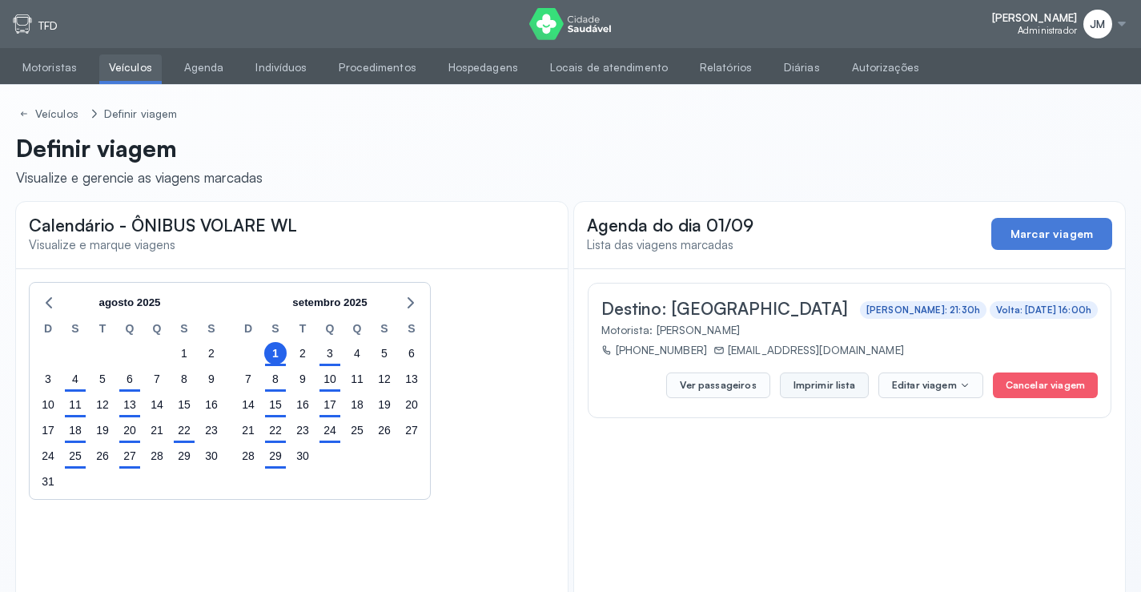
click at [845, 385] on button "Imprimir lista" at bounding box center [824, 385] width 89 height 26
click at [192, 63] on link "Agenda" at bounding box center [204, 67] width 59 height 26
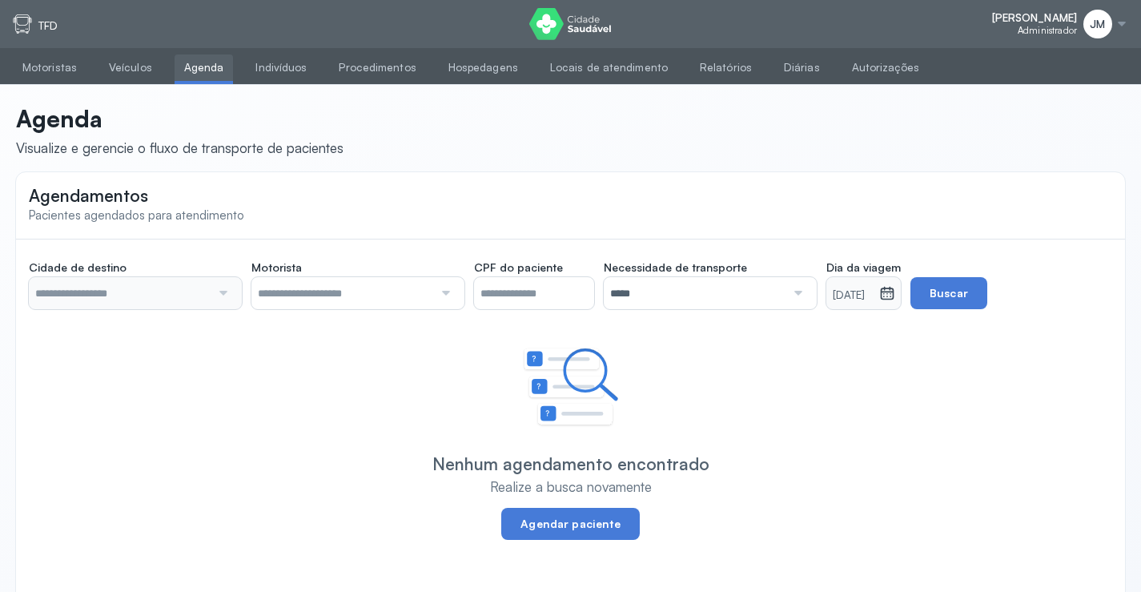
type input "********"
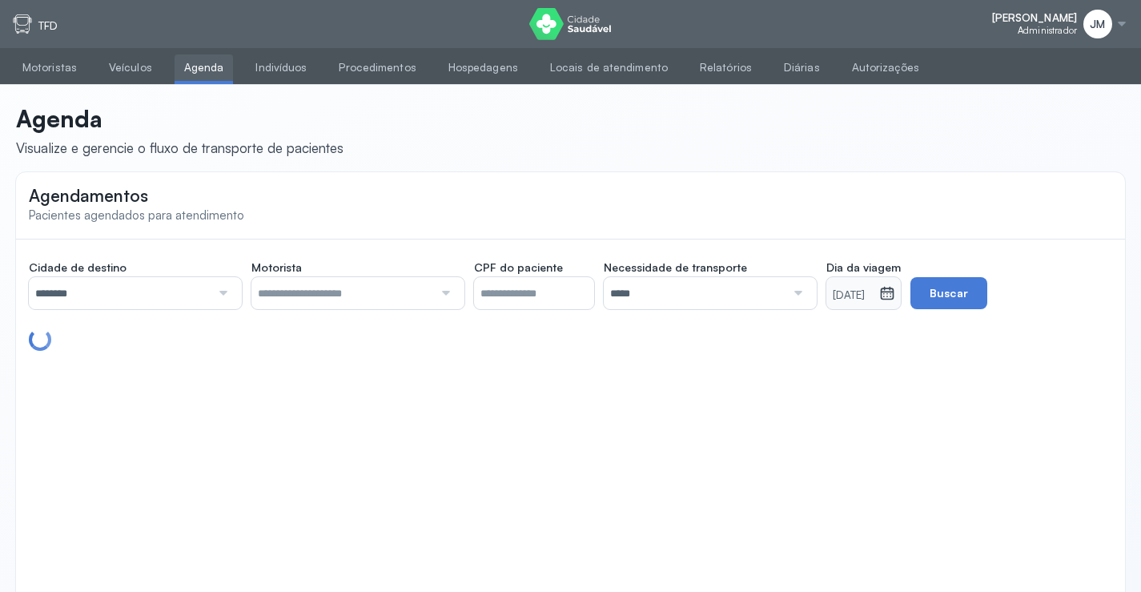
click at [231, 290] on div at bounding box center [222, 293] width 22 height 32
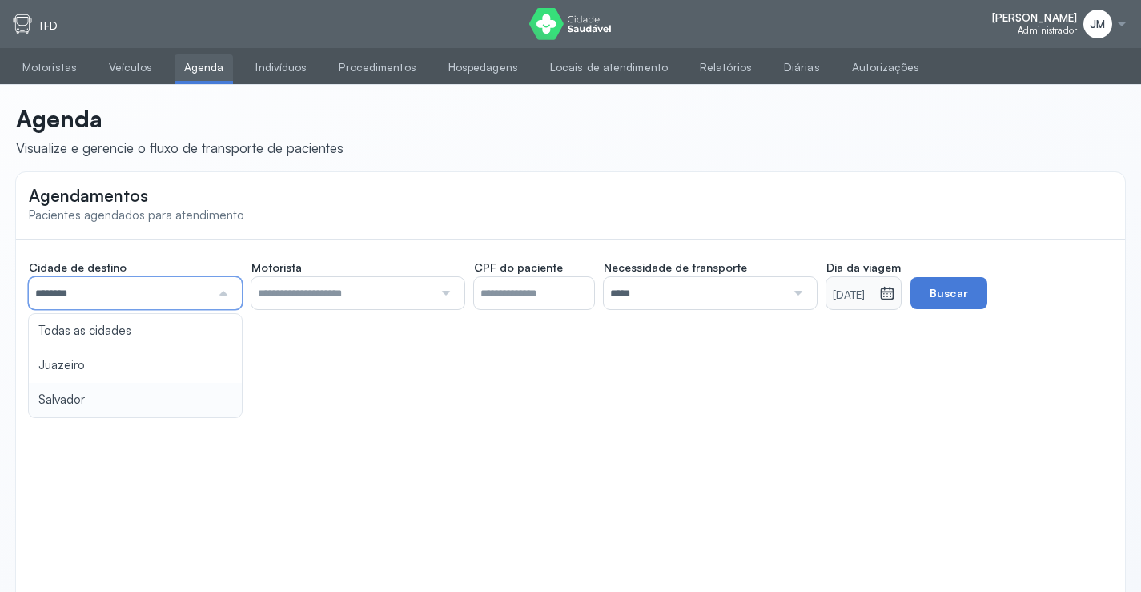
click at [75, 396] on div "Agendamentos Pacientes agendados para atendimento Cidade de destino ******** To…" at bounding box center [570, 392] width 1109 height 440
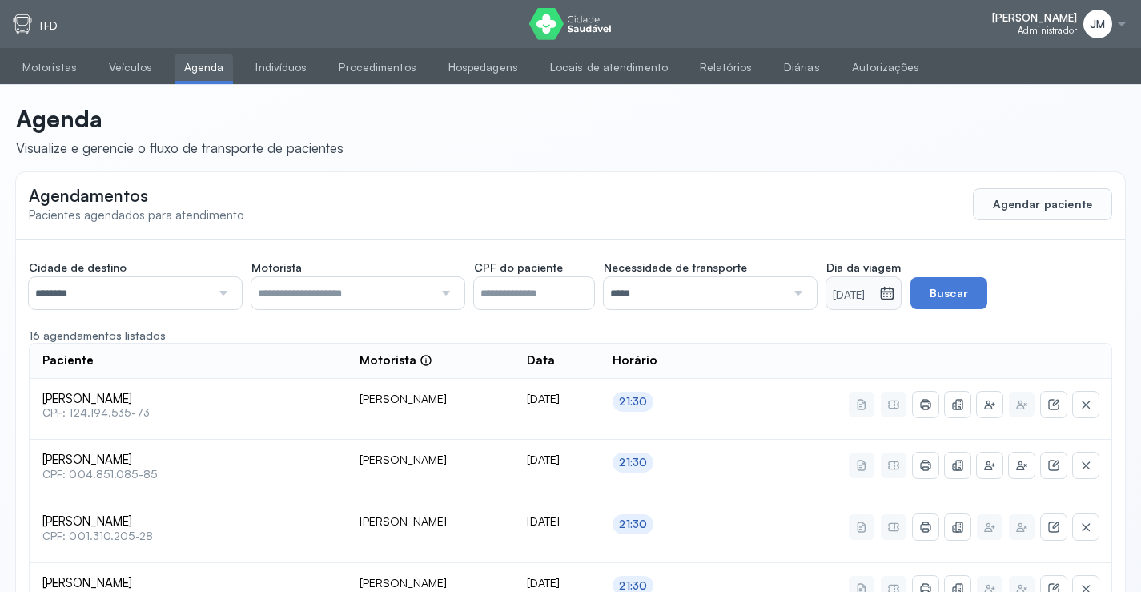
click at [449, 292] on div at bounding box center [444, 293] width 22 height 32
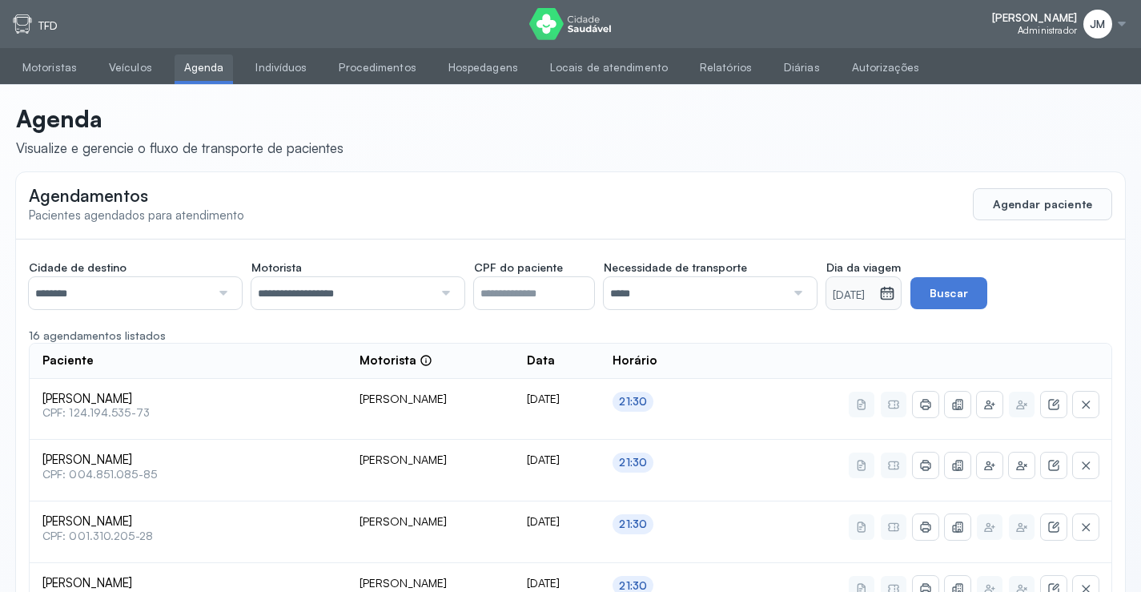
click at [803, 289] on div at bounding box center [796, 293] width 22 height 32
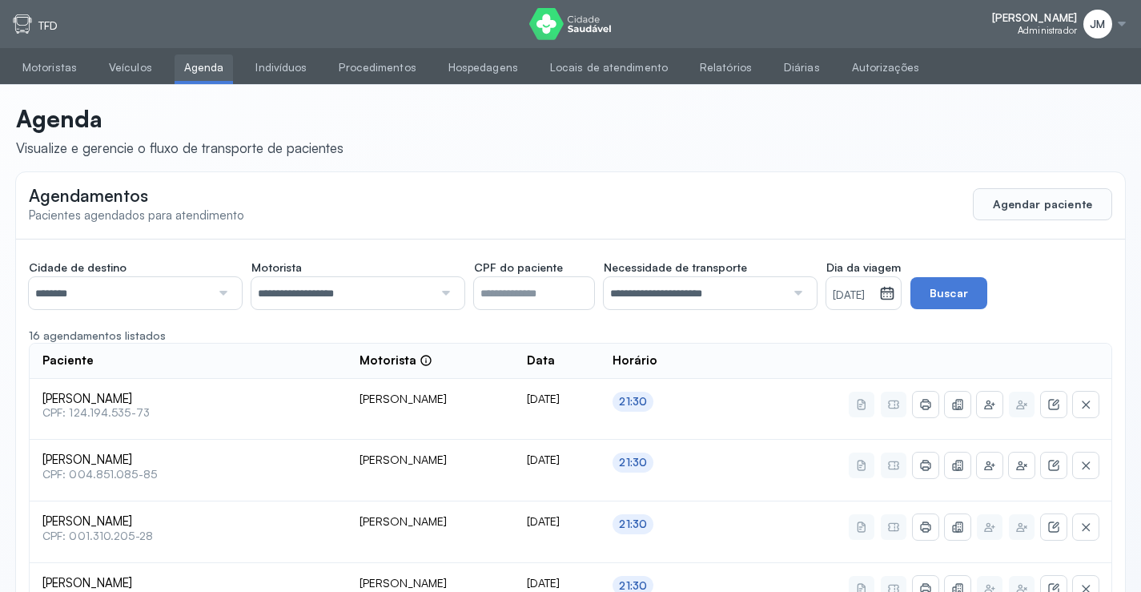
click at [894, 288] on icon at bounding box center [888, 294] width 14 height 12
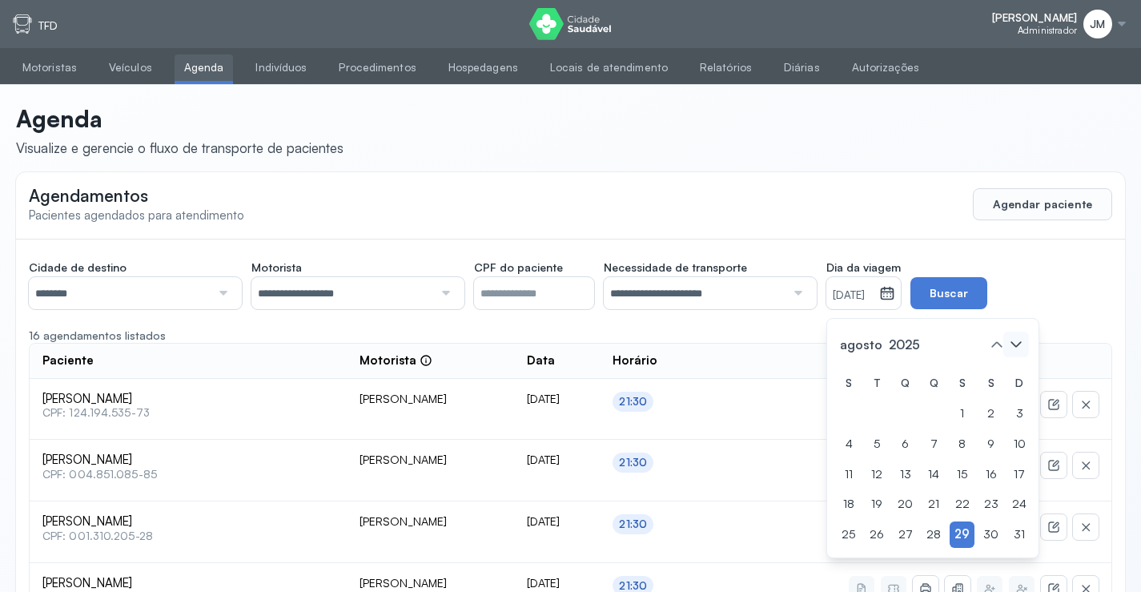
click at [1022, 335] on icon at bounding box center [1016, 344] width 26 height 26
click at [1006, 410] on div "1" at bounding box center [1018, 413] width 24 height 26
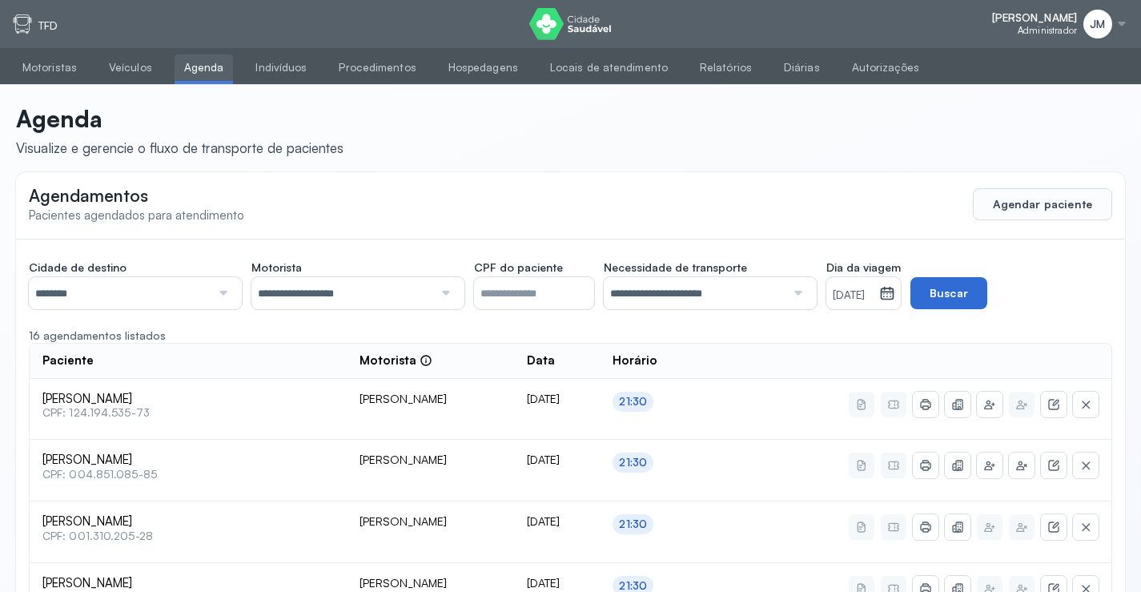
click at [978, 295] on button "Buscar" at bounding box center [948, 293] width 77 height 32
click at [1041, 203] on button "Agendar paciente" at bounding box center [1042, 204] width 139 height 32
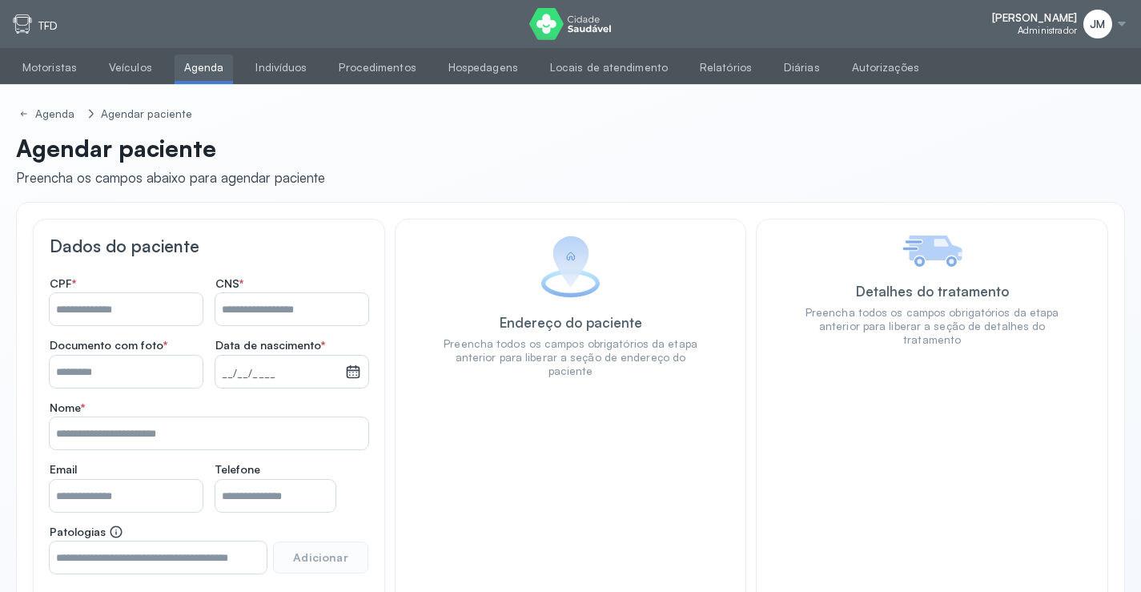
drag, startPoint x: 79, startPoint y: 309, endPoint x: 122, endPoint y: 309, distance: 43.2
click at [79, 309] on input "Nome *" at bounding box center [126, 309] width 153 height 32
type input "**********"
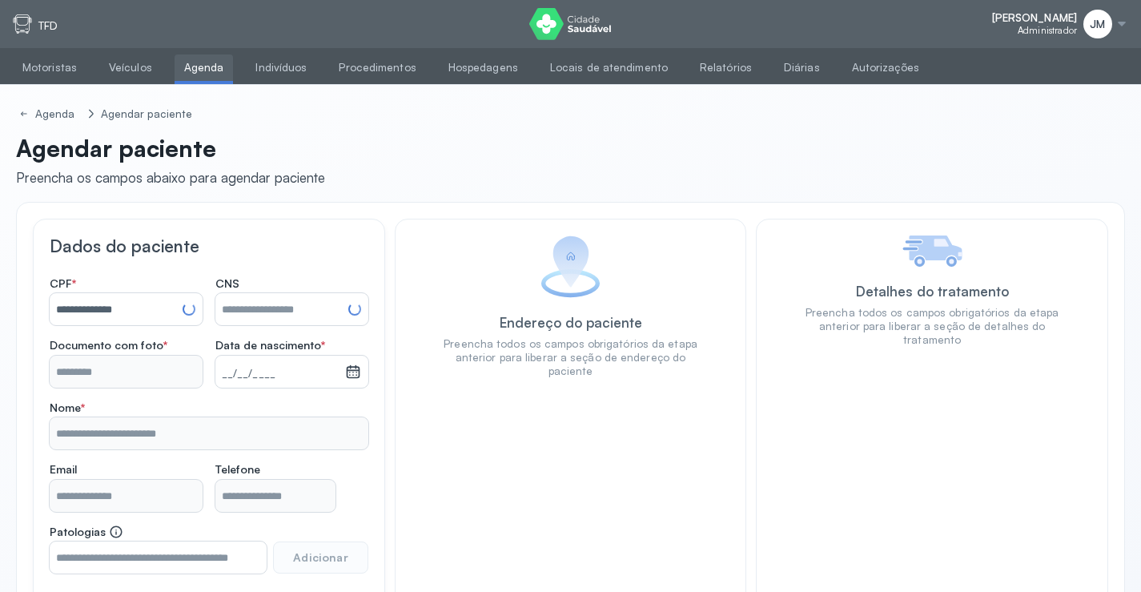
type input "**********"
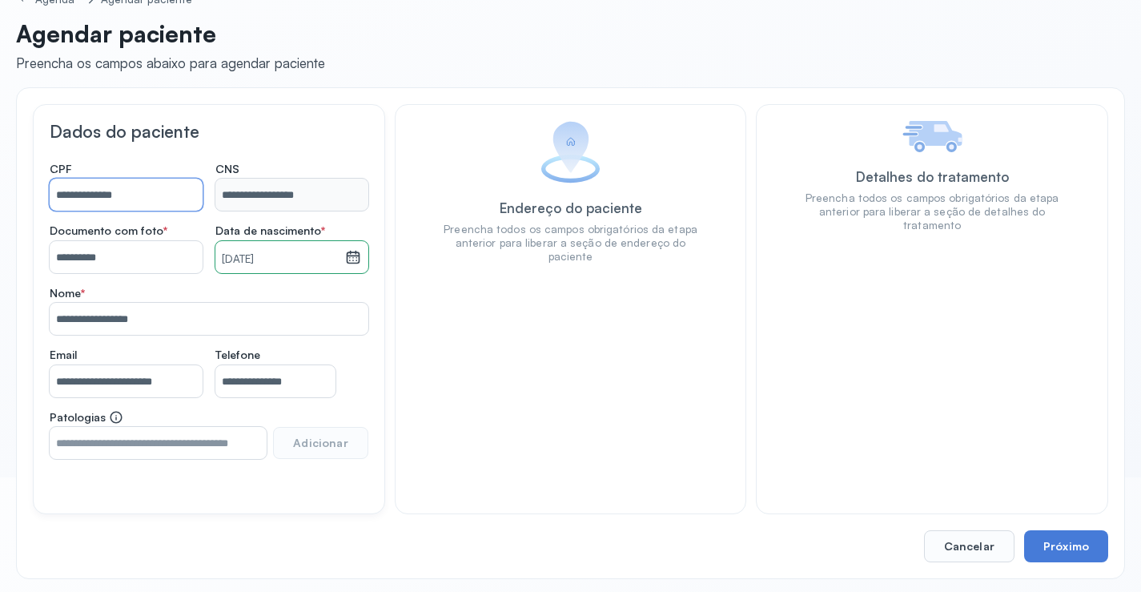
scroll to position [118, 0]
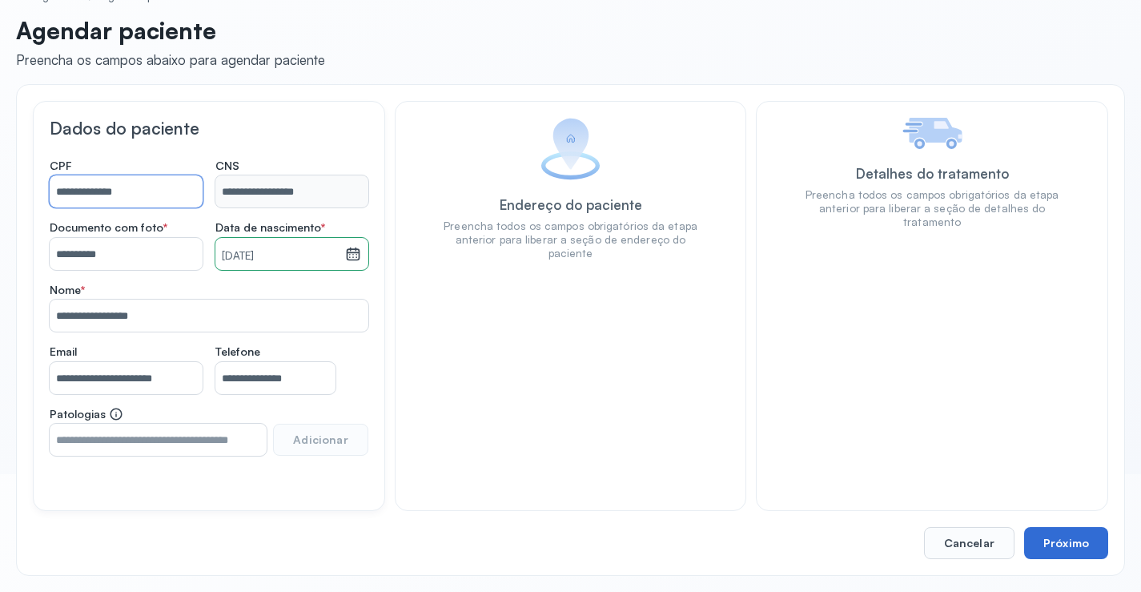
type input "**********"
click at [1066, 540] on button "Próximo" at bounding box center [1066, 543] width 84 height 32
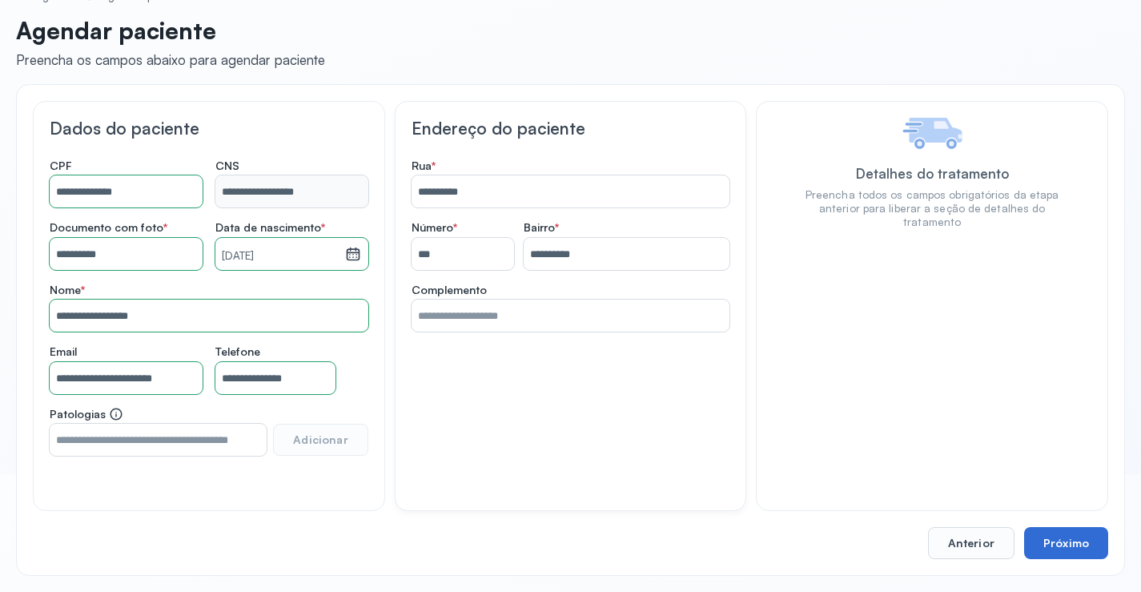
click at [1066, 540] on button "Próximo" at bounding box center [1066, 543] width 84 height 32
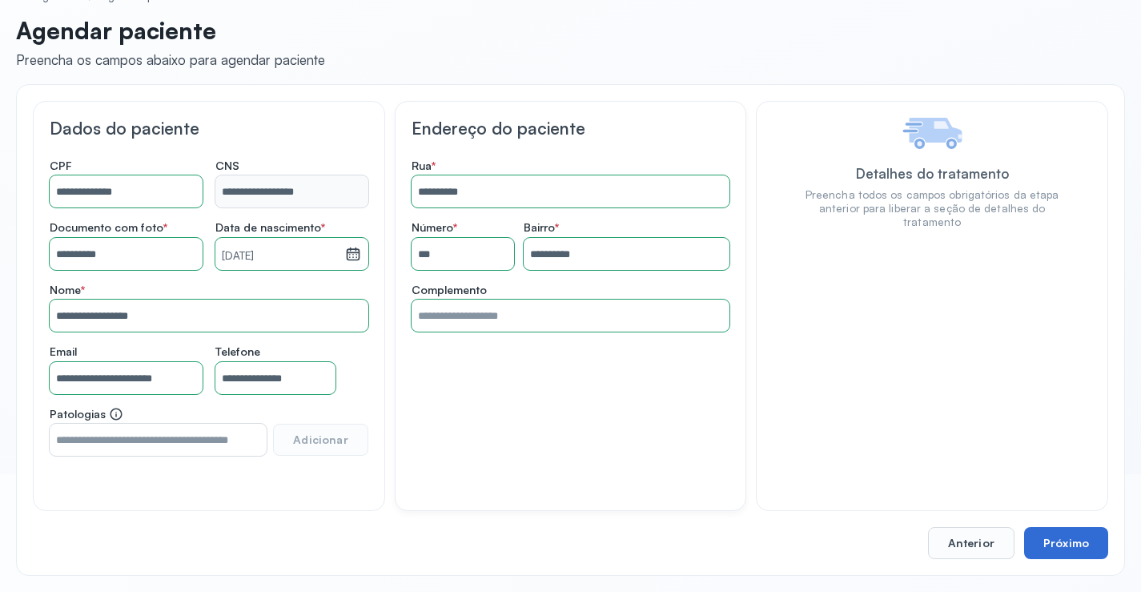
click at [1066, 540] on button "Próximo" at bounding box center [1066, 543] width 84 height 32
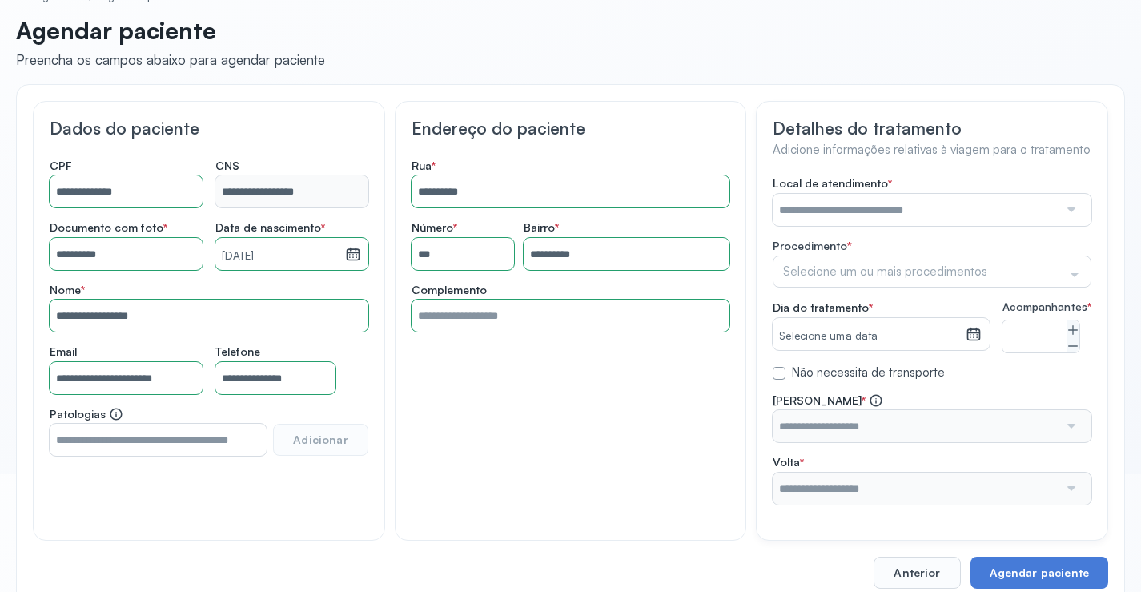
click at [1076, 208] on div at bounding box center [1069, 210] width 23 height 32
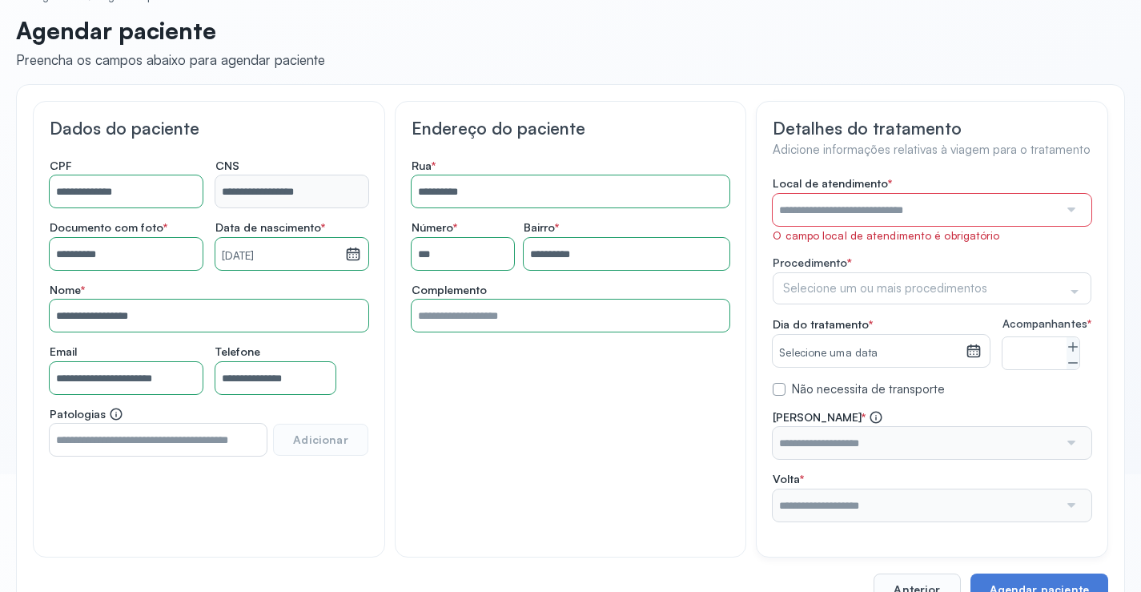
click at [1074, 208] on div at bounding box center [1069, 210] width 23 height 32
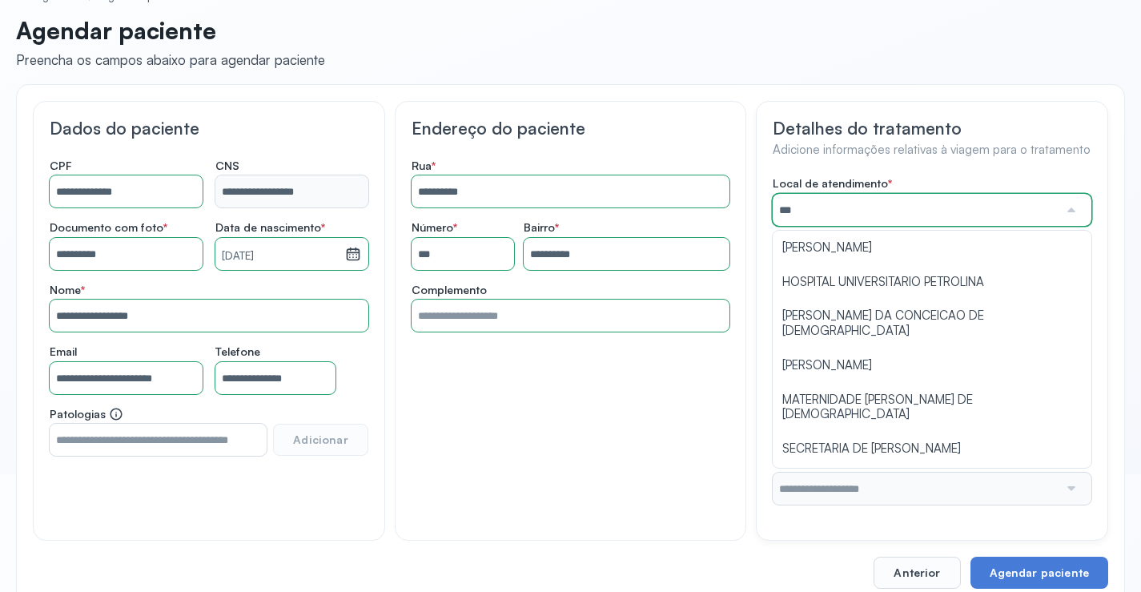
type input "****"
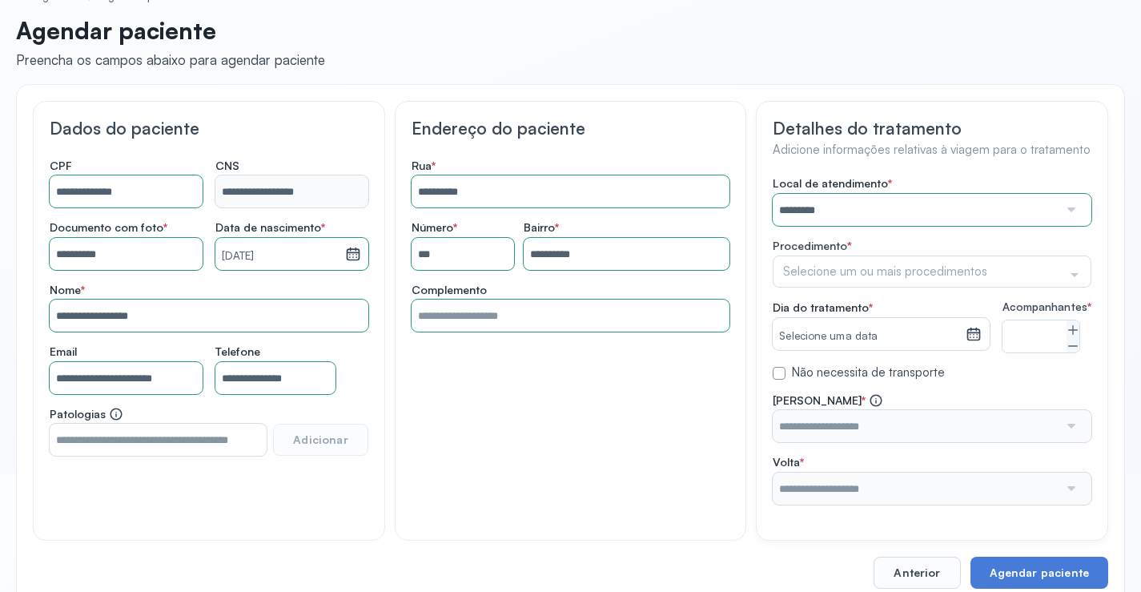
click at [831, 242] on div "Local de atendimento * ********* A CLINICA DA MULHER ABO AMOR SAUDE ANACON ANDR…" at bounding box center [932, 340] width 319 height 328
click at [1078, 273] on div at bounding box center [1074, 274] width 32 height 30
type input "****"
click at [844, 312] on div "Oncologia" at bounding box center [932, 314] width 298 height 15
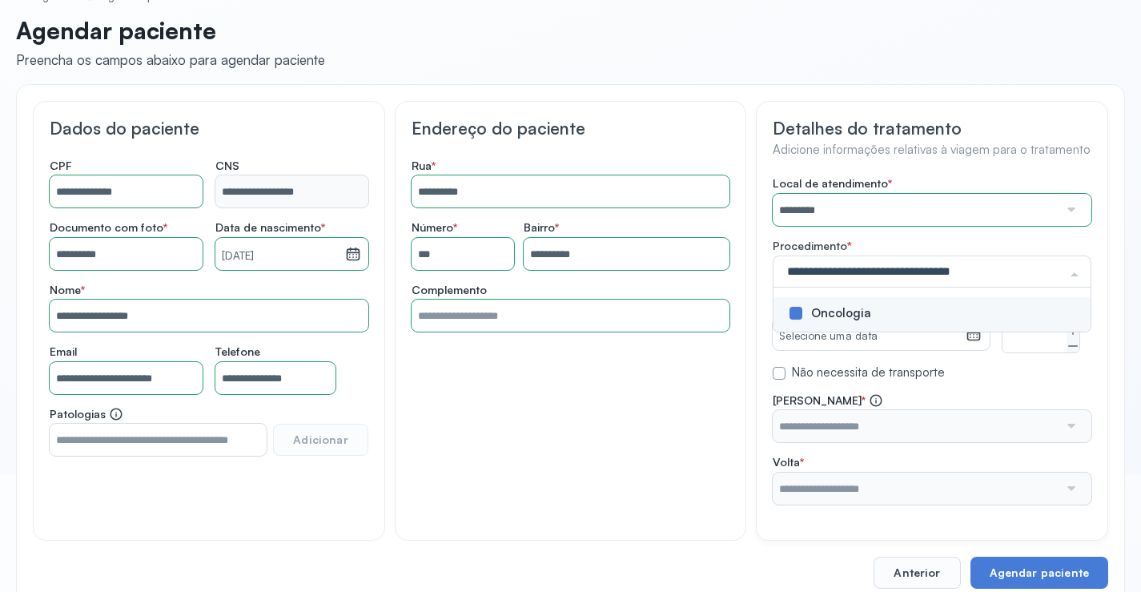
click at [982, 370] on div "Local de atendimento * ********* A CLINICA DA MULHER ABO AMOR SAUDE ANACON ANDR…" at bounding box center [932, 340] width 319 height 328
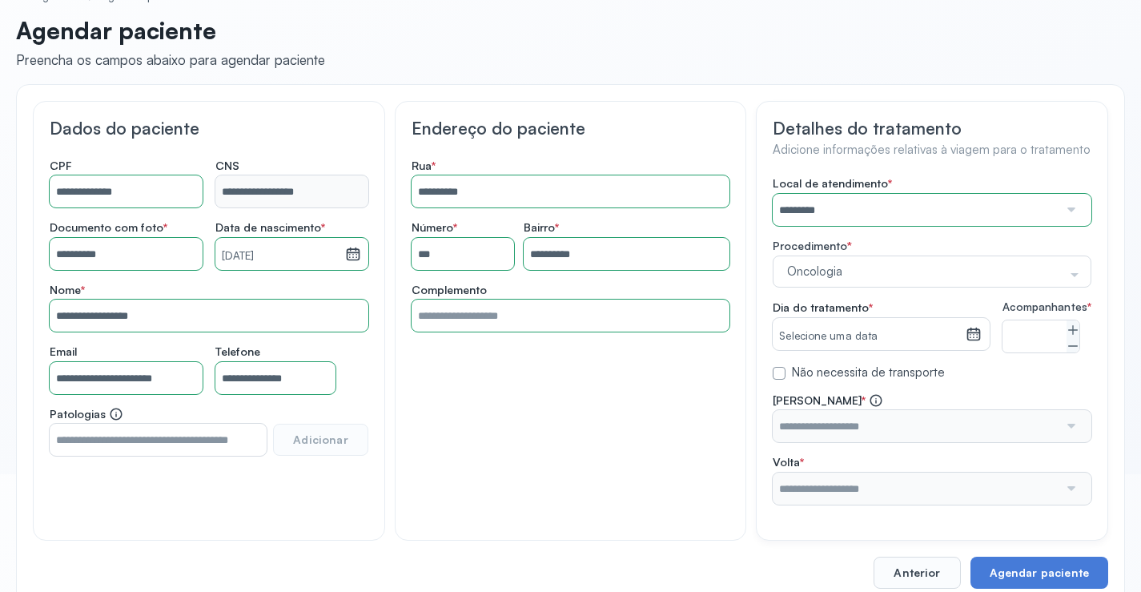
click at [978, 331] on icon at bounding box center [974, 334] width 16 height 16
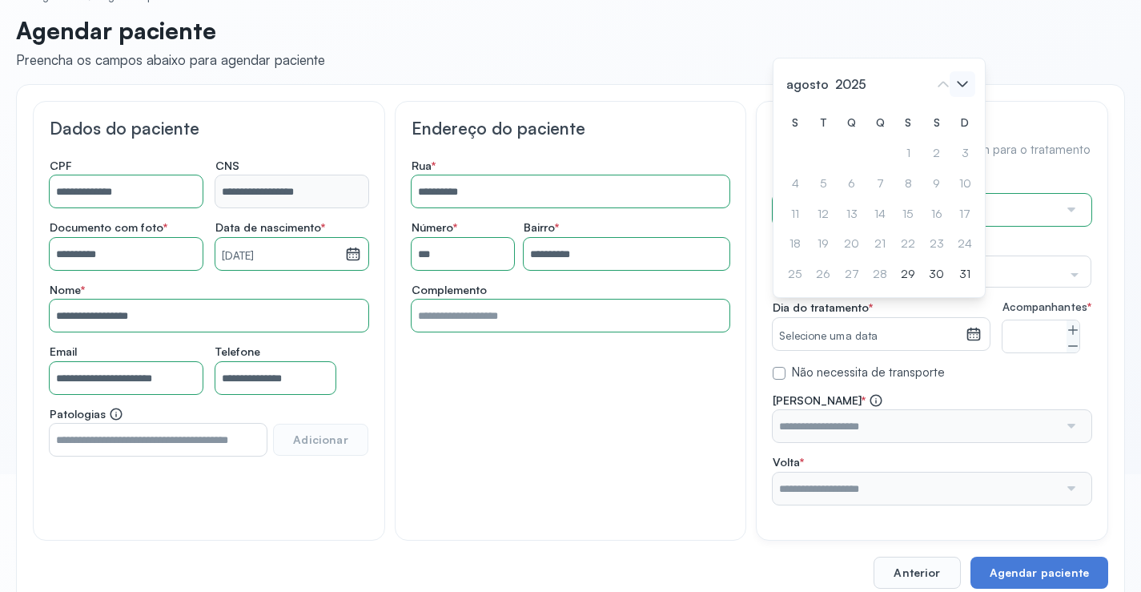
click at [965, 94] on icon at bounding box center [963, 84] width 26 height 26
click at [807, 171] on div "2" at bounding box center [795, 184] width 24 height 26
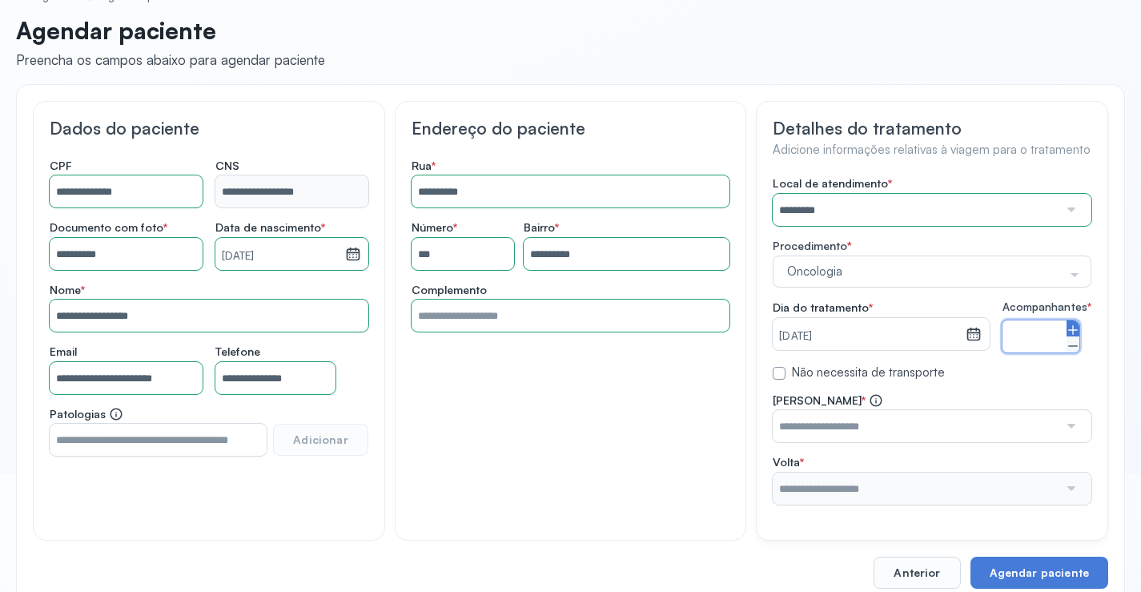
click at [1075, 336] on icon at bounding box center [1072, 329] width 13 height 13
type input "*"
click at [1068, 442] on div at bounding box center [1069, 426] width 23 height 32
click at [1074, 436] on div at bounding box center [1069, 426] width 23 height 32
click at [965, 297] on div "Local de atendimento * ********* A CLINICA DA MULHER ABO AMOR SAUDE ANACON ANDR…" at bounding box center [932, 340] width 319 height 328
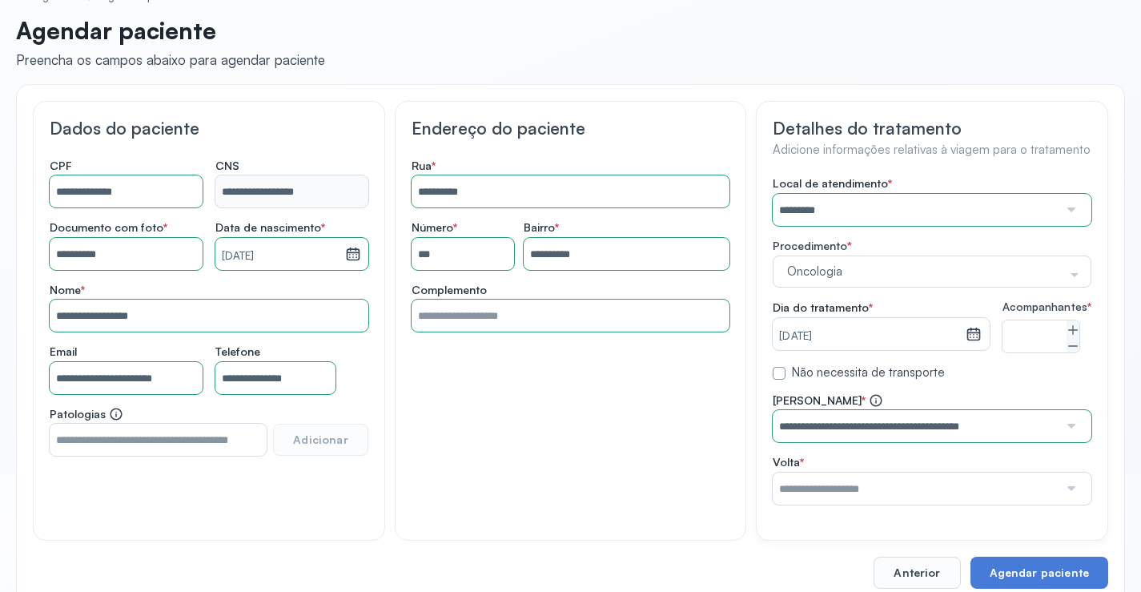
click at [1066, 436] on div at bounding box center [1069, 426] width 23 height 32
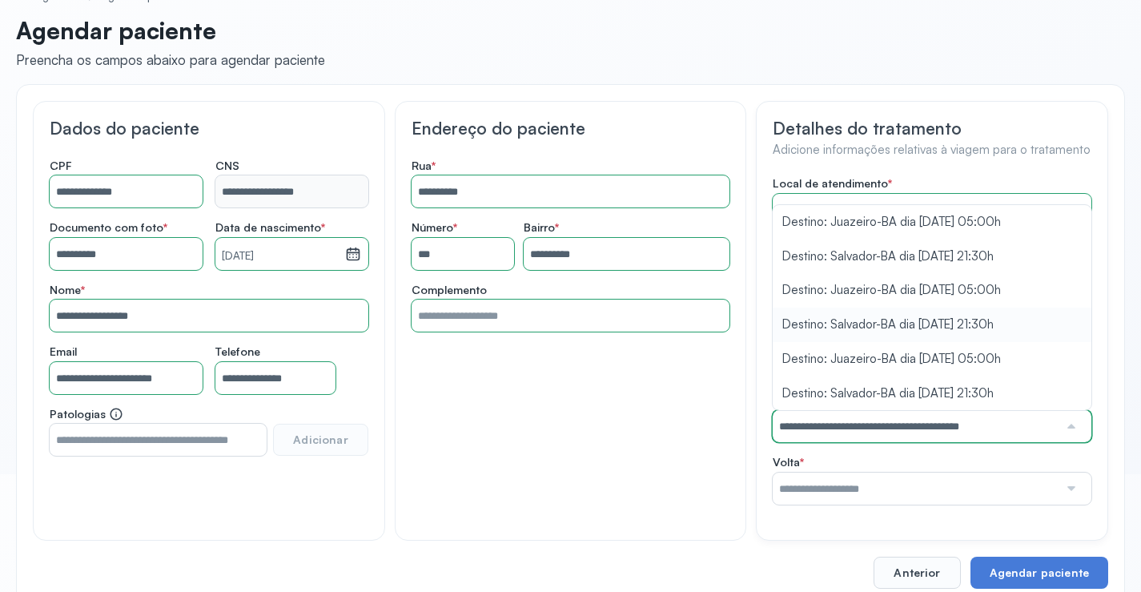
click at [845, 338] on div "Local de atendimento * ********* A CLINICA DA MULHER ABO AMOR SAUDE ANACON ANDR…" at bounding box center [932, 340] width 319 height 328
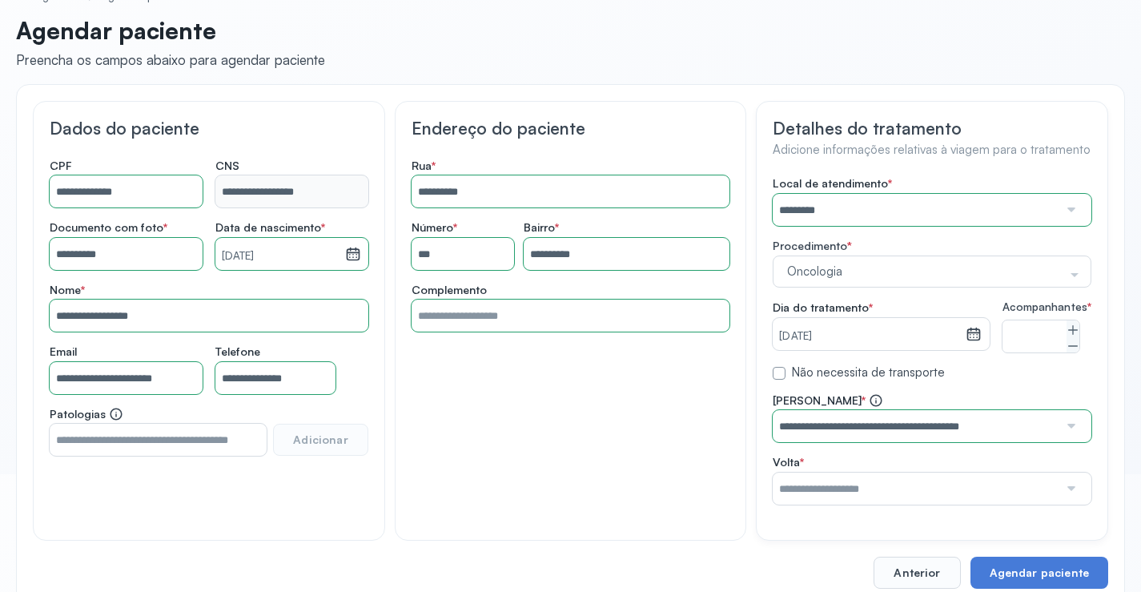
click at [1069, 500] on div at bounding box center [1069, 488] width 23 height 32
click at [906, 265] on div "Local de atendimento * ********* A CLINICA DA MULHER ABO AMOR SAUDE ANACON ANDR…" at bounding box center [932, 340] width 319 height 328
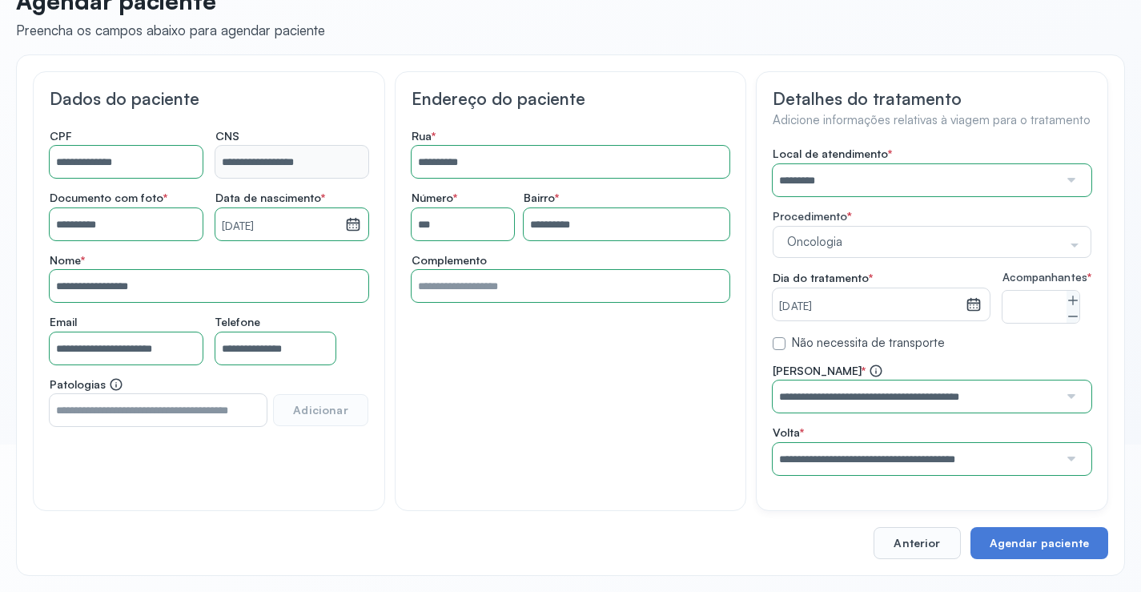
scroll to position [161, 0]
click at [1034, 537] on button "Agendar paciente" at bounding box center [1039, 543] width 138 height 32
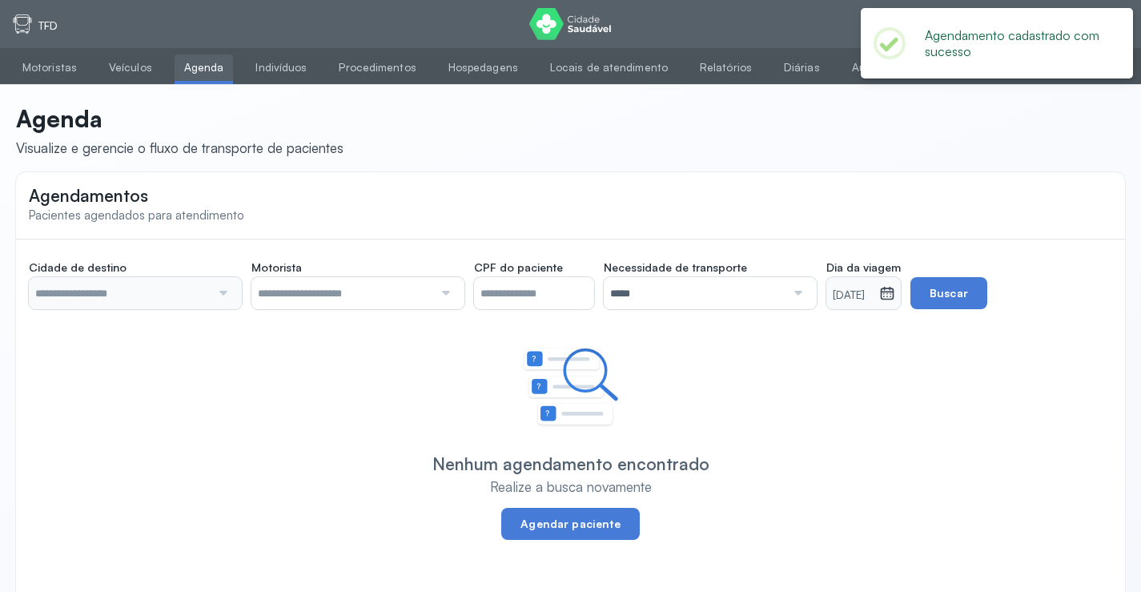
type input "********"
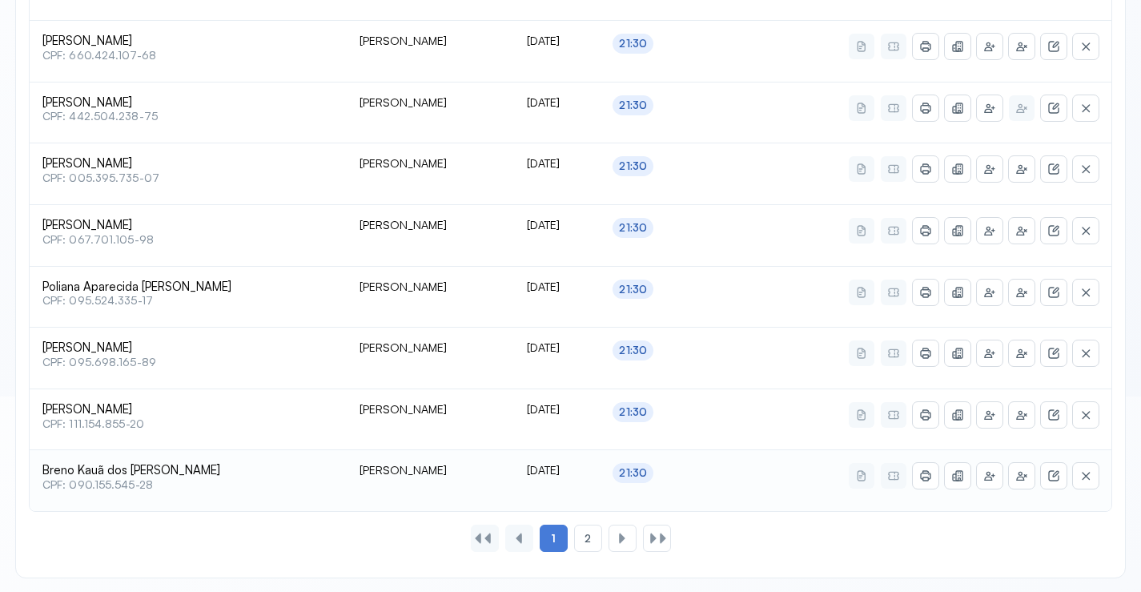
scroll to position [789, 0]
click at [587, 531] on span "2" at bounding box center [587, 537] width 6 height 14
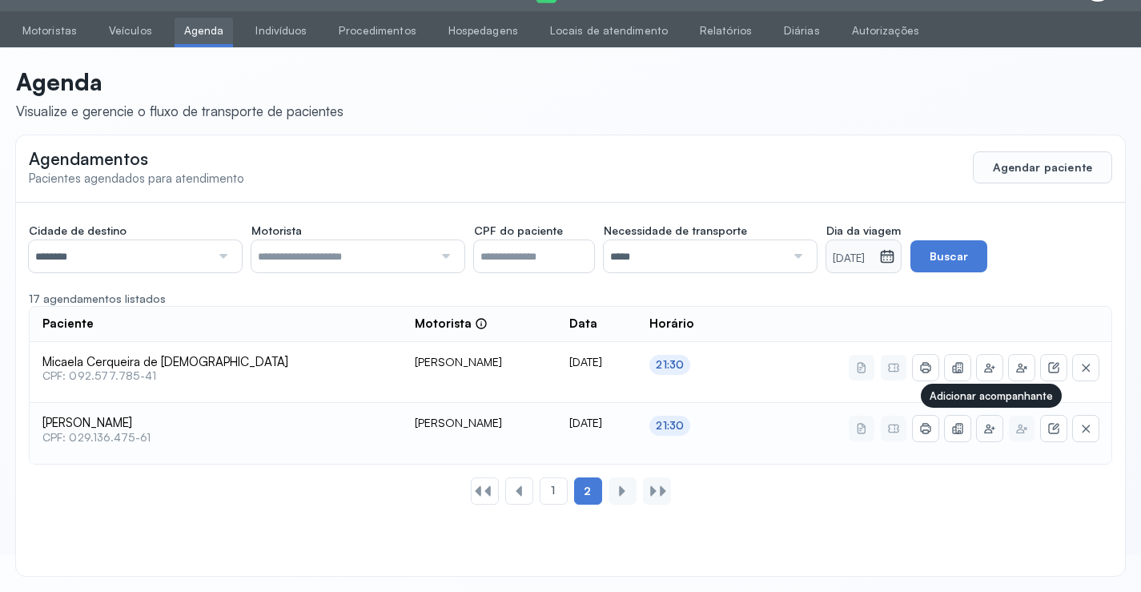
click at [986, 427] on icon at bounding box center [989, 428] width 10 height 9
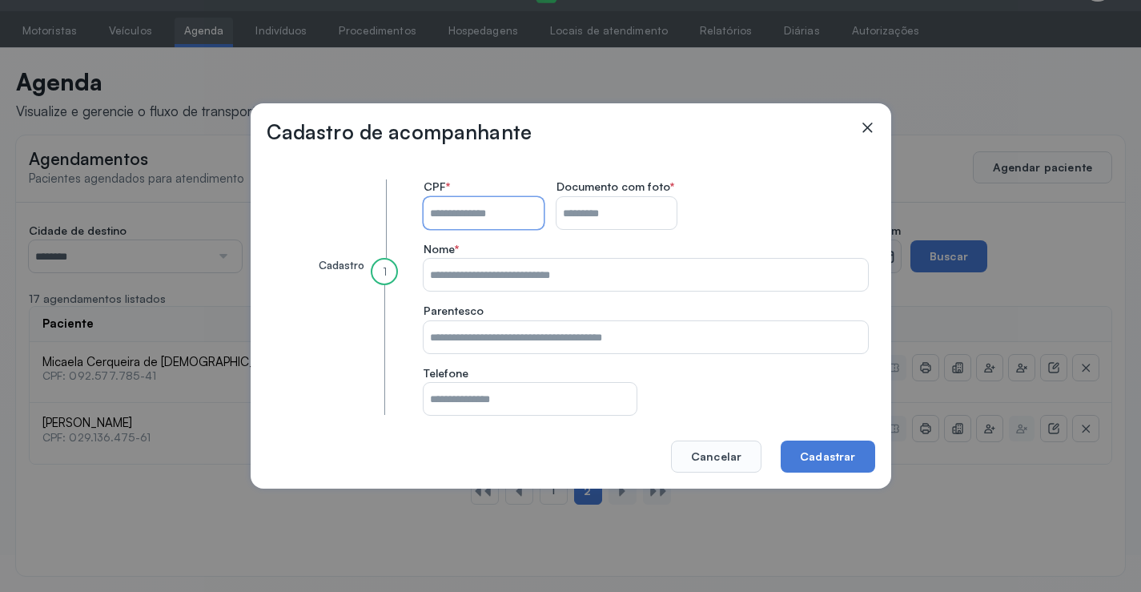
click at [456, 211] on input "CPF do paciente" at bounding box center [484, 213] width 120 height 32
type input "**********"
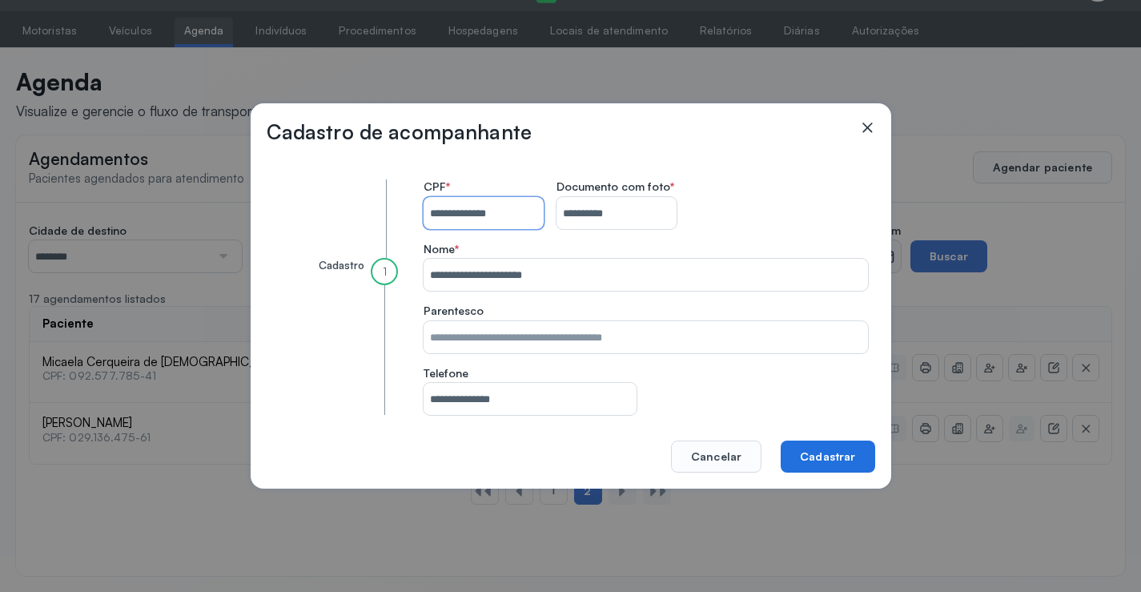
type input "**********"
click at [829, 456] on button "Cadastrar" at bounding box center [828, 456] width 94 height 32
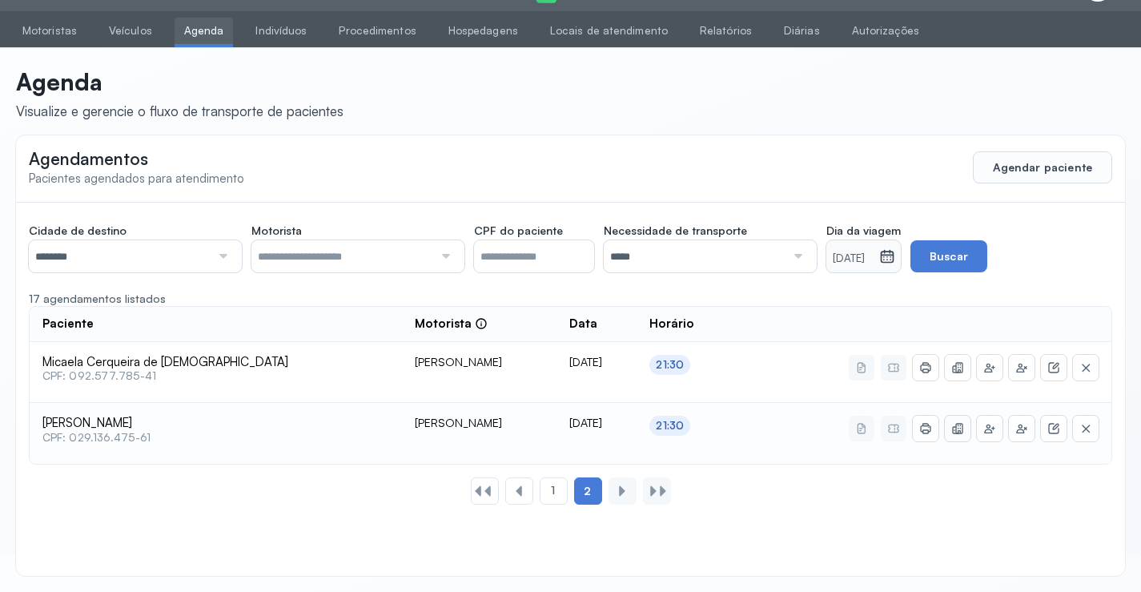
click at [961, 427] on icon at bounding box center [957, 428] width 13 height 13
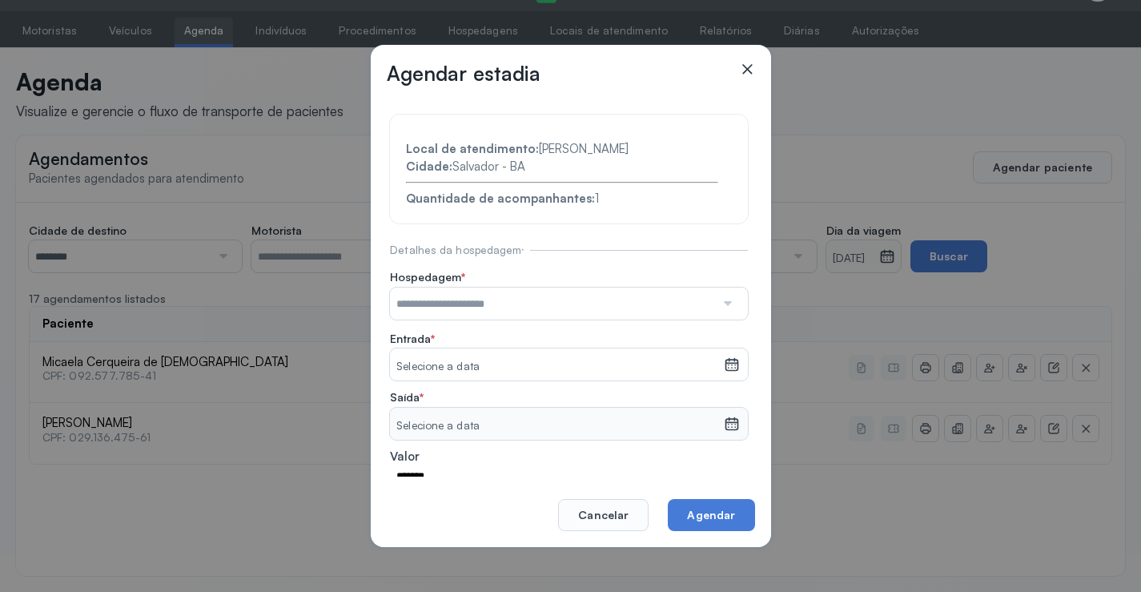
click at [715, 308] on div at bounding box center [726, 303] width 23 height 32
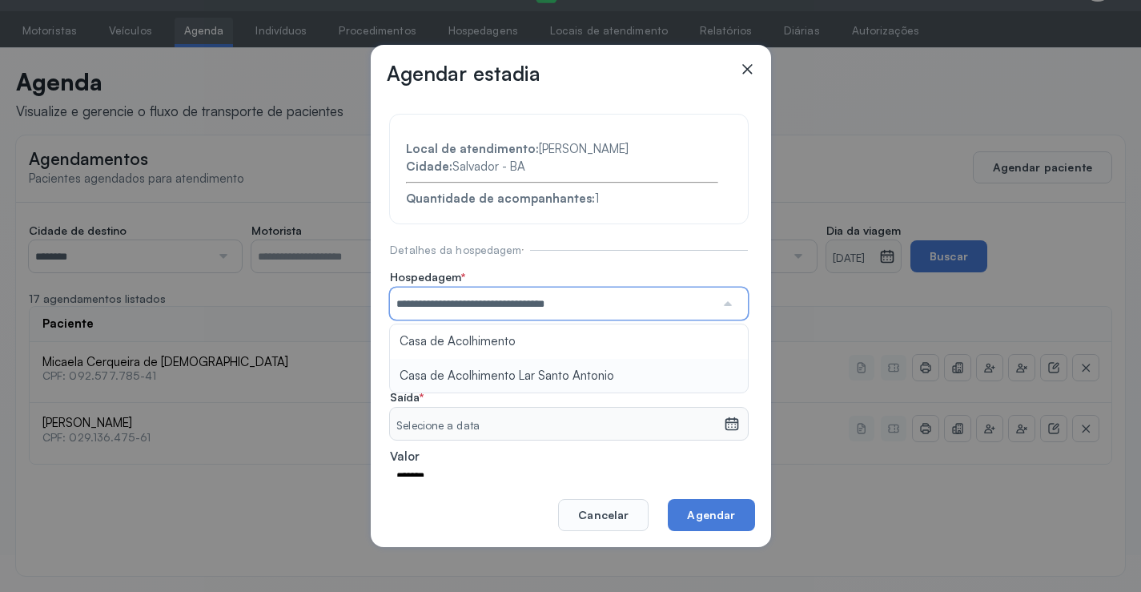
click at [496, 368] on section "**********" at bounding box center [569, 344] width 358 height 460
click at [734, 369] on div "Selecione a data" at bounding box center [569, 364] width 358 height 32
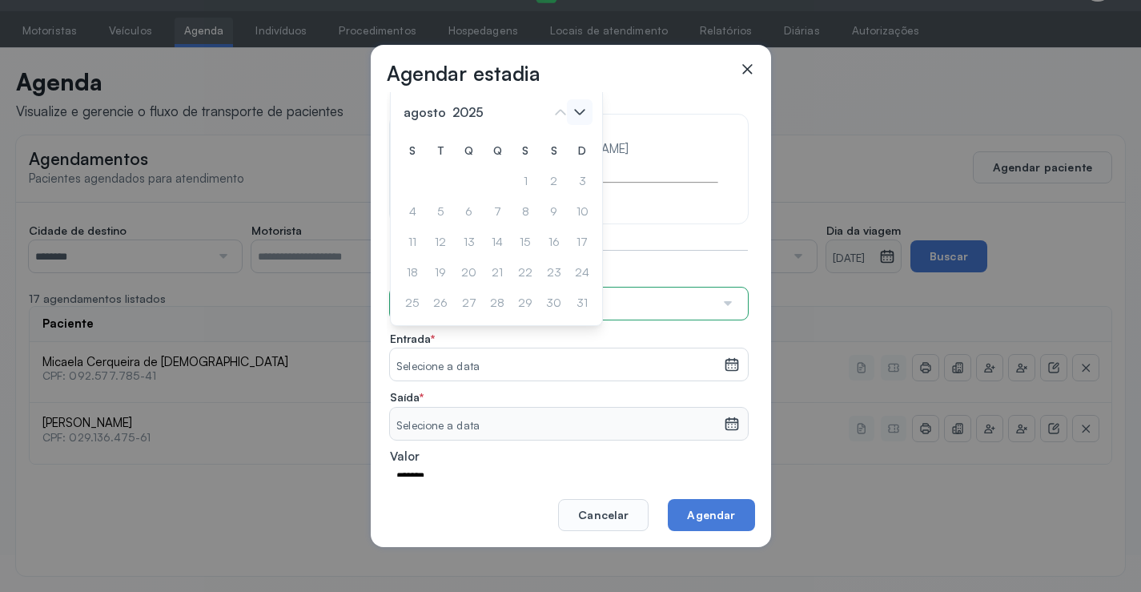
click at [578, 111] on icon at bounding box center [580, 112] width 26 height 26
click at [570, 180] on div "1" at bounding box center [582, 181] width 24 height 26
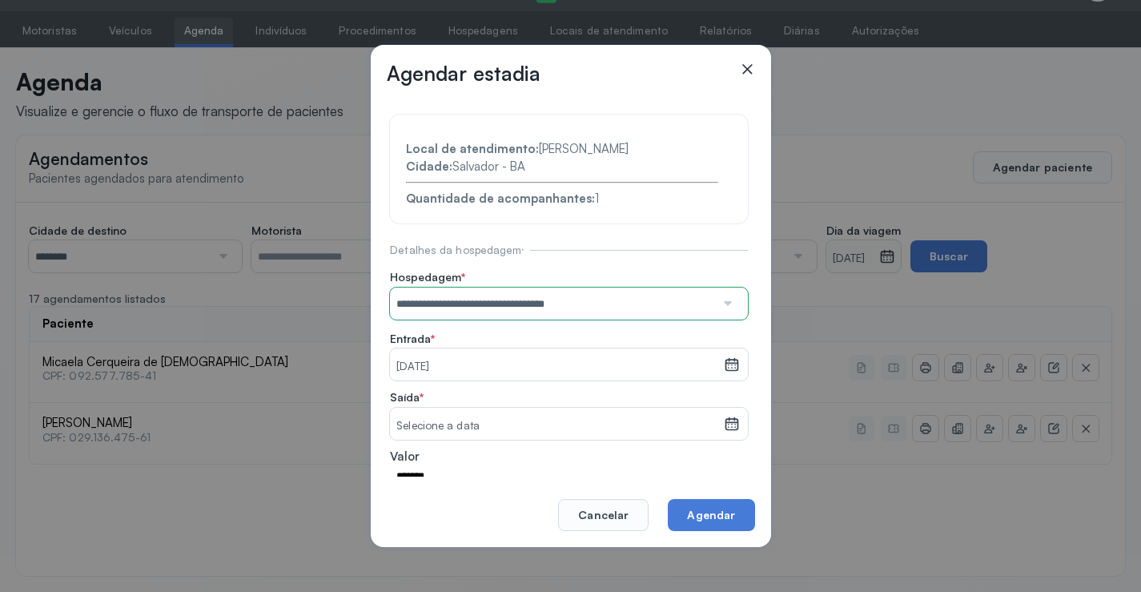
click at [724, 367] on icon at bounding box center [732, 364] width 16 height 16
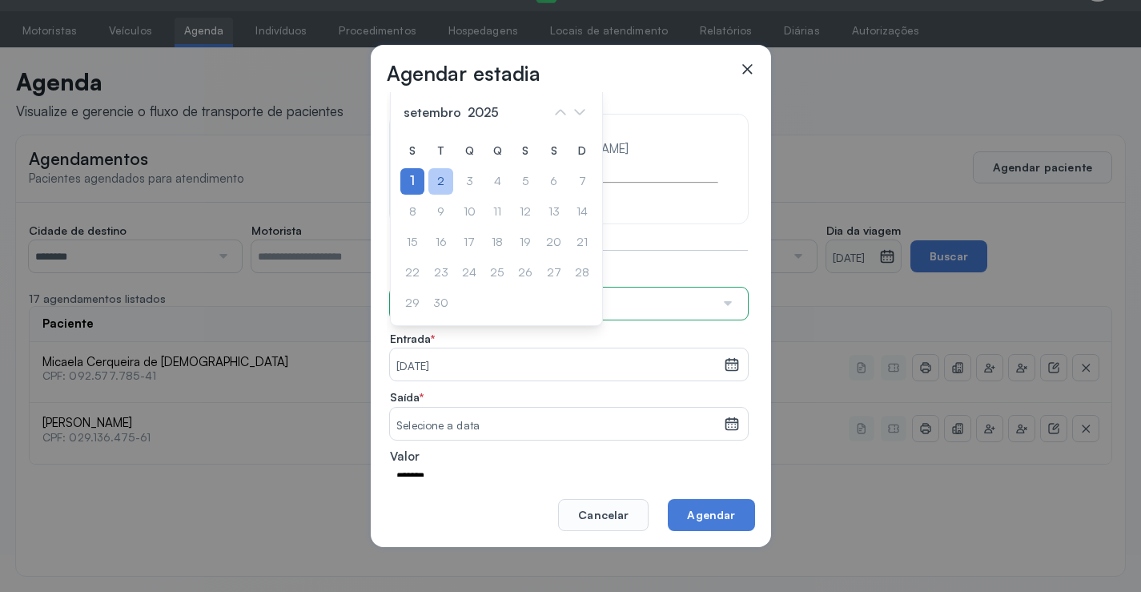
click at [424, 199] on div "2" at bounding box center [412, 212] width 24 height 26
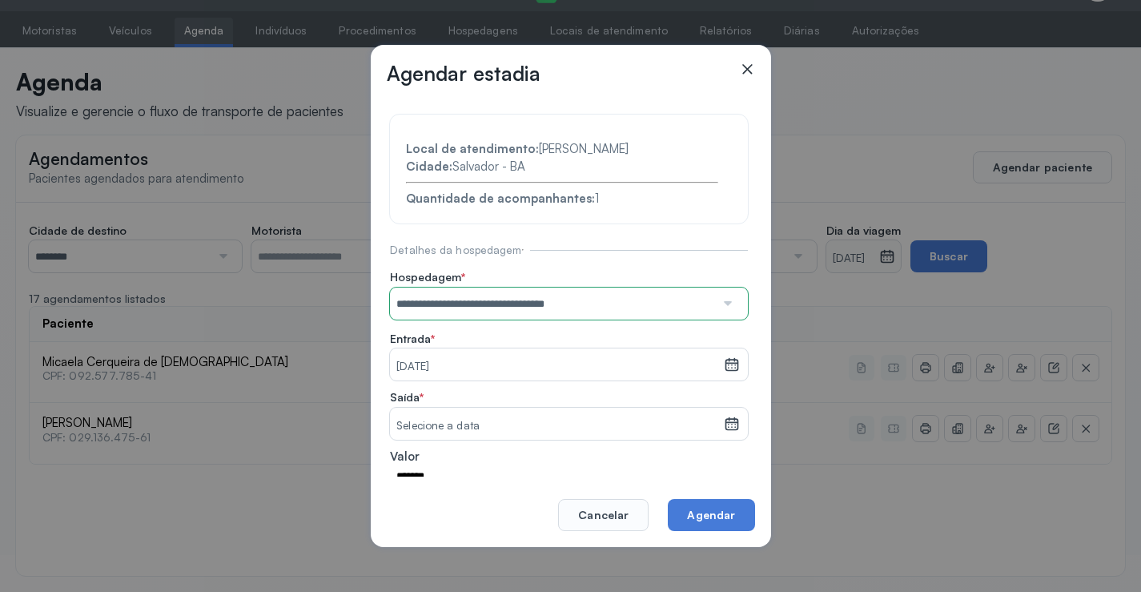
click at [725, 424] on icon at bounding box center [732, 424] width 16 height 16
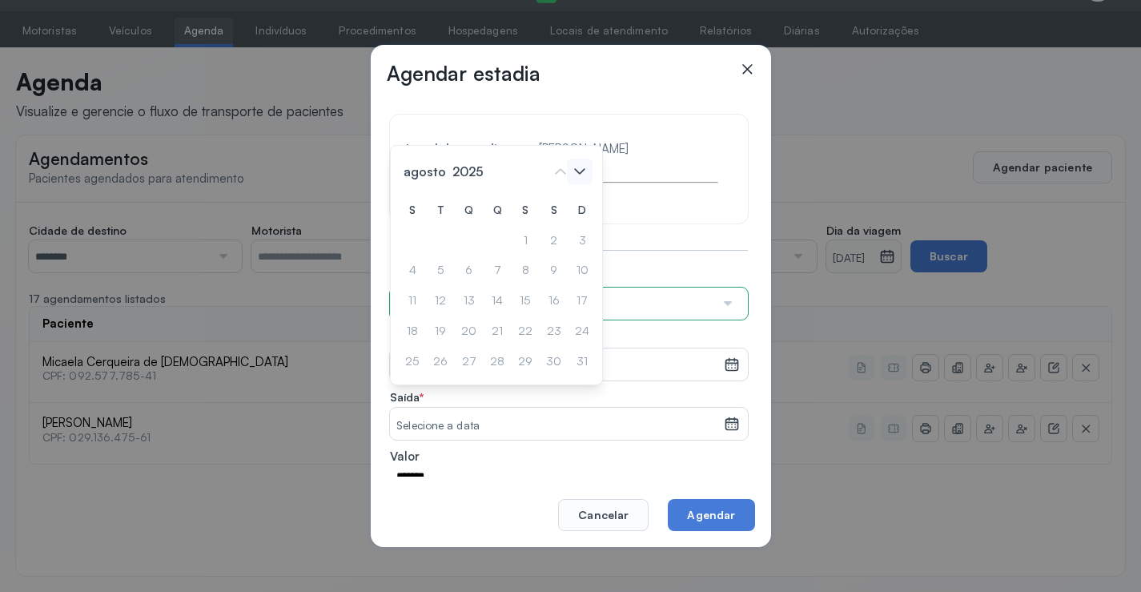
click at [580, 175] on icon at bounding box center [580, 172] width 26 height 26
click at [446, 242] on div "2" at bounding box center [440, 240] width 25 height 26
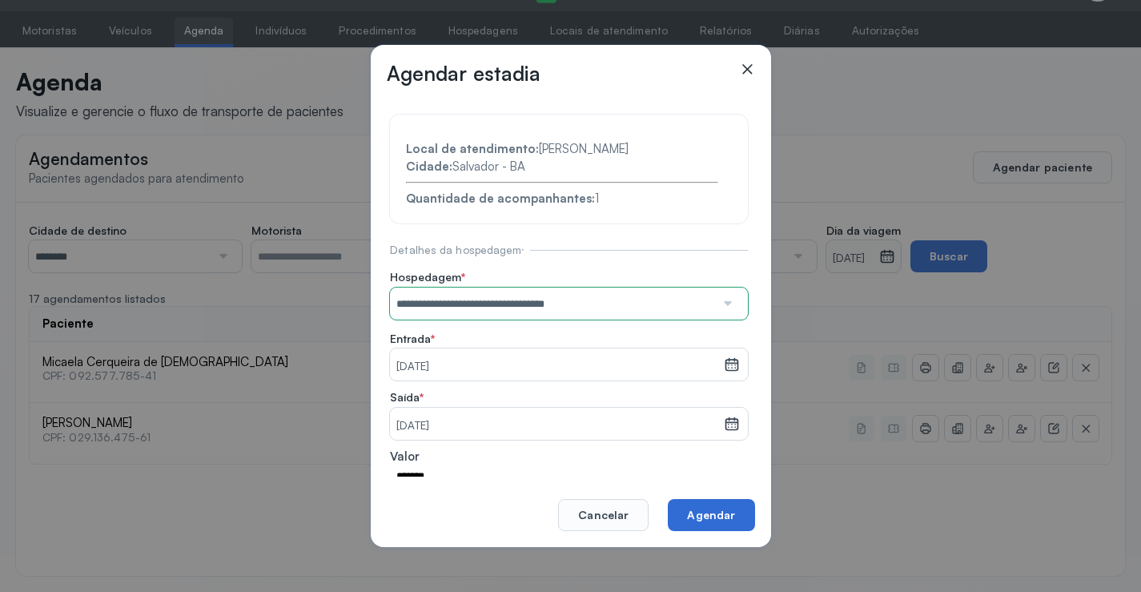
click at [709, 504] on button "Agendar" at bounding box center [711, 515] width 86 height 32
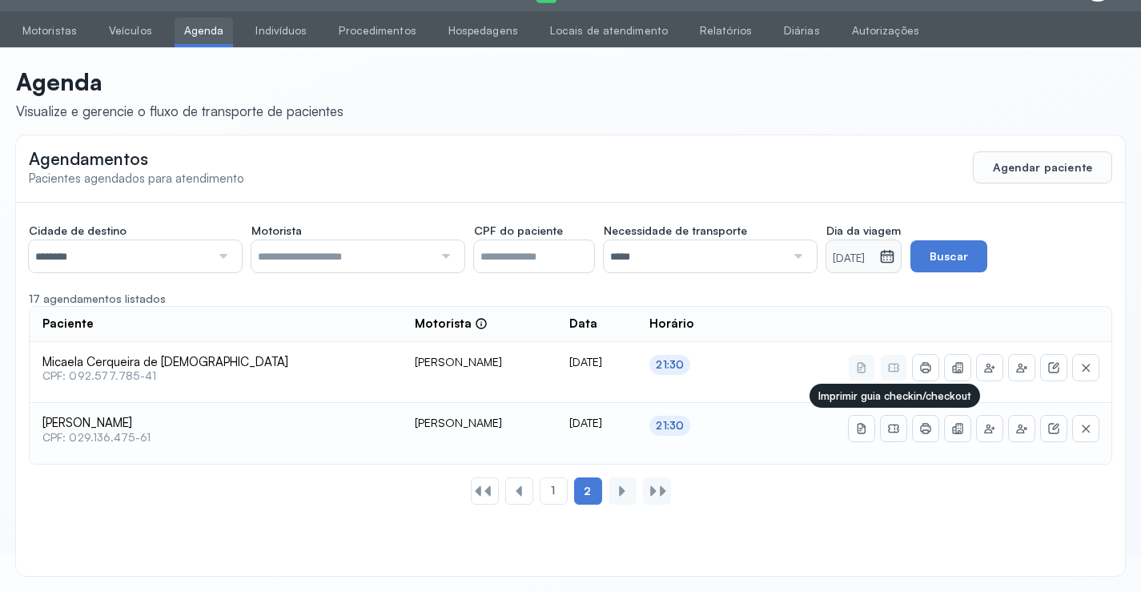
click at [896, 424] on icon at bounding box center [893, 428] width 10 height 9
click at [917, 425] on button at bounding box center [926, 429] width 26 height 26
click at [893, 421] on button at bounding box center [894, 429] width 26 height 26
click at [895, 429] on icon at bounding box center [894, 429] width 1 height 8
click at [930, 432] on icon at bounding box center [925, 428] width 13 height 13
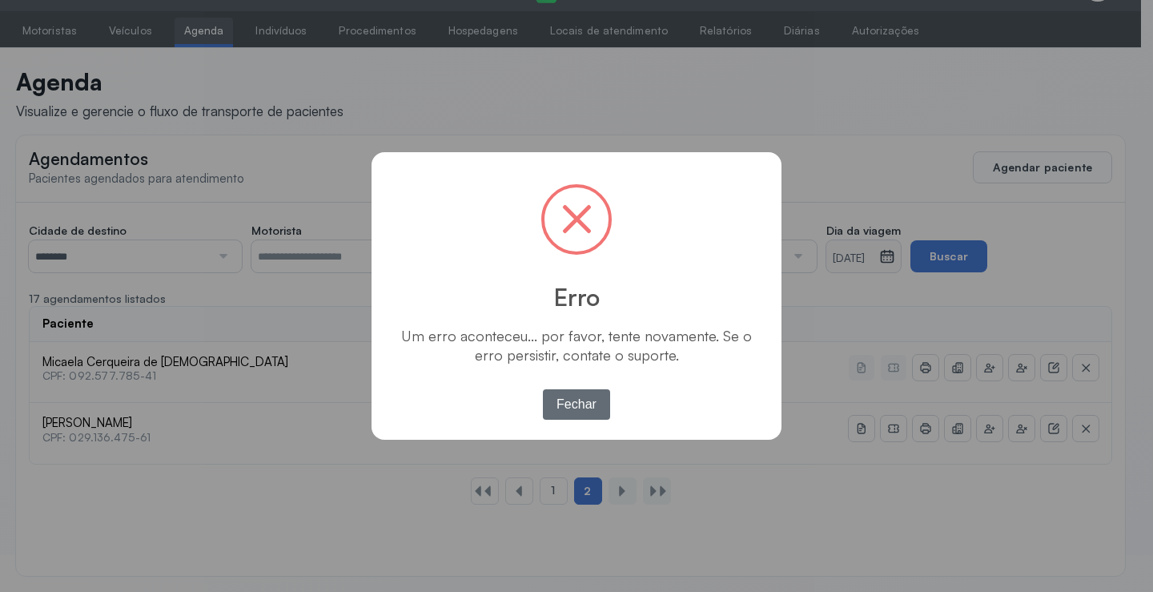
click at [596, 404] on button "Fechar" at bounding box center [577, 404] width 68 height 30
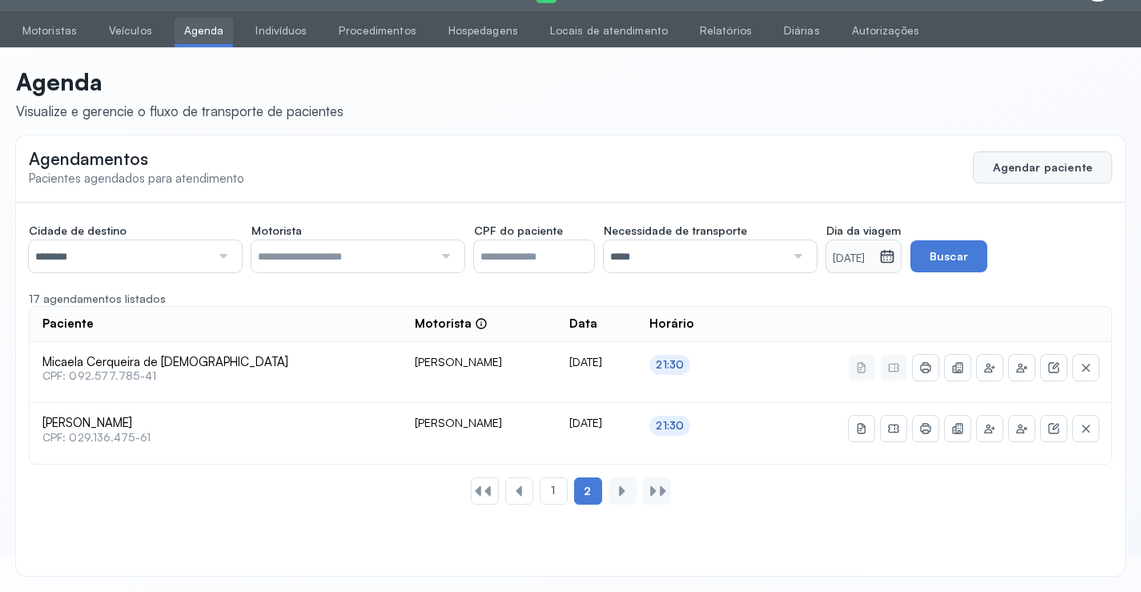
scroll to position [0, 0]
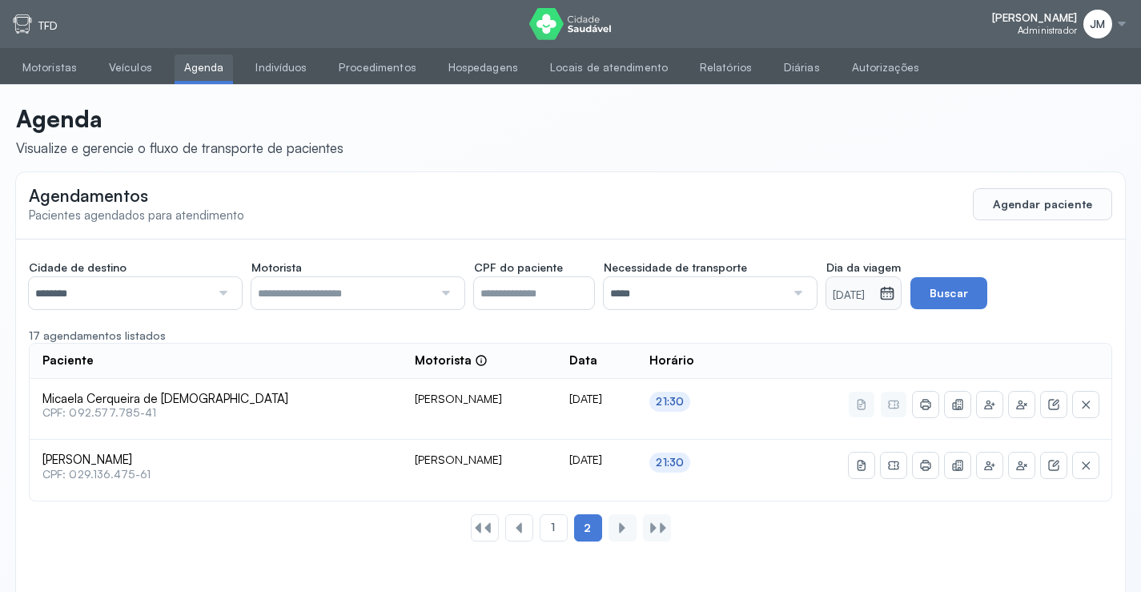
click at [1119, 24] on div at bounding box center [1121, 24] width 13 height 13
click at [1025, 106] on div "Sair" at bounding box center [1034, 113] width 74 height 14
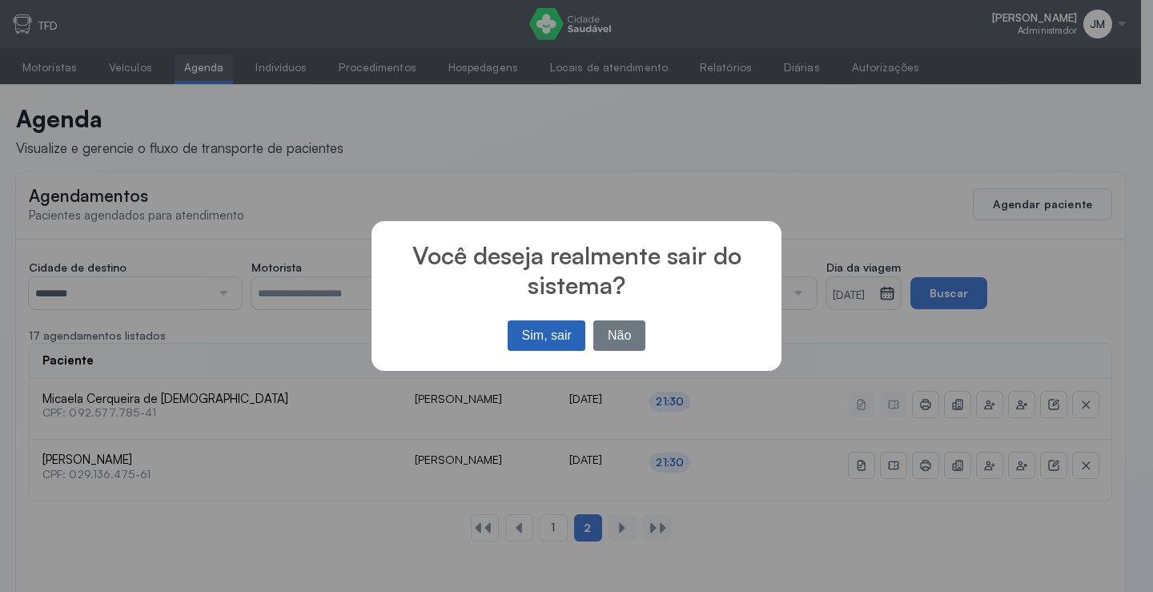
click at [547, 334] on button "Sim, sair" at bounding box center [547, 335] width 78 height 30
